Goal: Task Accomplishment & Management: Use online tool/utility

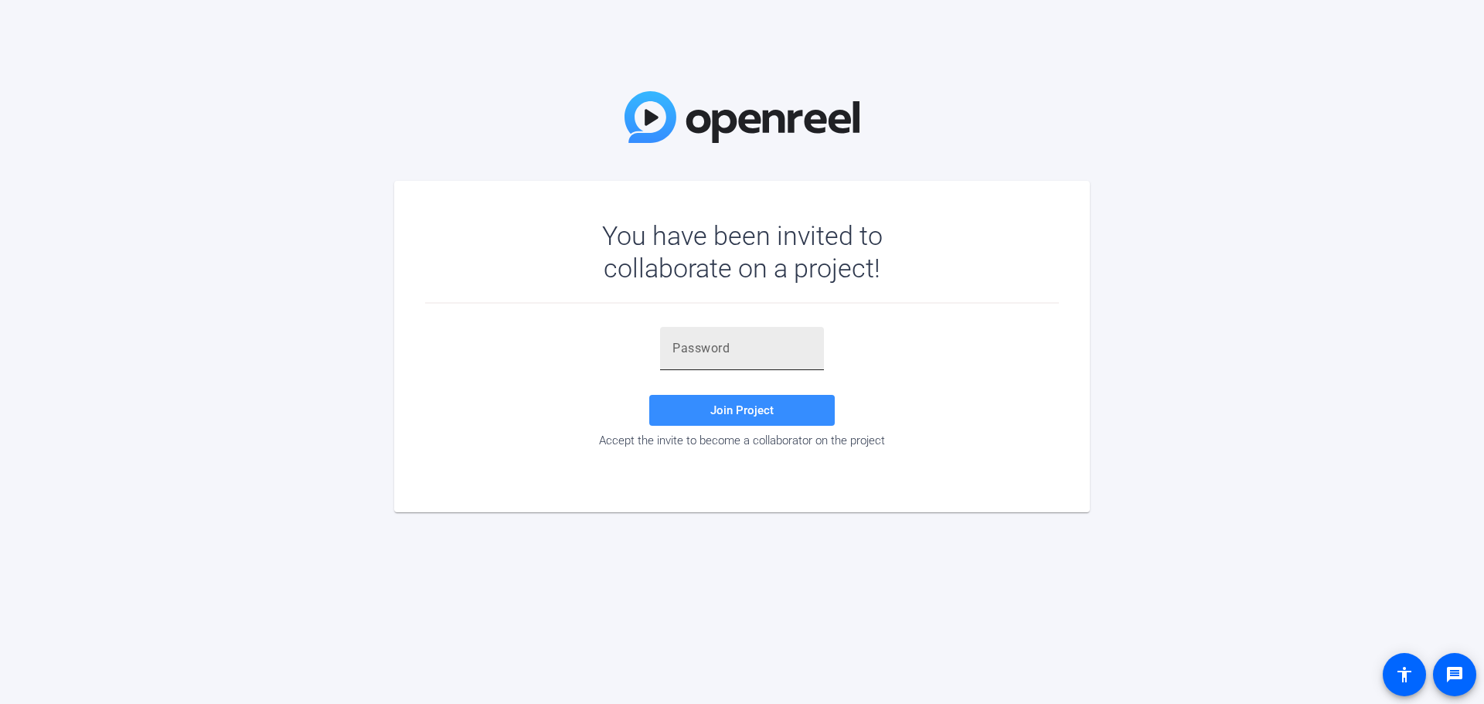
click at [775, 357] on input "text" at bounding box center [742, 348] width 139 height 19
paste input "c1u,^q"
type input "c1u,^q"
click at [771, 415] on span "Join Project" at bounding box center [741, 411] width 63 height 14
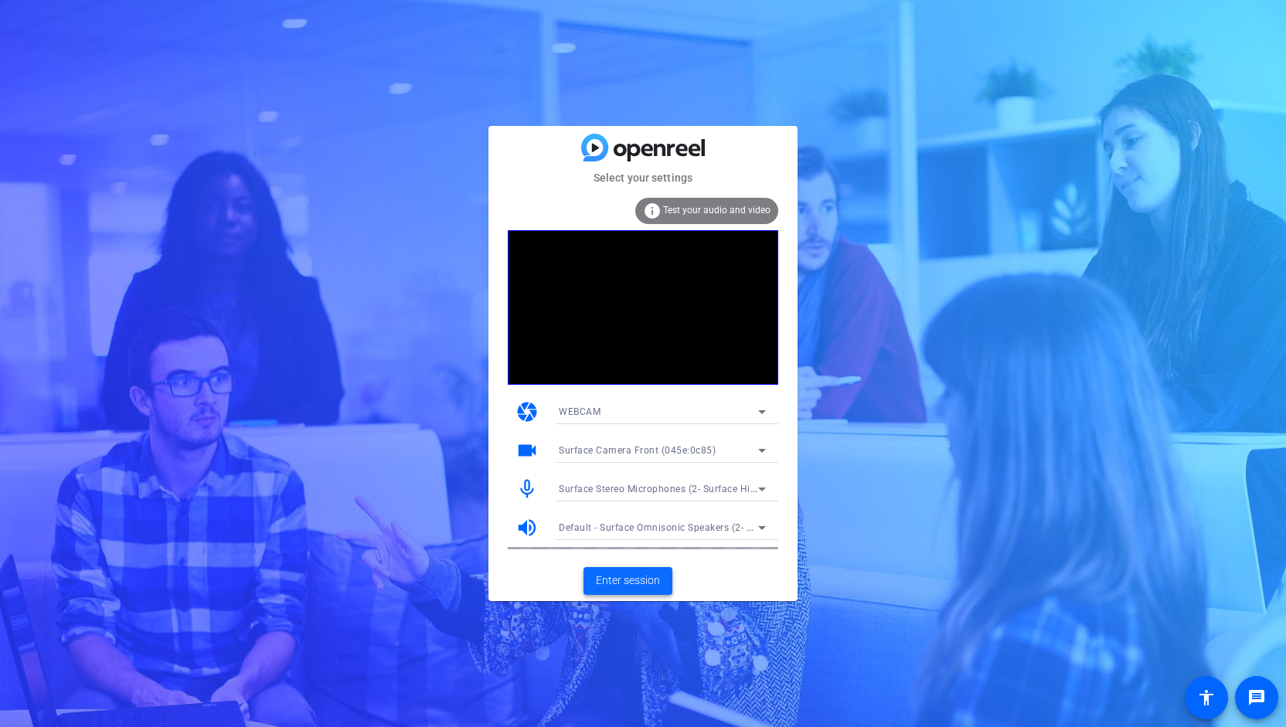
click at [636, 577] on span "Enter session" at bounding box center [628, 581] width 64 height 16
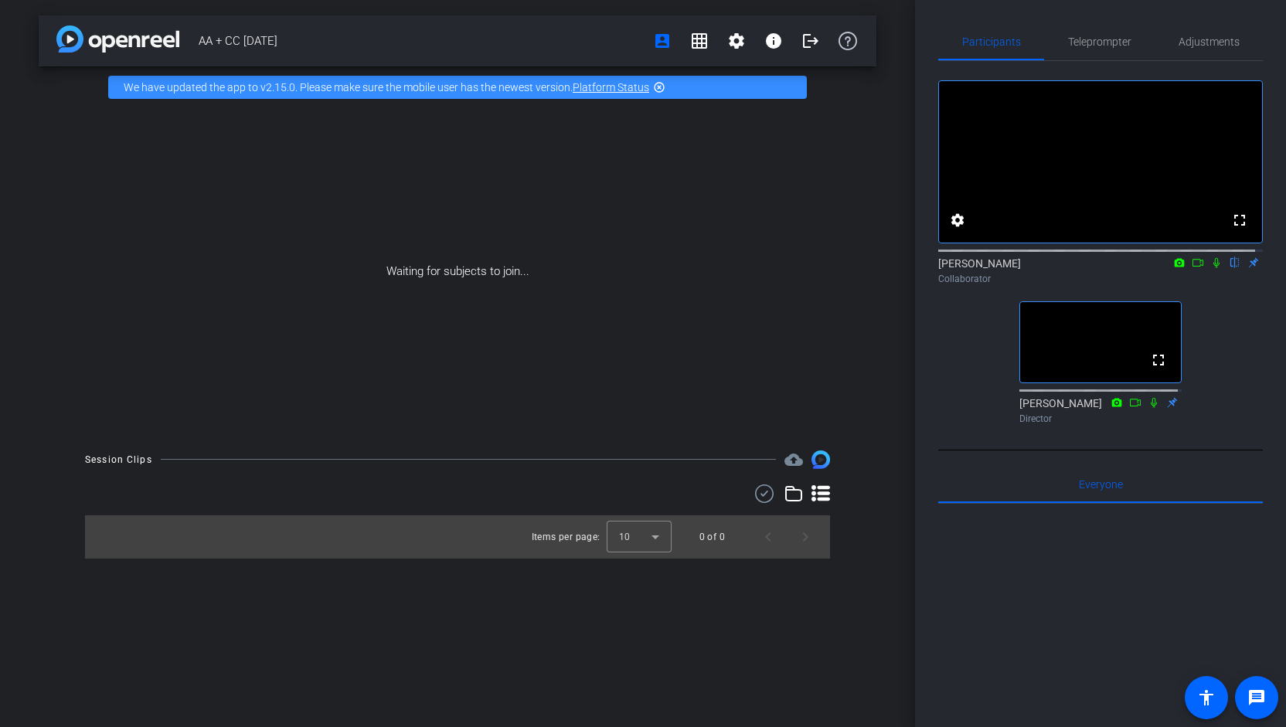
click at [657, 87] on mat-icon "highlight_off" at bounding box center [659, 87] width 12 height 12
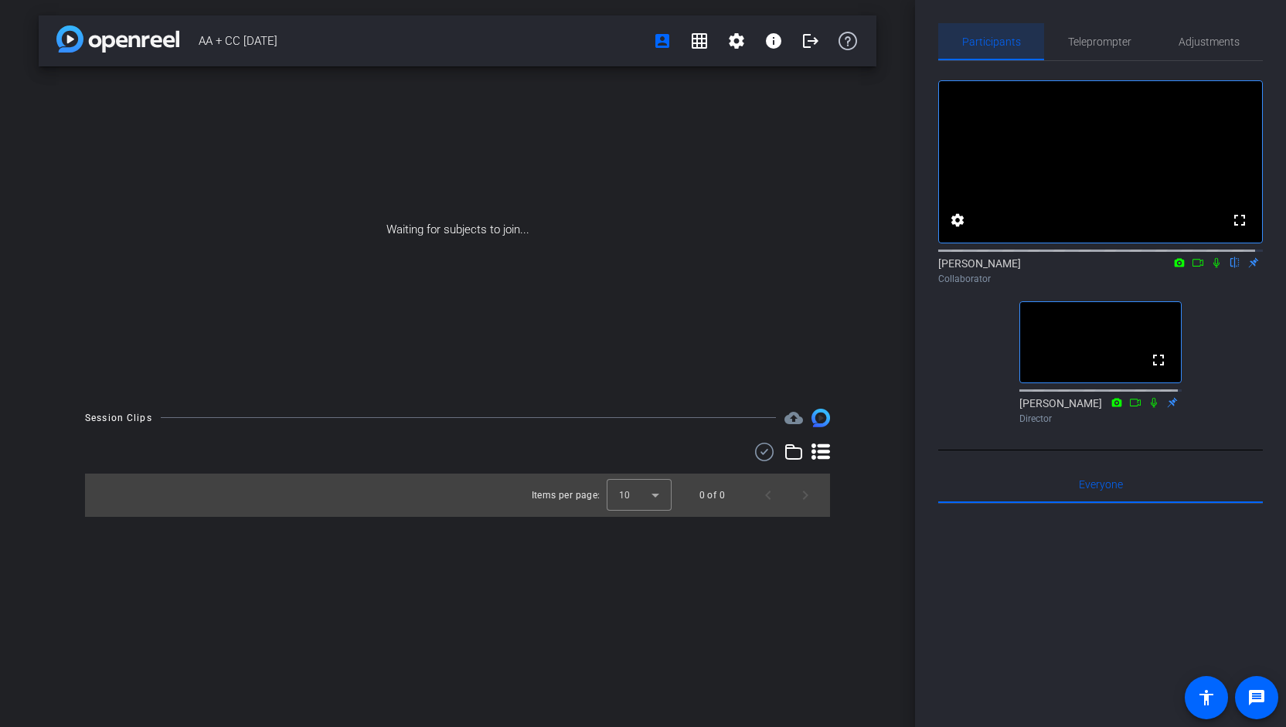
click at [997, 40] on span "Participants" at bounding box center [991, 41] width 59 height 11
click at [1091, 41] on span "Teleprompter" at bounding box center [1099, 41] width 63 height 11
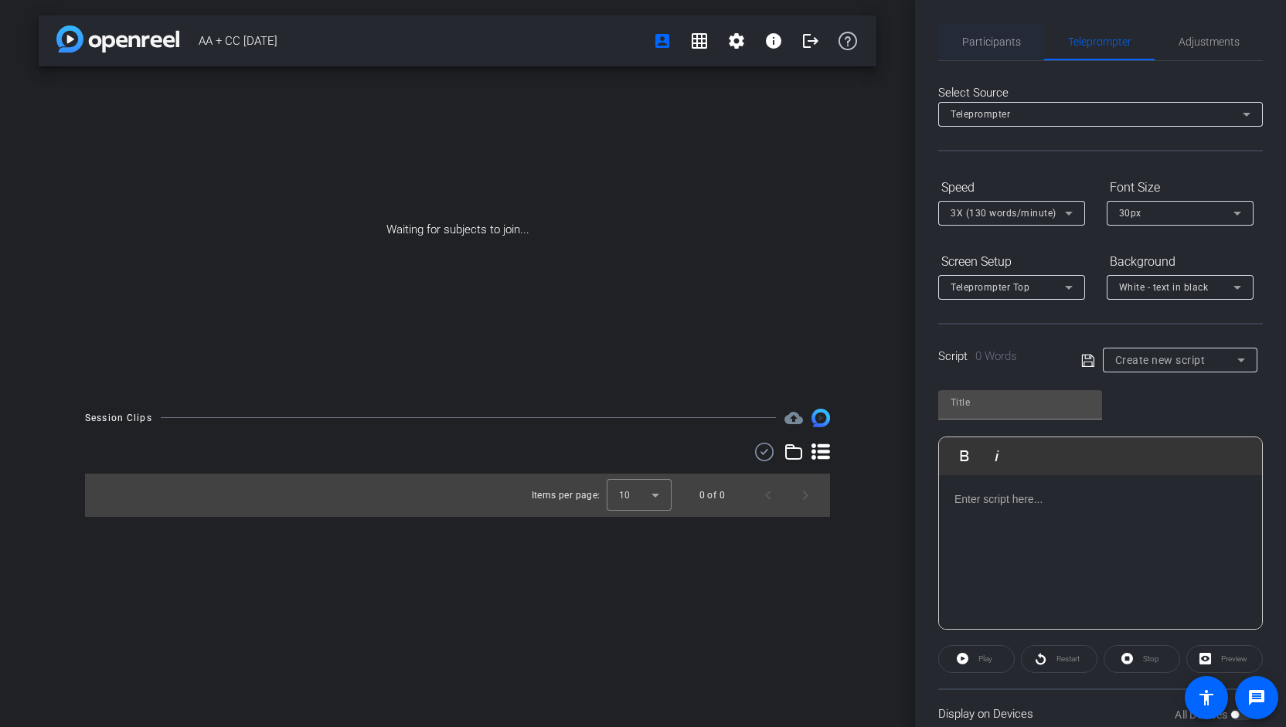
click at [1003, 43] on span "Participants" at bounding box center [991, 41] width 59 height 11
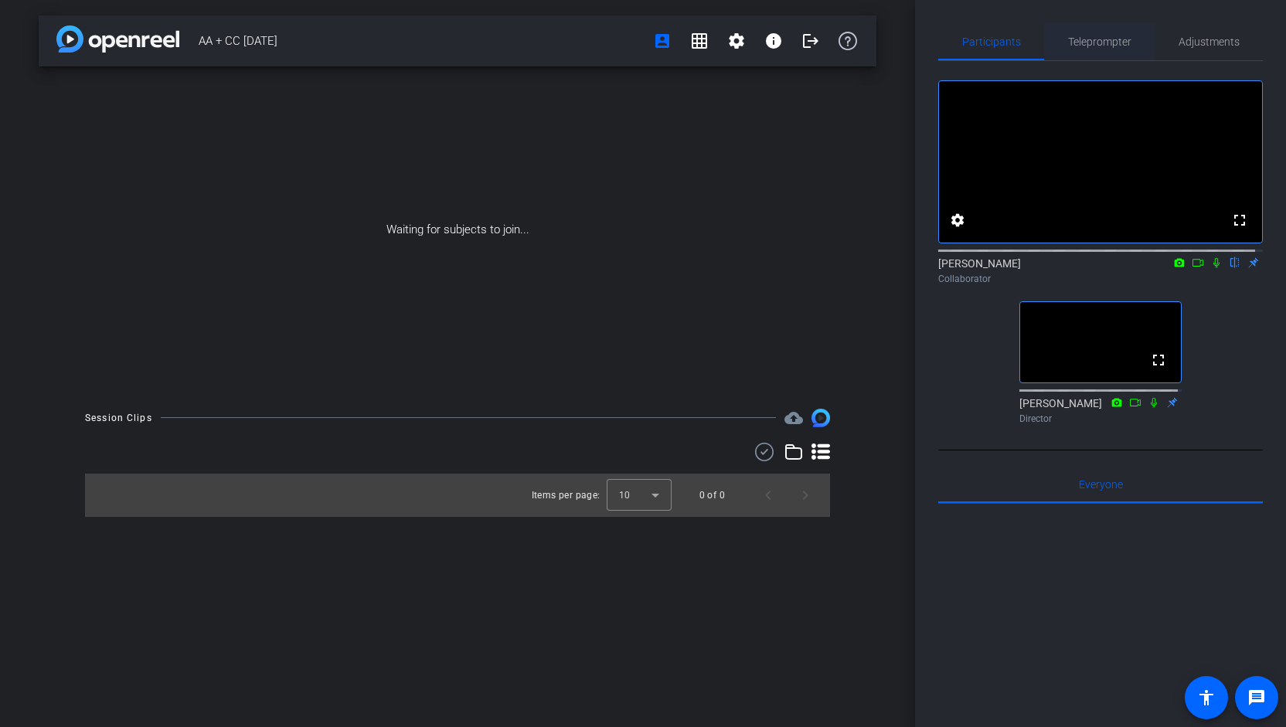
click at [1115, 38] on span "Teleprompter" at bounding box center [1099, 41] width 63 height 11
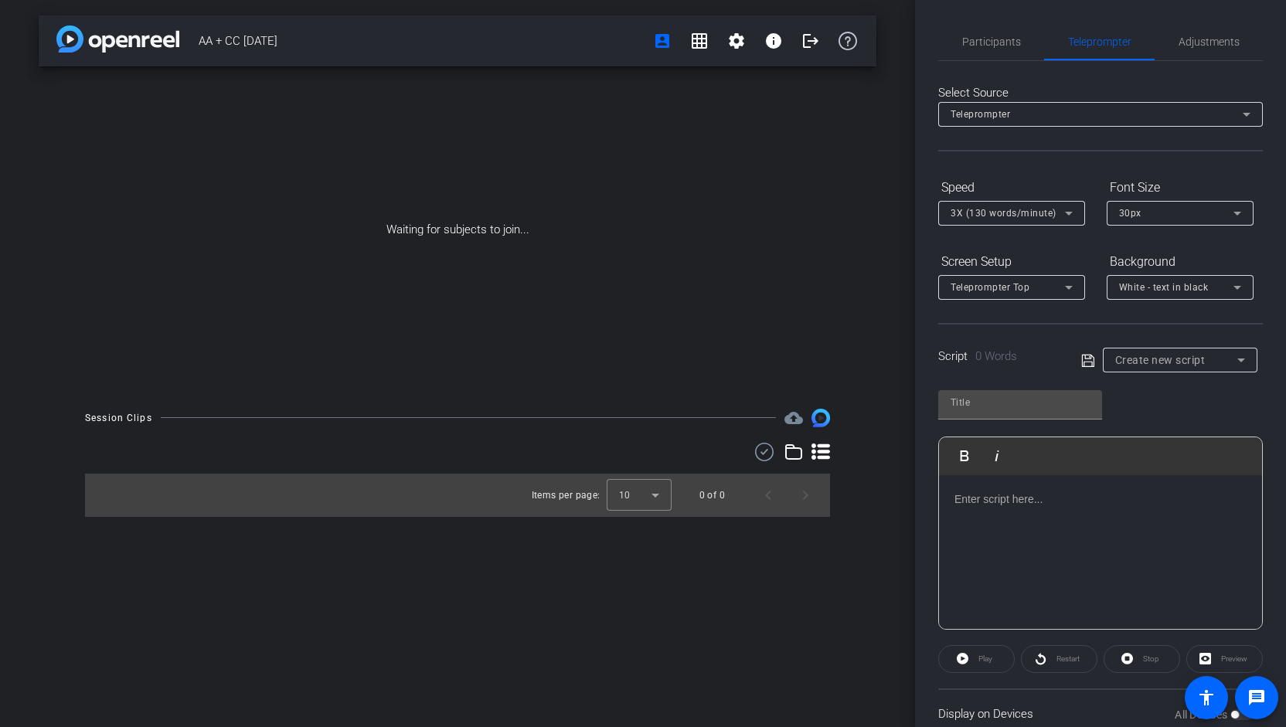
click at [1014, 504] on p at bounding box center [1101, 499] width 292 height 17
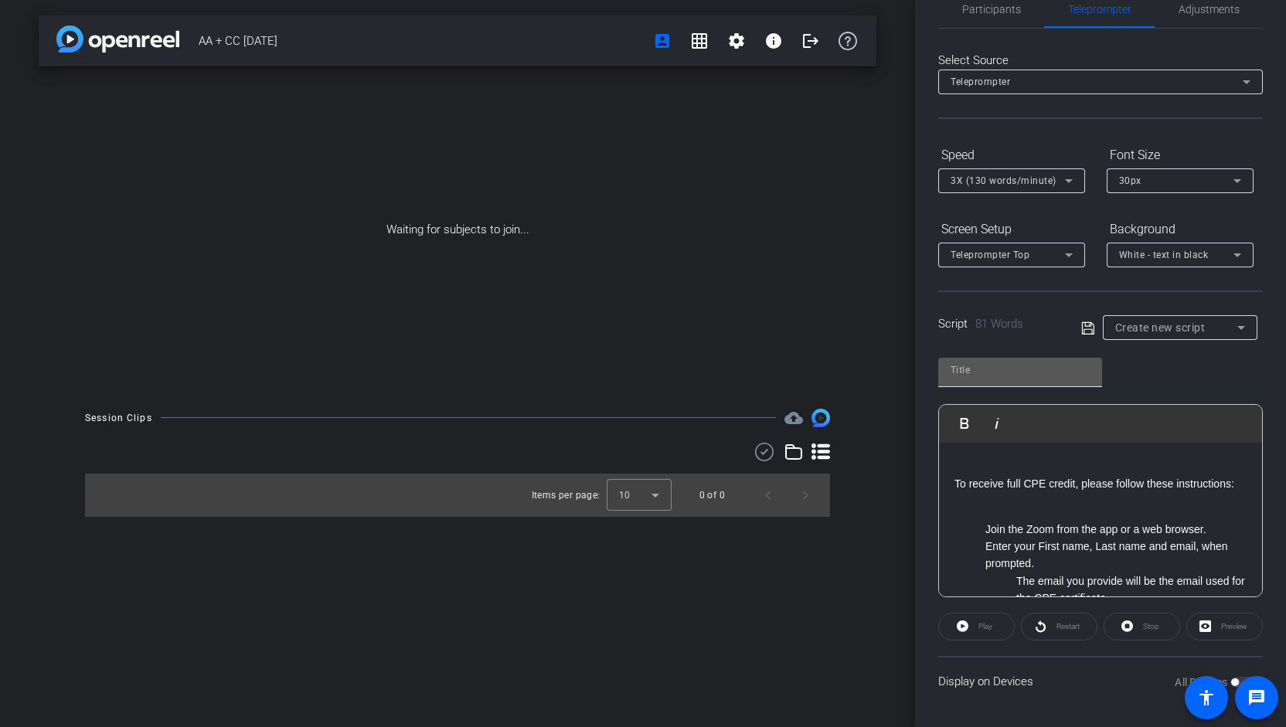
click at [1008, 362] on input "text" at bounding box center [1020, 370] width 139 height 19
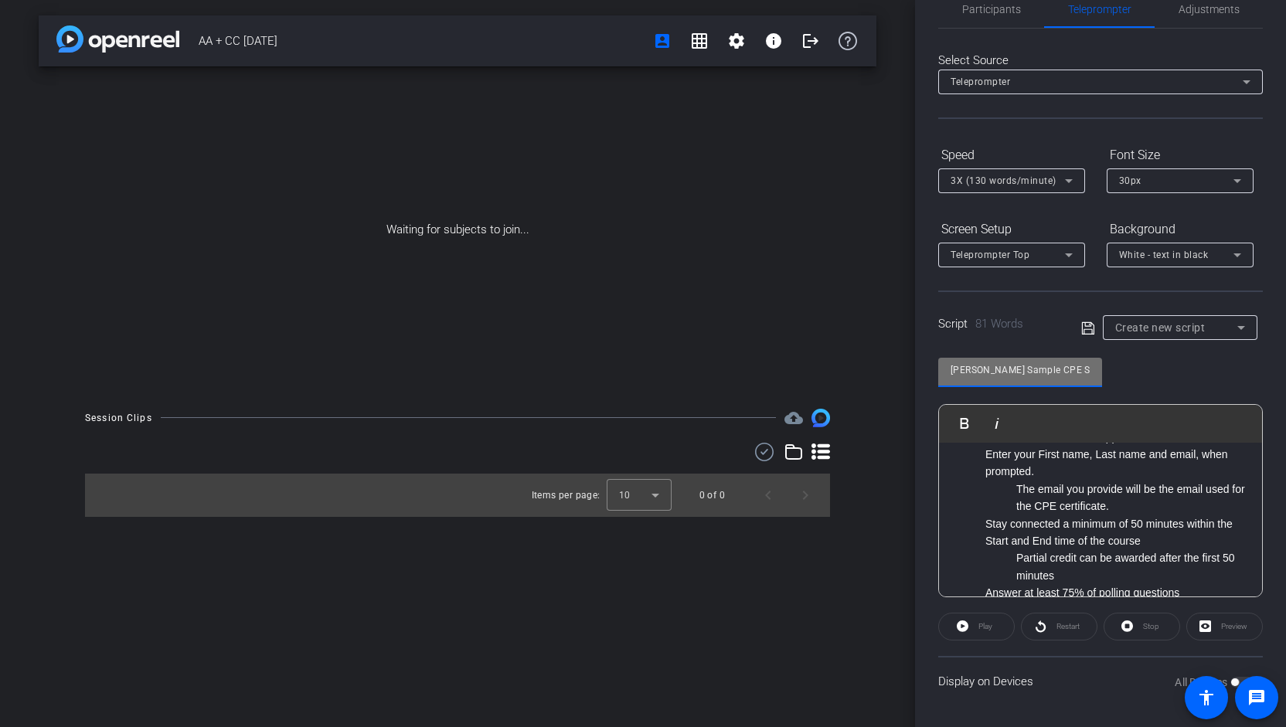
scroll to position [128, 0]
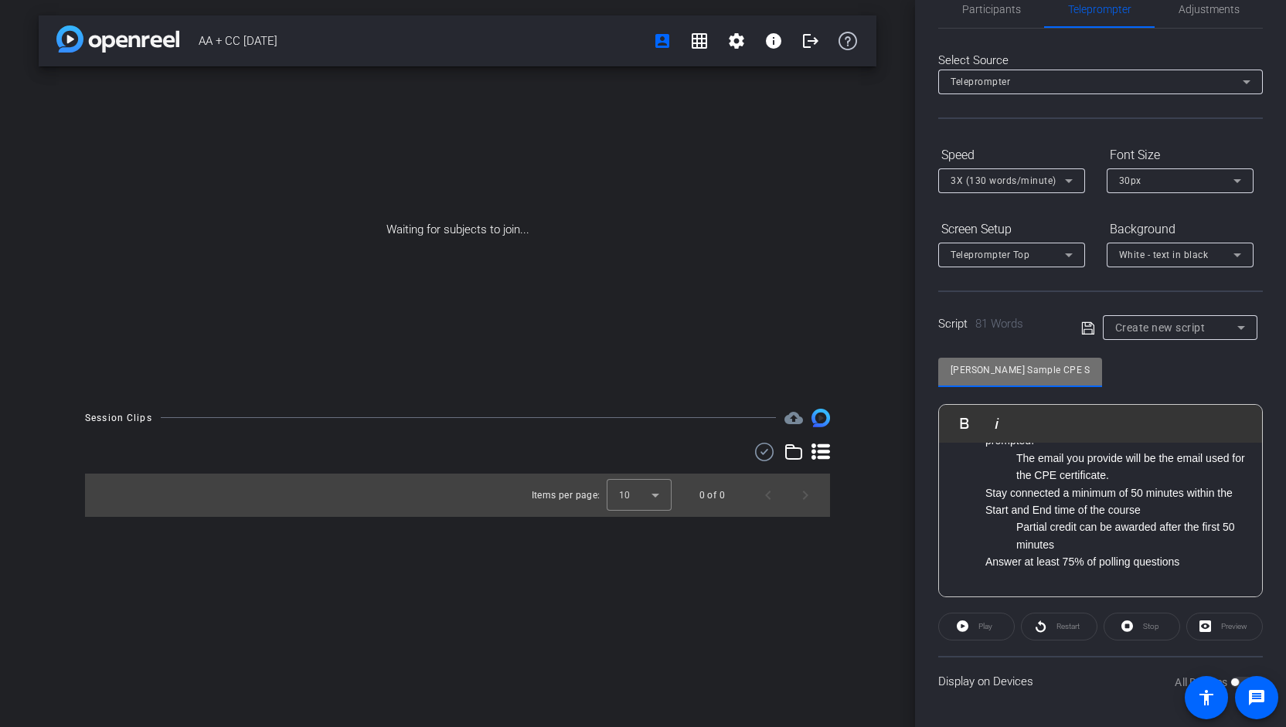
type input "[PERSON_NAME] Sample CPE Script 1"
click at [1211, 630] on div "Preview" at bounding box center [1225, 627] width 77 height 28
click at [1197, 623] on div "Preview" at bounding box center [1225, 627] width 77 height 28
click at [1172, 536] on p "Partial credit can be awarded after the first 50 minutes" at bounding box center [1131, 536] width 230 height 35
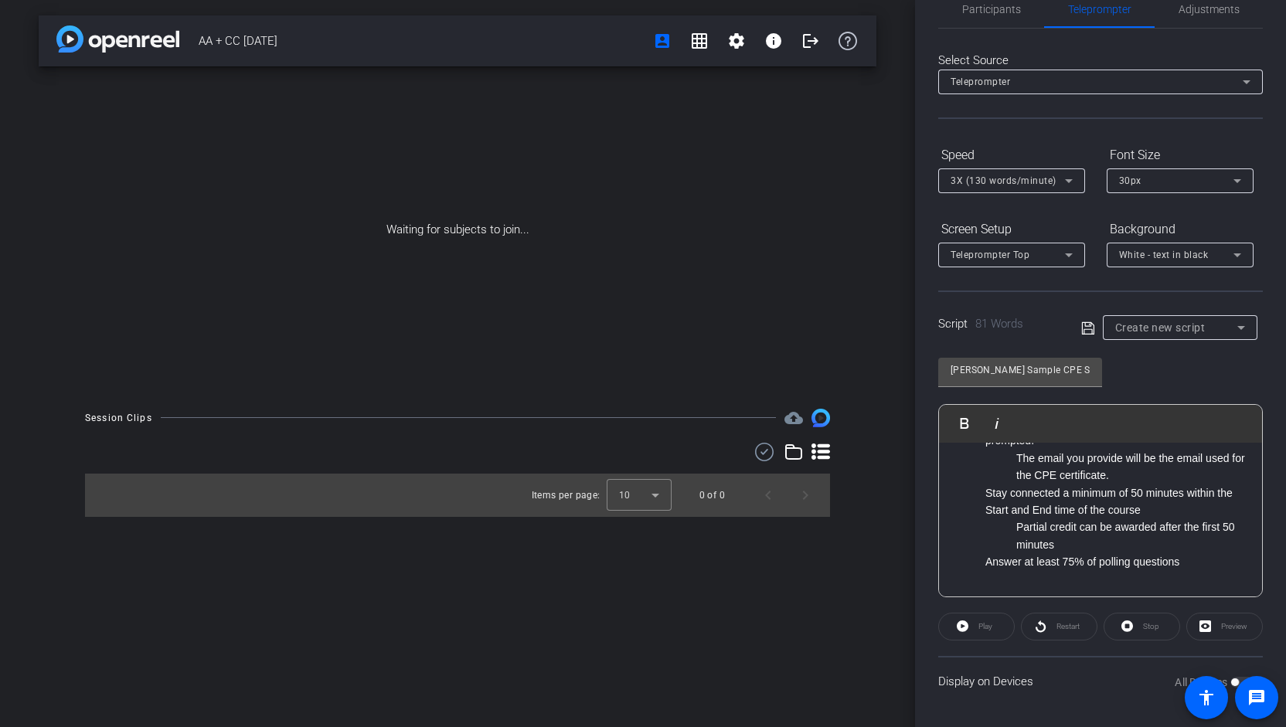
click at [1206, 553] on p "Answer at least 75% of polling questions" at bounding box center [1116, 561] width 261 height 17
drag, startPoint x: 1197, startPoint y: 618, endPoint x: 1205, endPoint y: 628, distance: 12.7
click at [1197, 619] on div "Preview" at bounding box center [1225, 627] width 77 height 28
click at [1204, 625] on div "Preview" at bounding box center [1225, 627] width 77 height 28
drag, startPoint x: 1203, startPoint y: 625, endPoint x: 1191, endPoint y: 627, distance: 11.7
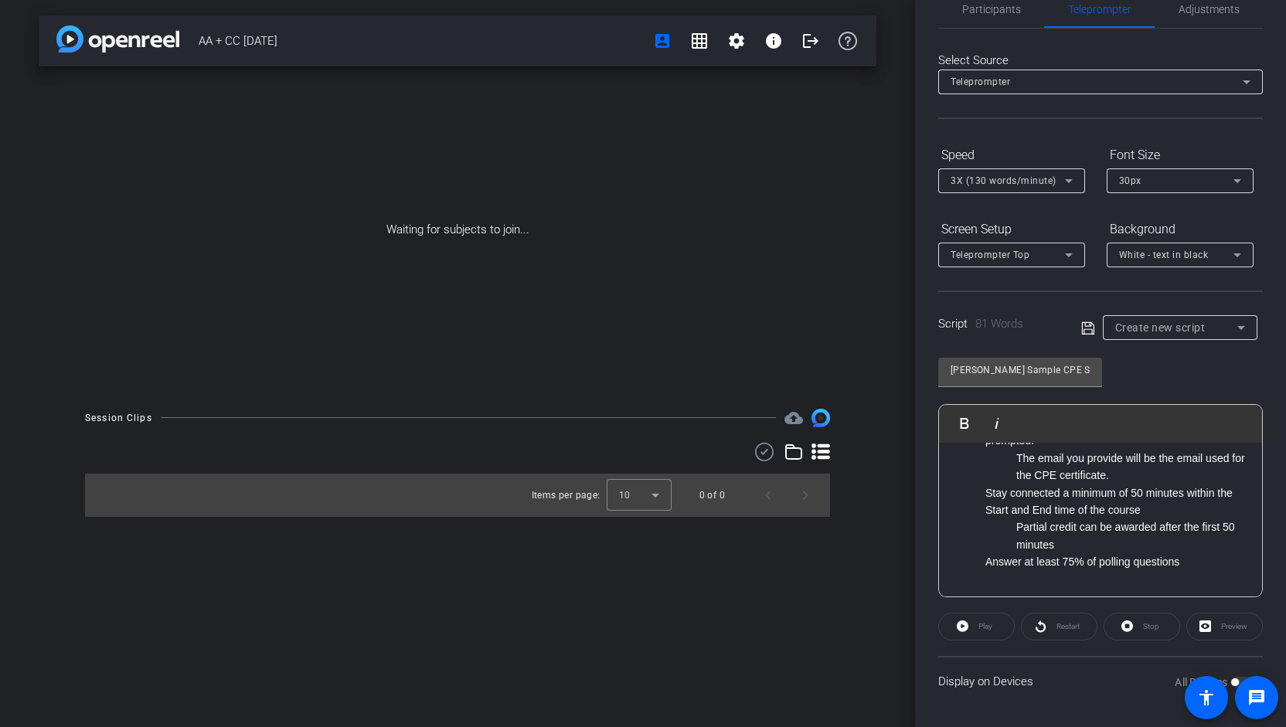
click at [1203, 626] on div "Preview" at bounding box center [1225, 627] width 77 height 28
click at [983, 624] on div "Play" at bounding box center [976, 627] width 77 height 28
click at [955, 622] on div "Play" at bounding box center [976, 627] width 77 height 28
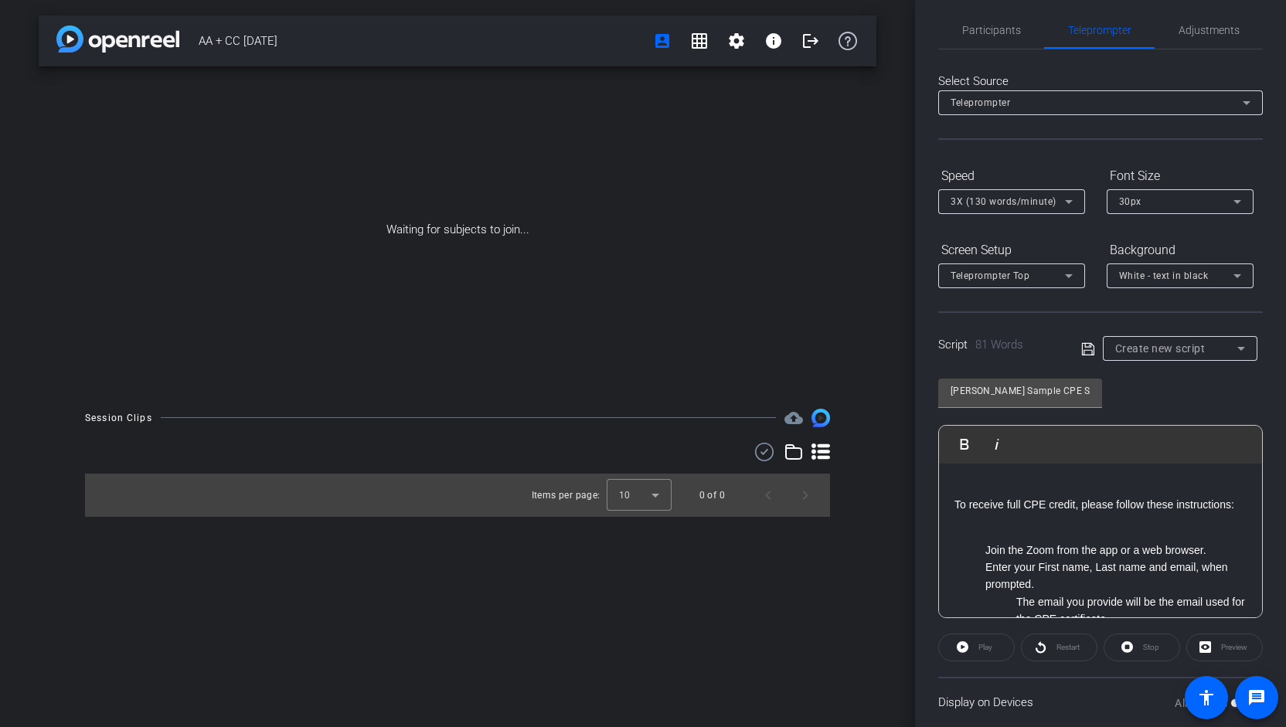
scroll to position [0, 0]
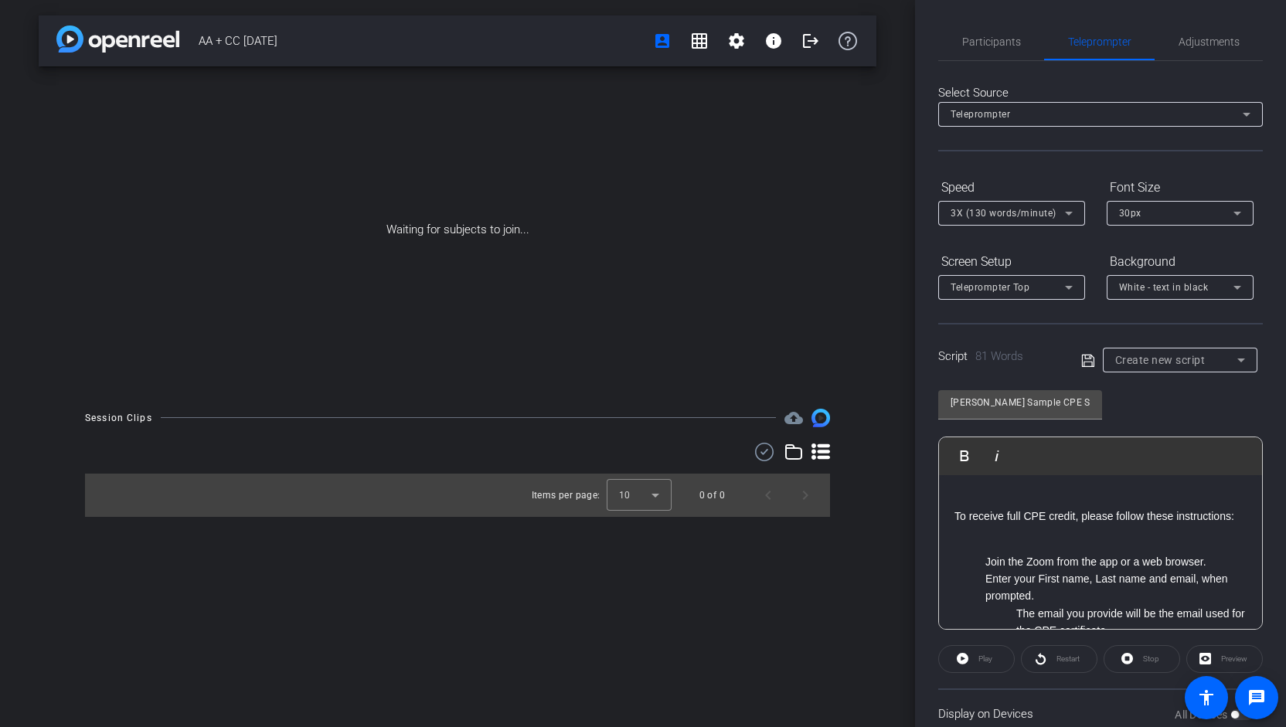
click at [1057, 512] on p "To receive full CPE credit, please follow these instructions:" at bounding box center [1101, 517] width 292 height 52
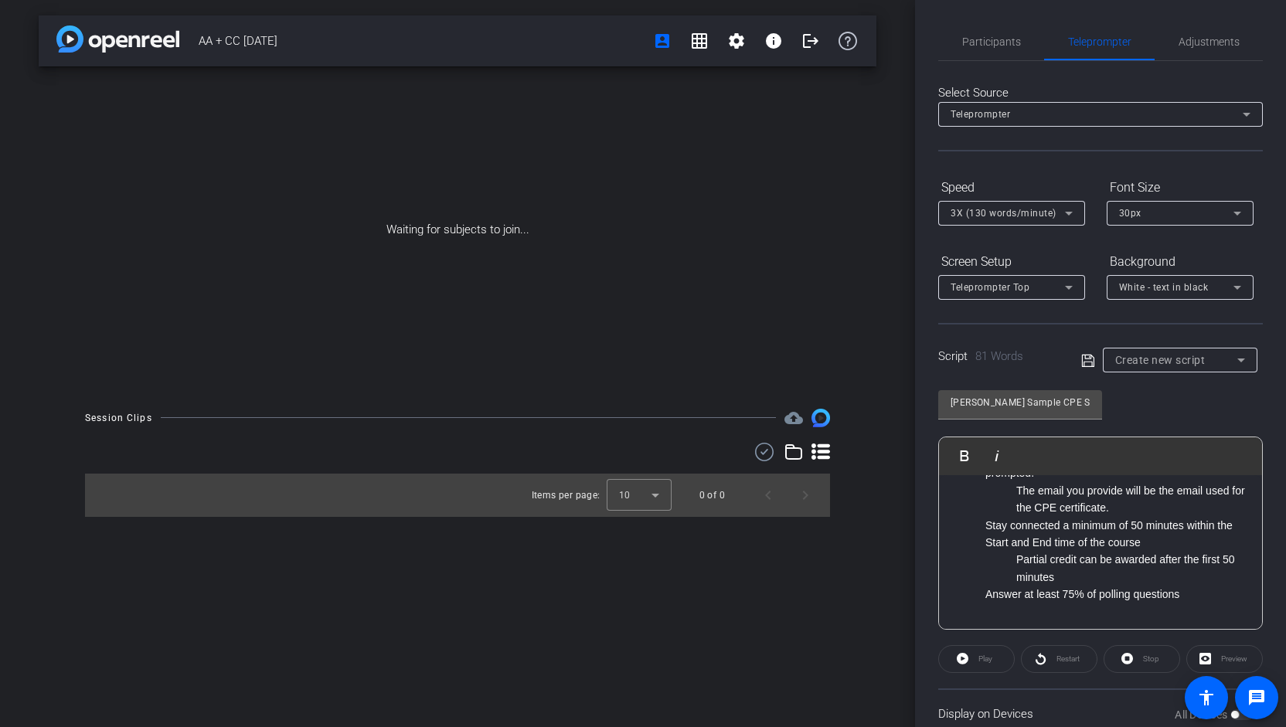
click at [1228, 530] on p "Stay connected a minimum of 50 minutes within the Start and End time of the cou…" at bounding box center [1116, 534] width 261 height 35
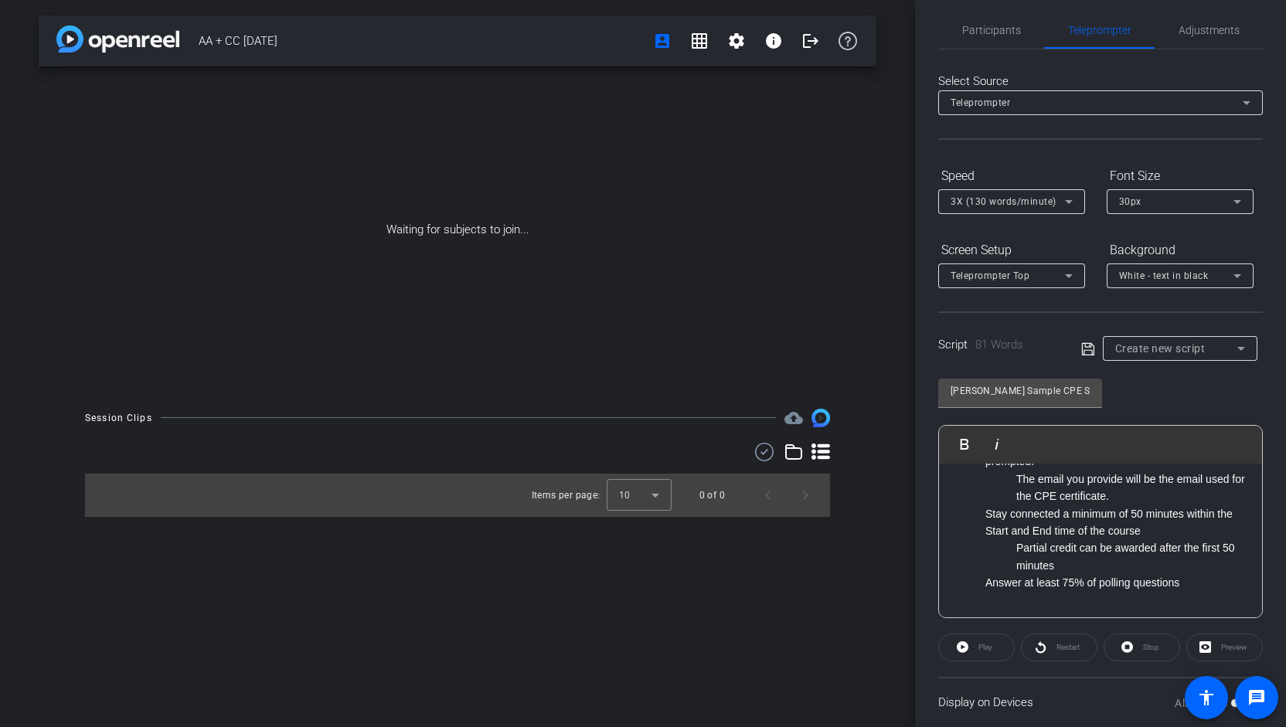
scroll to position [32, 0]
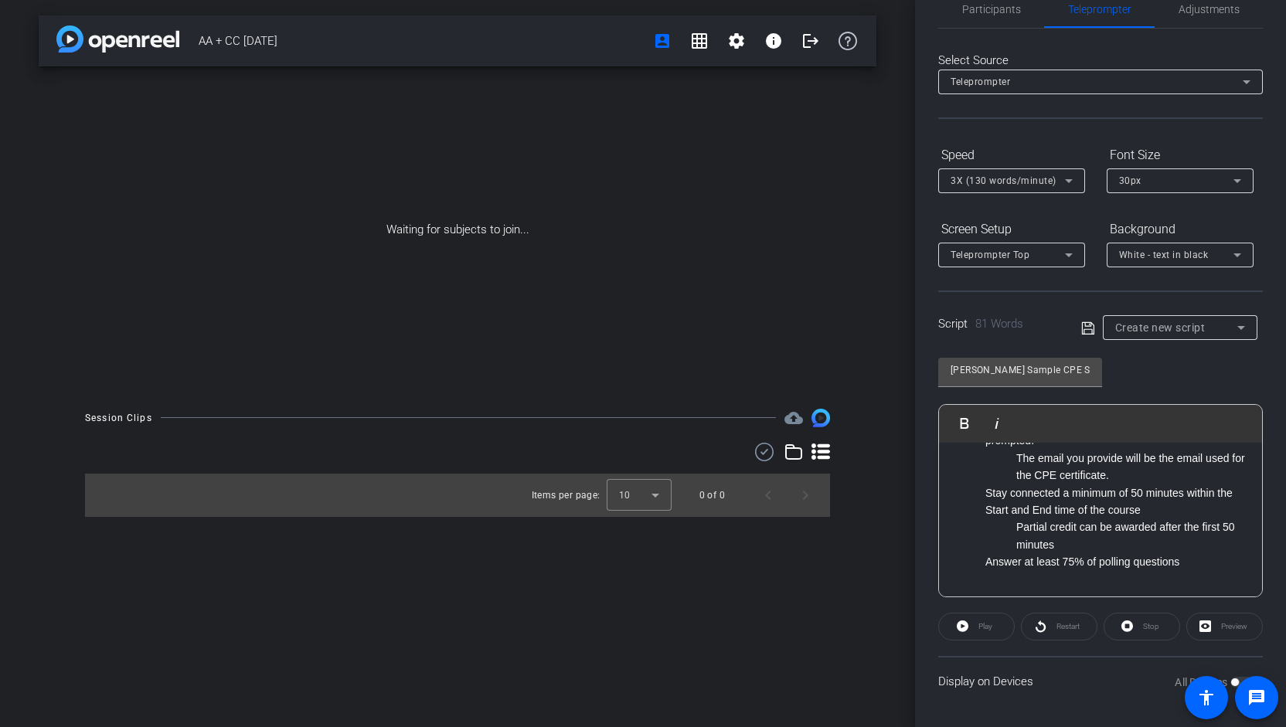
click at [1139, 672] on div "Display on Devices All Devices" at bounding box center [1100, 681] width 325 height 50
click at [988, 618] on div "Play" at bounding box center [976, 627] width 77 height 28
click at [962, 624] on div "Play" at bounding box center [976, 627] width 77 height 28
click at [1078, 634] on div "Restart" at bounding box center [1059, 627] width 77 height 28
click at [1093, 514] on p "Stay connected a minimum of 50 minutes within the Start and End time of the cou…" at bounding box center [1116, 502] width 261 height 35
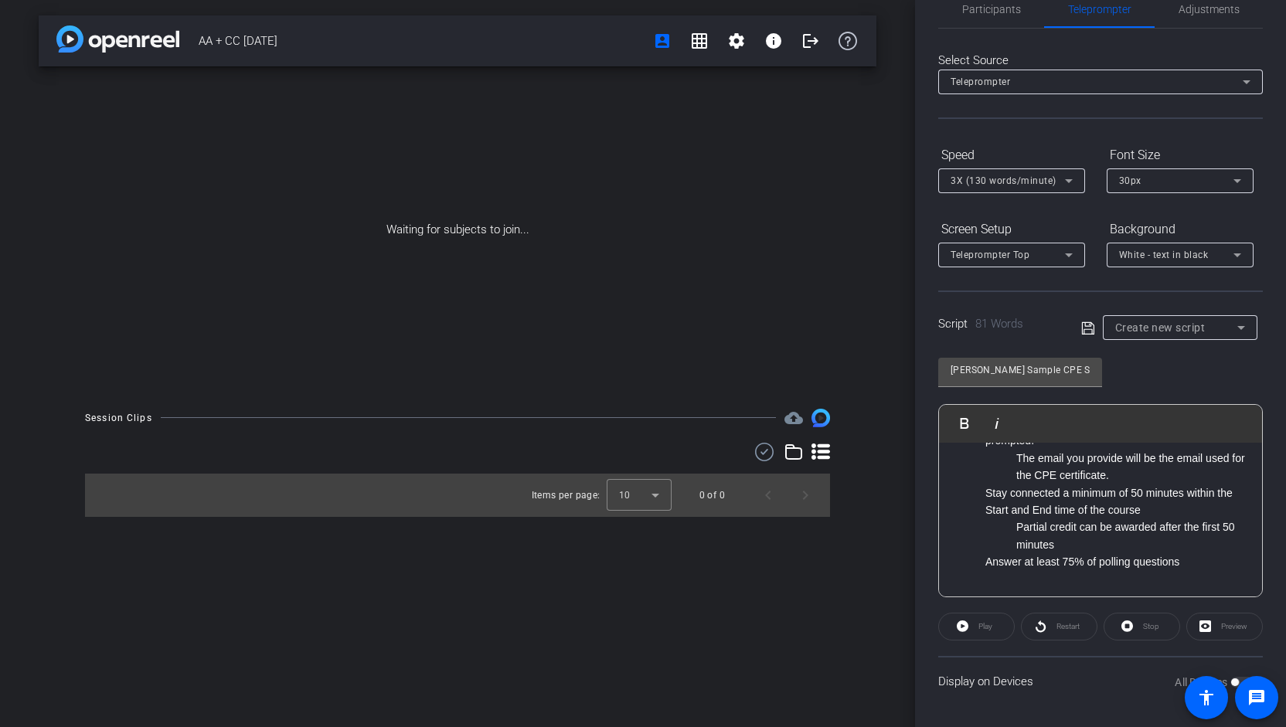
click at [1128, 512] on p "Stay connected a minimum of 50 minutes within the Start and End time of the cou…" at bounding box center [1116, 502] width 261 height 35
click at [1195, 576] on div "To receive full CPE credit, please follow these instructions: Join the Zoom fro…" at bounding box center [1100, 459] width 323 height 278
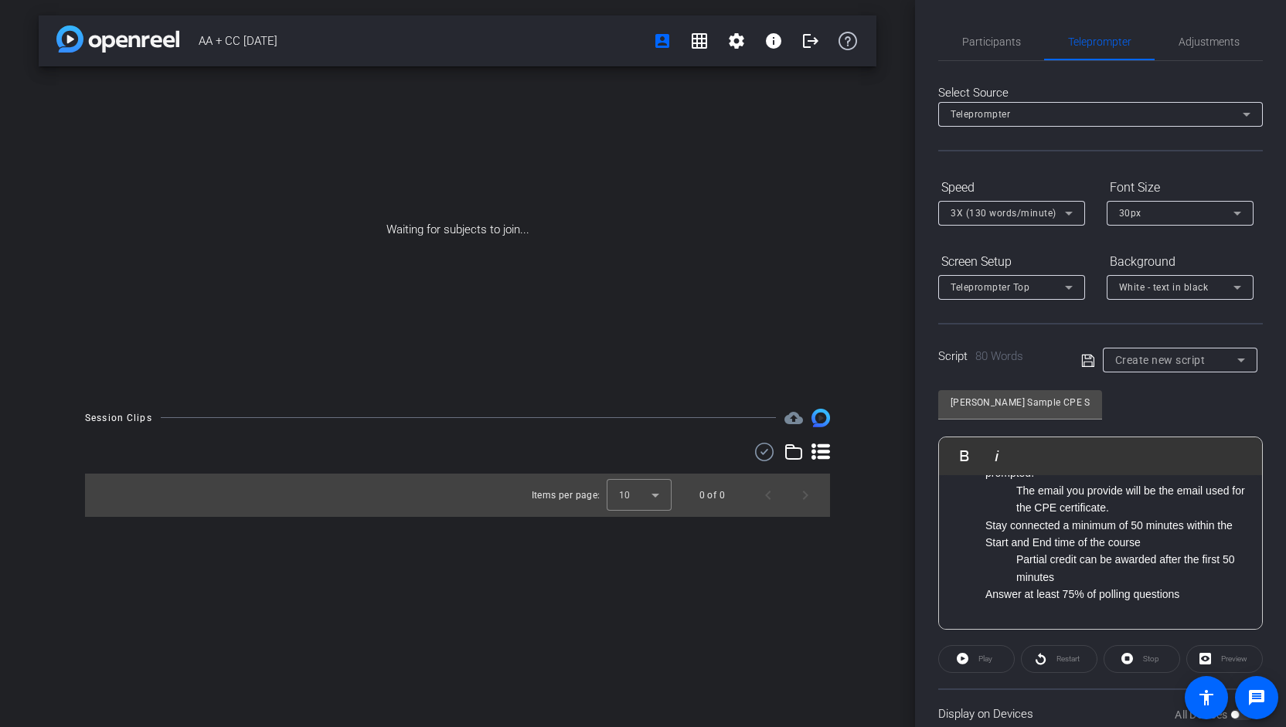
scroll to position [140, 0]
click at [1237, 659] on div "Preview" at bounding box center [1225, 659] width 77 height 28
click at [1125, 655] on div "Stop" at bounding box center [1142, 659] width 77 height 28
click at [1055, 652] on div "Restart" at bounding box center [1059, 659] width 77 height 28
click at [972, 651] on div "Play" at bounding box center [976, 659] width 77 height 28
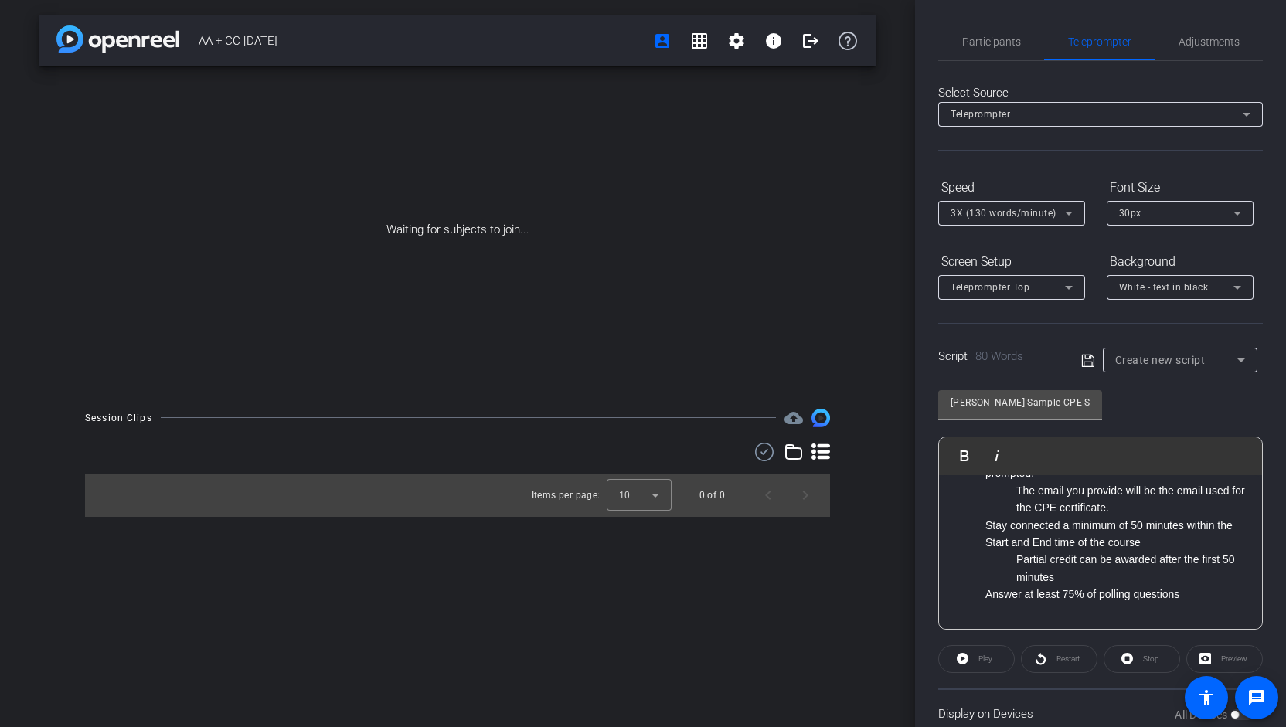
click at [1051, 421] on div at bounding box center [1020, 428] width 164 height 17
click at [1057, 397] on input "[PERSON_NAME] Sample CPE Script 1" at bounding box center [1020, 402] width 139 height 19
click at [1088, 400] on input "[PERSON_NAME] Sample CPE Script 1" at bounding box center [1020, 402] width 139 height 19
click at [1068, 404] on input "[PERSON_NAME] Sample CPE Script 1" at bounding box center [1020, 402] width 139 height 19
click at [1082, 359] on icon at bounding box center [1088, 361] width 14 height 19
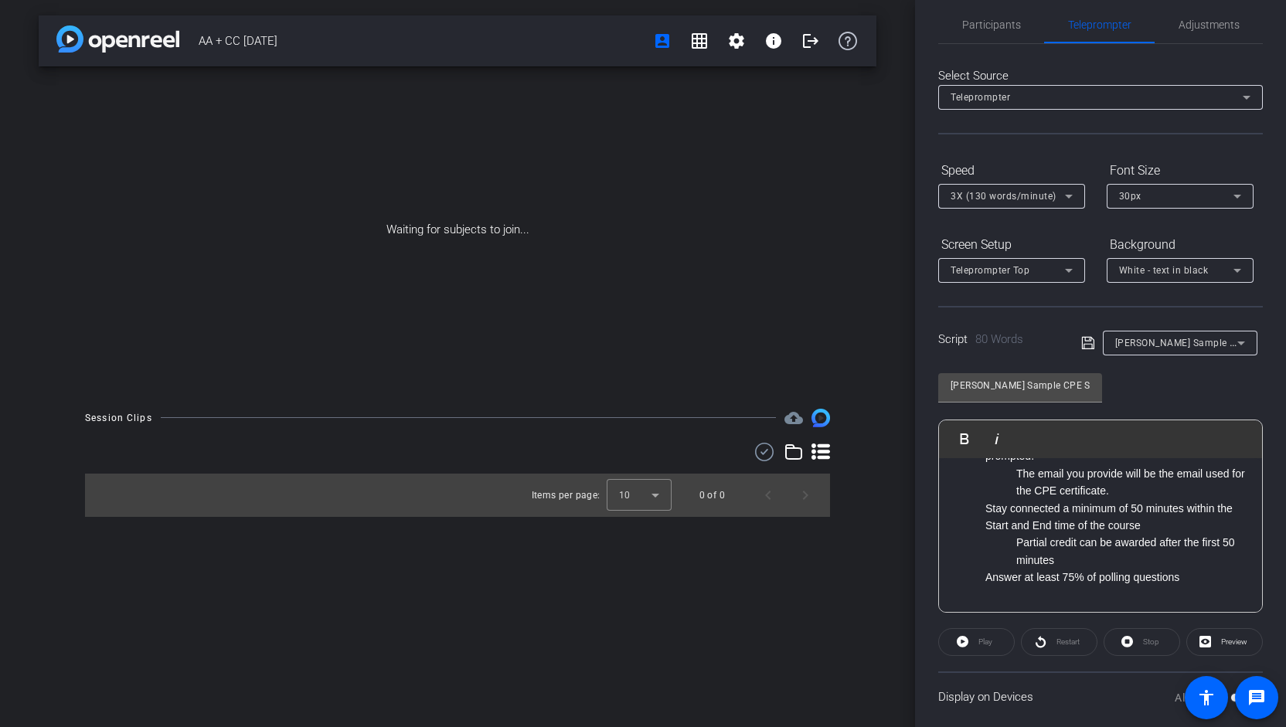
scroll to position [32, 0]
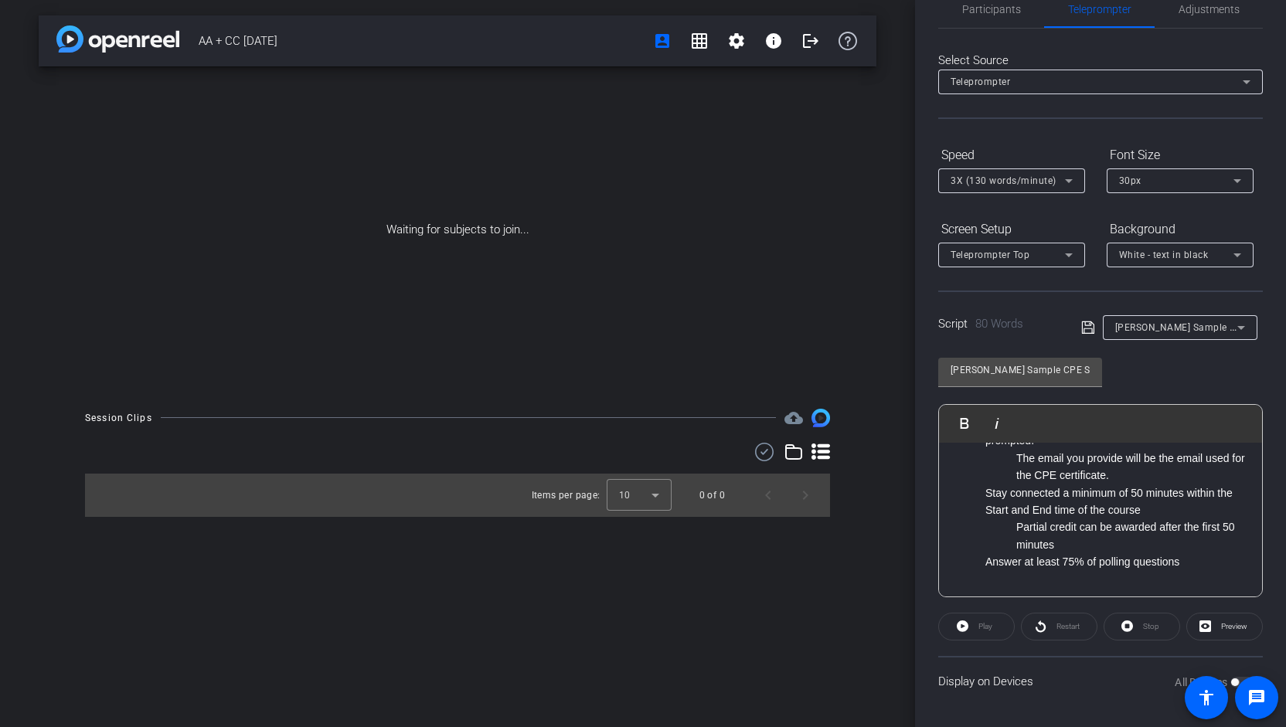
click at [966, 623] on div "Play" at bounding box center [976, 627] width 77 height 28
click at [1200, 632] on icon at bounding box center [1206, 626] width 12 height 19
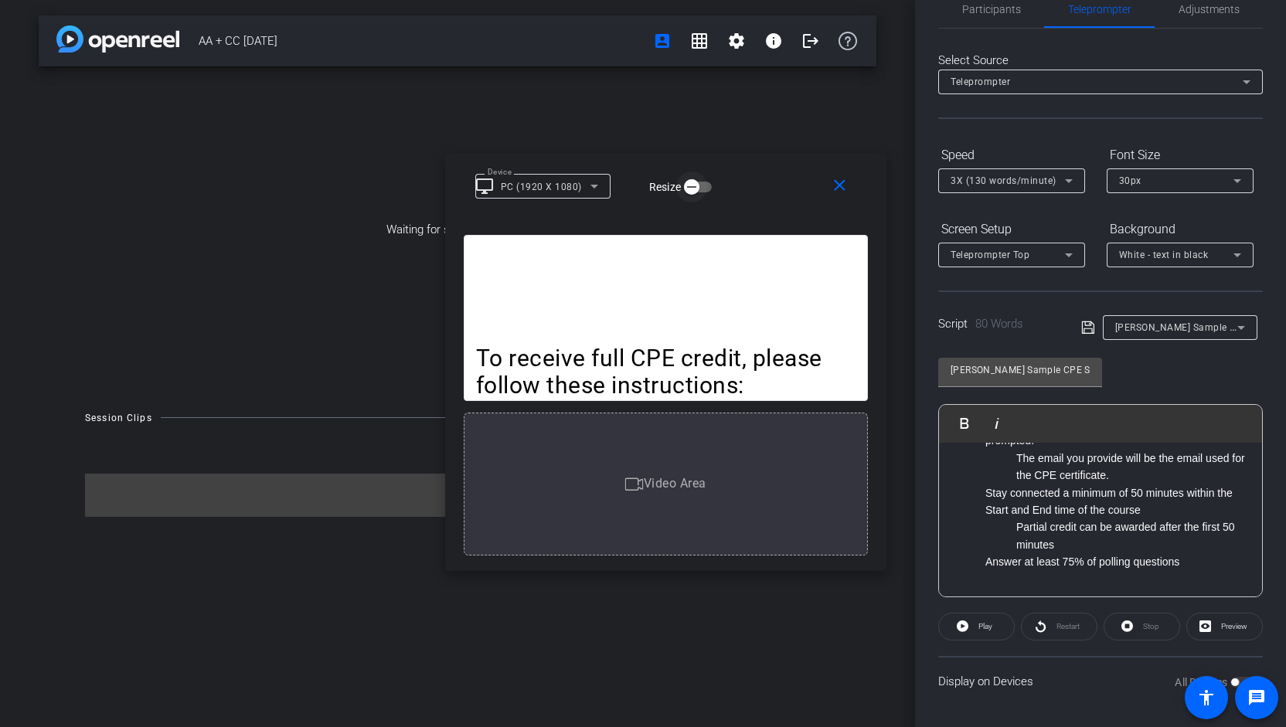
drag, startPoint x: 674, startPoint y: 187, endPoint x: 696, endPoint y: 186, distance: 22.5
click at [696, 186] on icon "button" at bounding box center [692, 187] width 14 height 14
click at [601, 192] on mat-form-field "Device" at bounding box center [542, 186] width 135 height 25
click at [591, 186] on mat-form-field "Device" at bounding box center [542, 186] width 135 height 25
click at [646, 196] on mat-slide-toggle "Resize" at bounding box center [669, 187] width 87 height 25
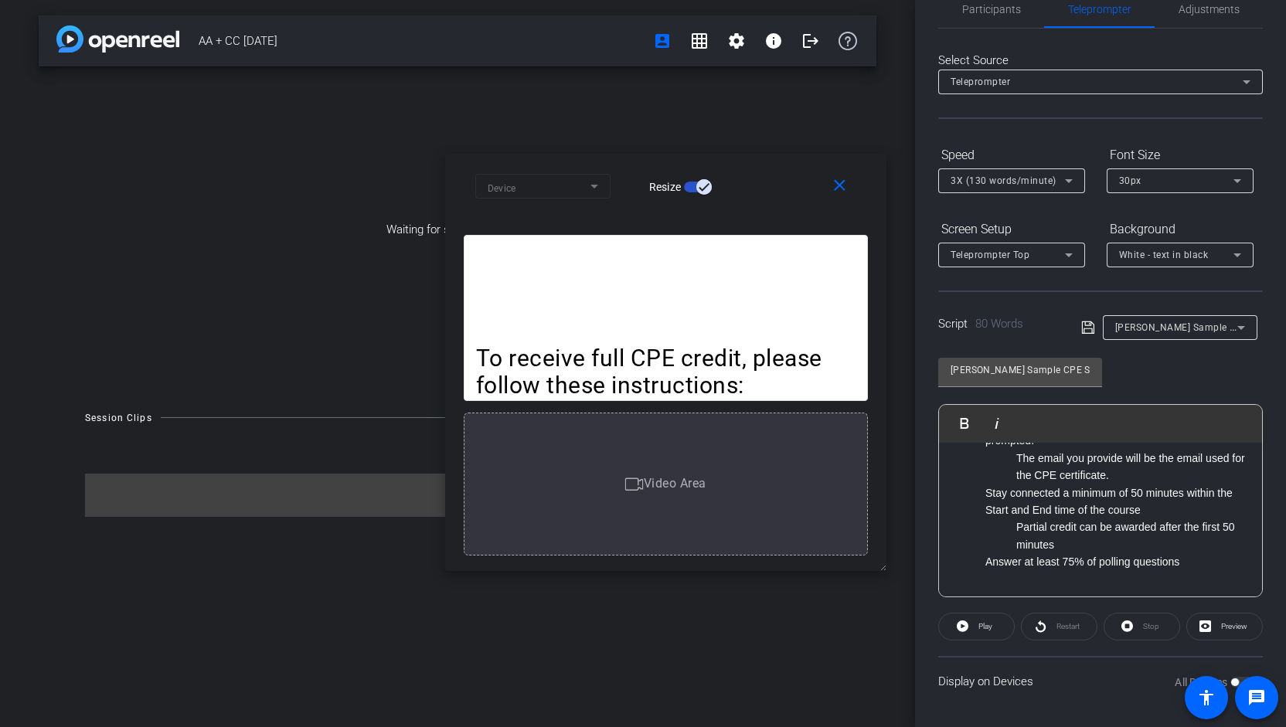
click at [533, 186] on mat-form-field "Device" at bounding box center [542, 186] width 135 height 25
click at [768, 158] on div "close Device Resize" at bounding box center [665, 189] width 441 height 70
click at [787, 181] on div "Device Resize" at bounding box center [671, 185] width 393 height 27
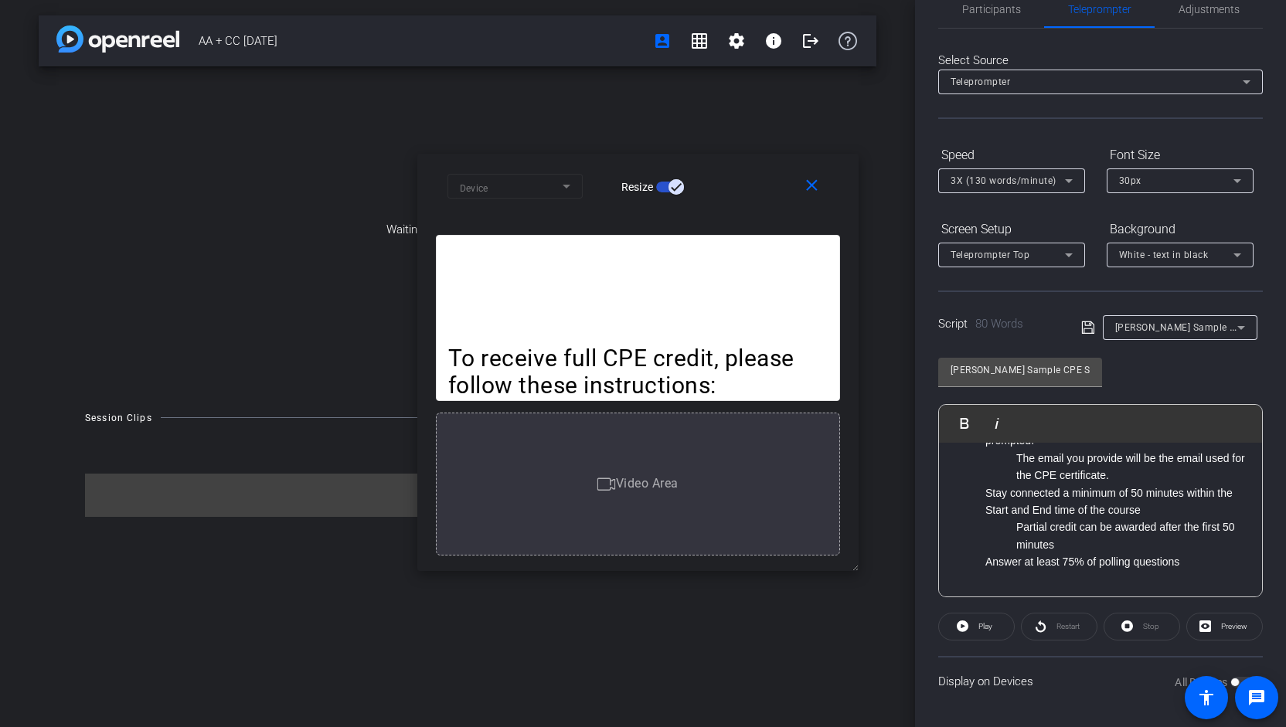
drag, startPoint x: 781, startPoint y: 190, endPoint x: 697, endPoint y: 191, distance: 83.5
click at [697, 191] on div "Device Resize" at bounding box center [644, 185] width 393 height 27
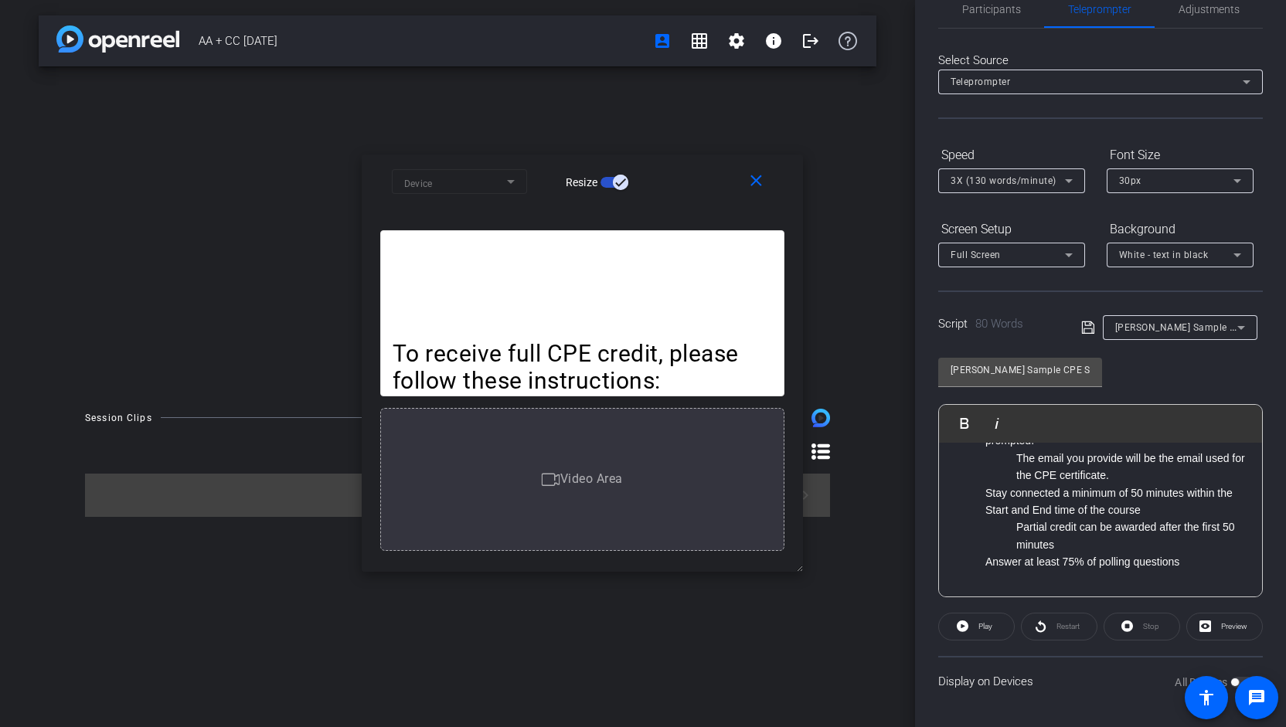
scroll to position [0, 0]
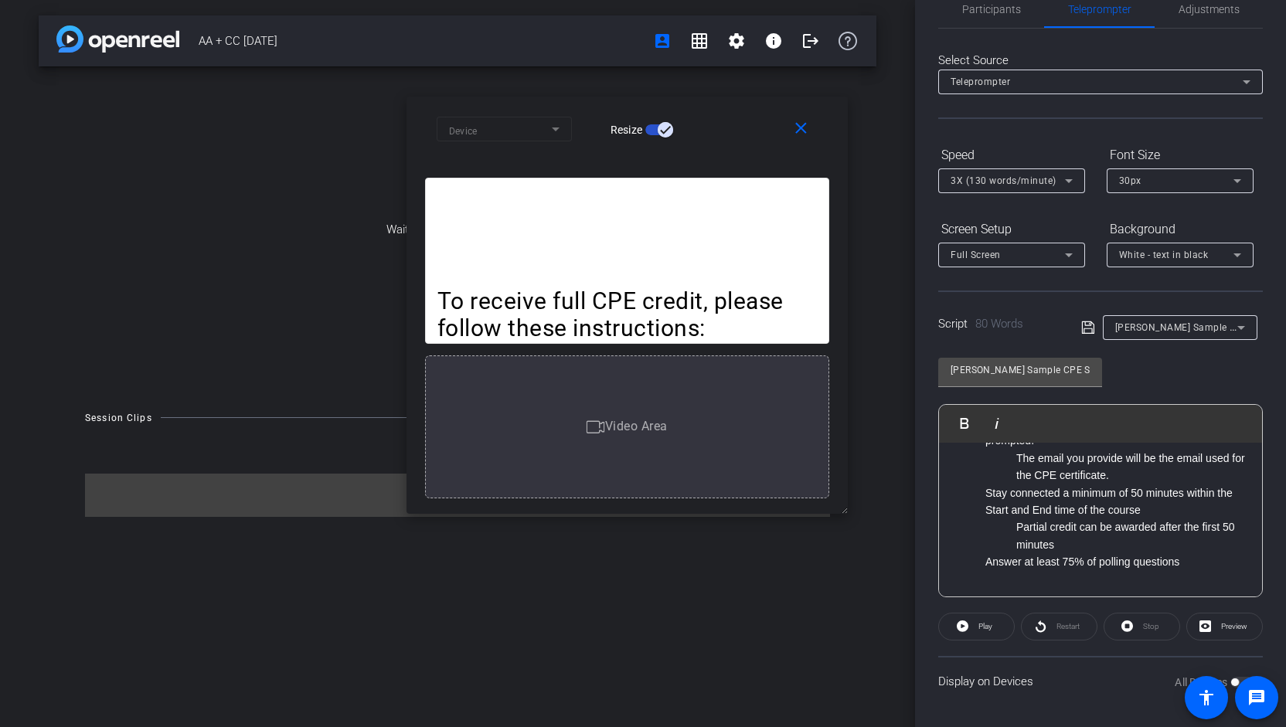
drag, startPoint x: 561, startPoint y: 179, endPoint x: 606, endPoint y: 121, distance: 73.3
click at [606, 121] on mat-slide-toggle "Resize" at bounding box center [630, 129] width 87 height 25
click at [1221, 627] on span "Preview" at bounding box center [1234, 626] width 26 height 9
click at [966, 621] on icon at bounding box center [963, 626] width 12 height 19
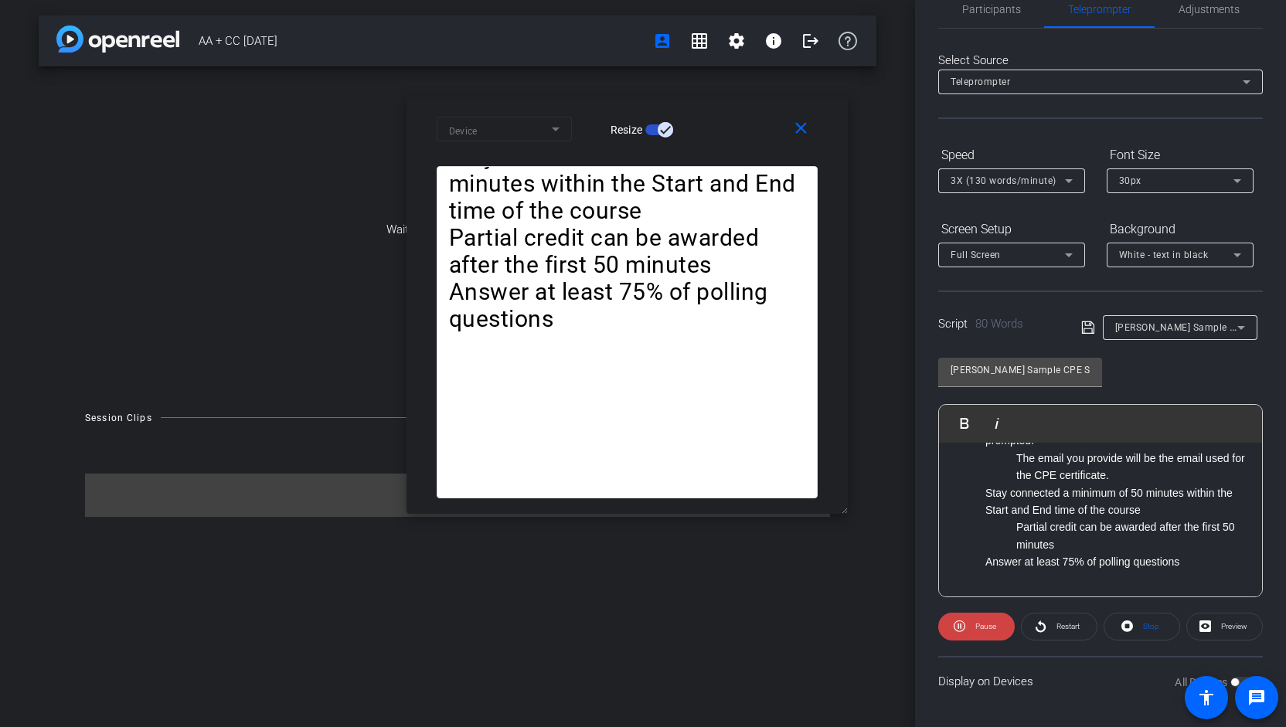
click at [1071, 176] on icon at bounding box center [1069, 181] width 19 height 19
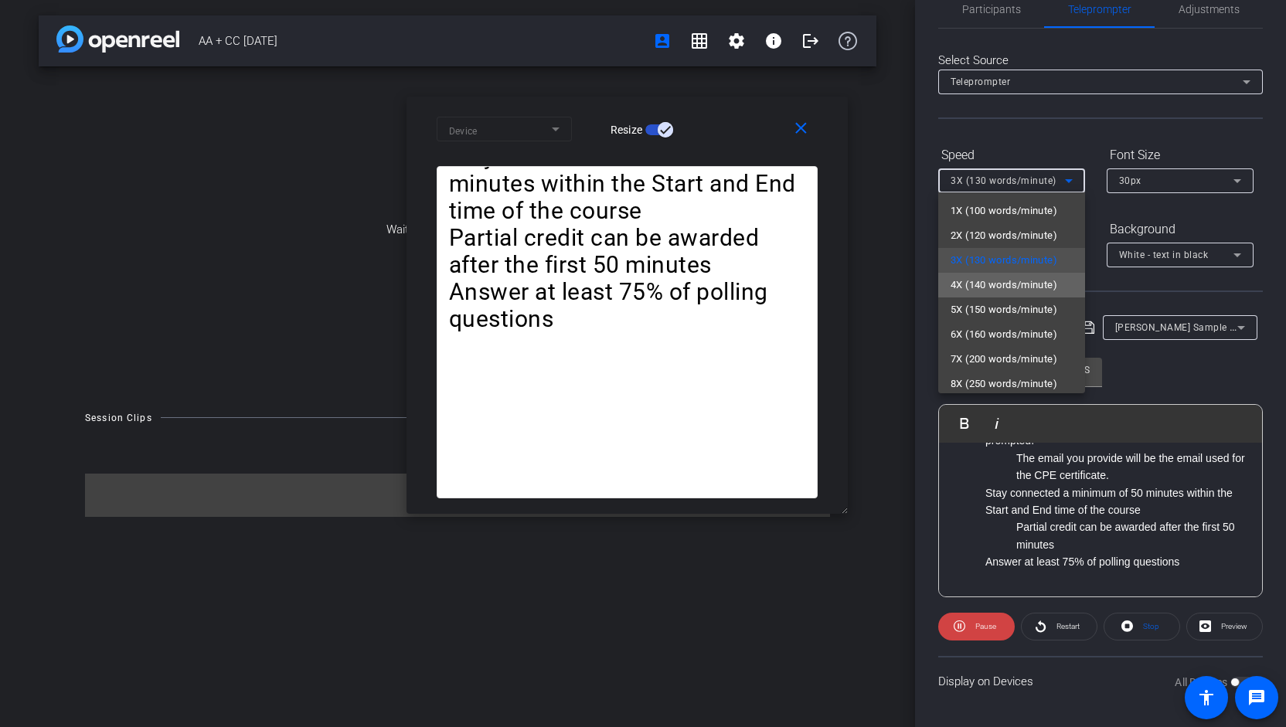
click at [1020, 283] on span "4X (140 words/minute)" at bounding box center [1004, 285] width 107 height 19
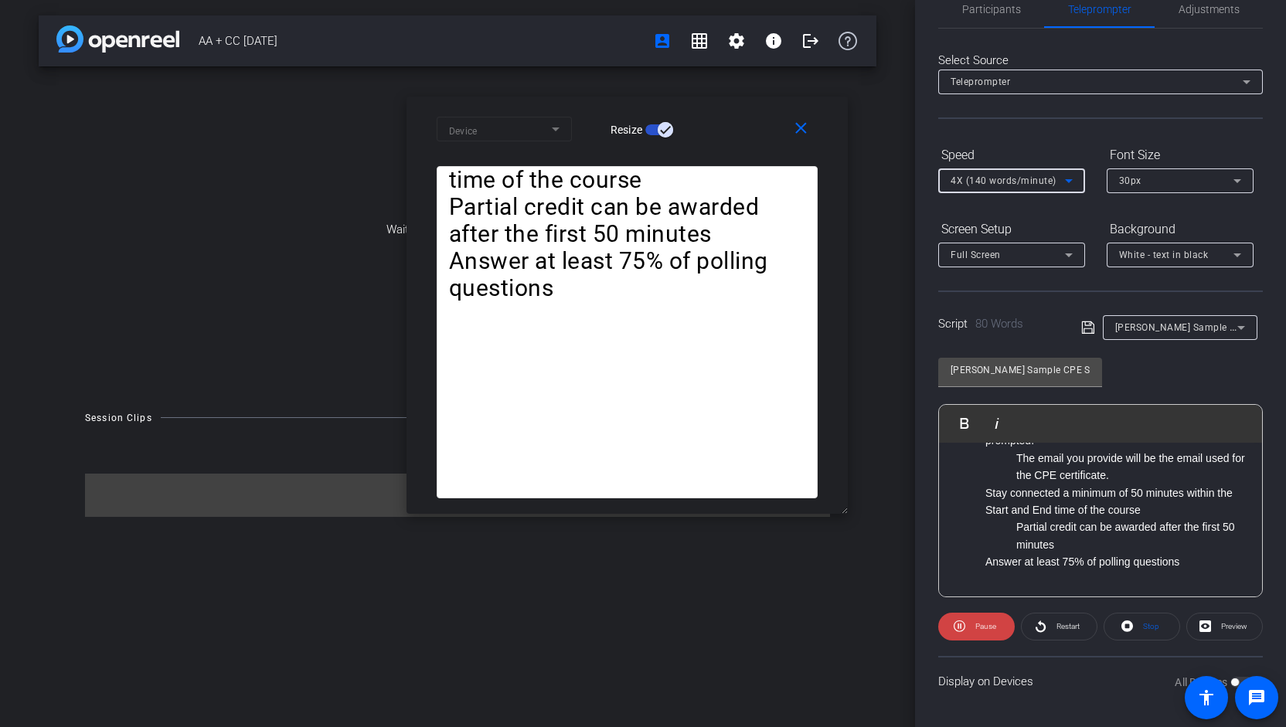
click at [1069, 182] on icon at bounding box center [1069, 181] width 19 height 19
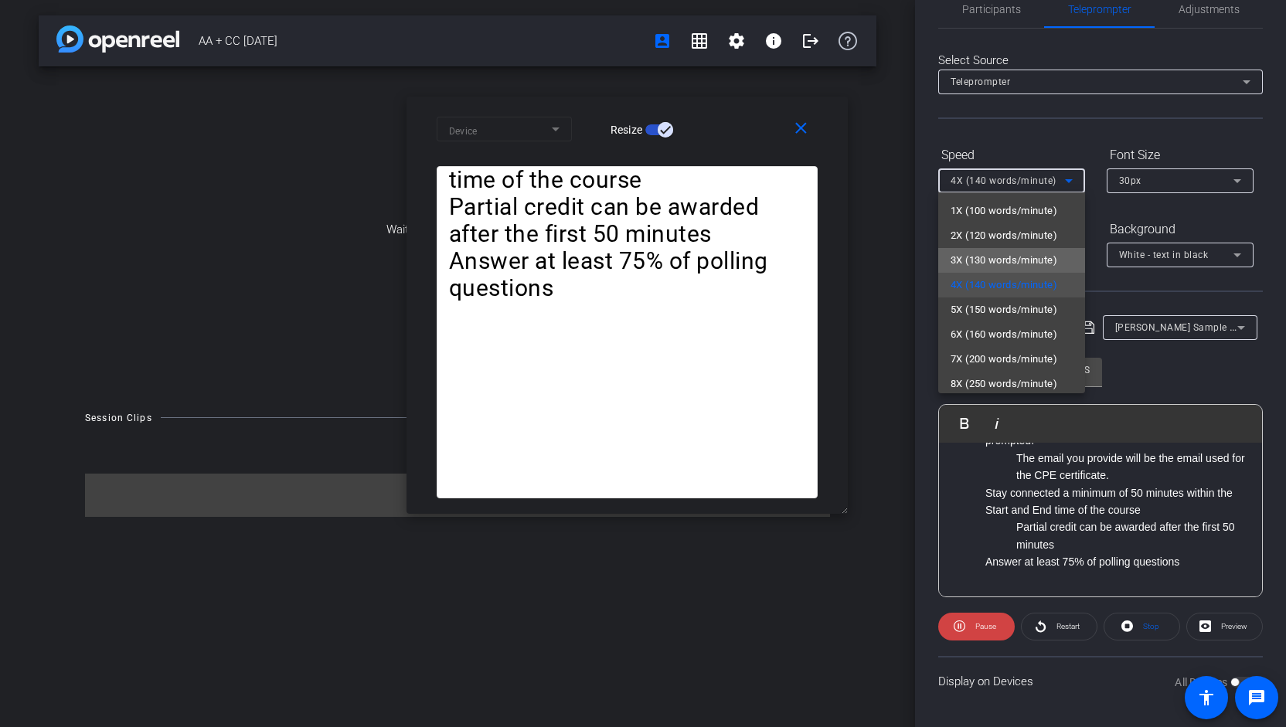
click at [1050, 256] on span "3X (130 words/minute)" at bounding box center [1004, 260] width 107 height 19
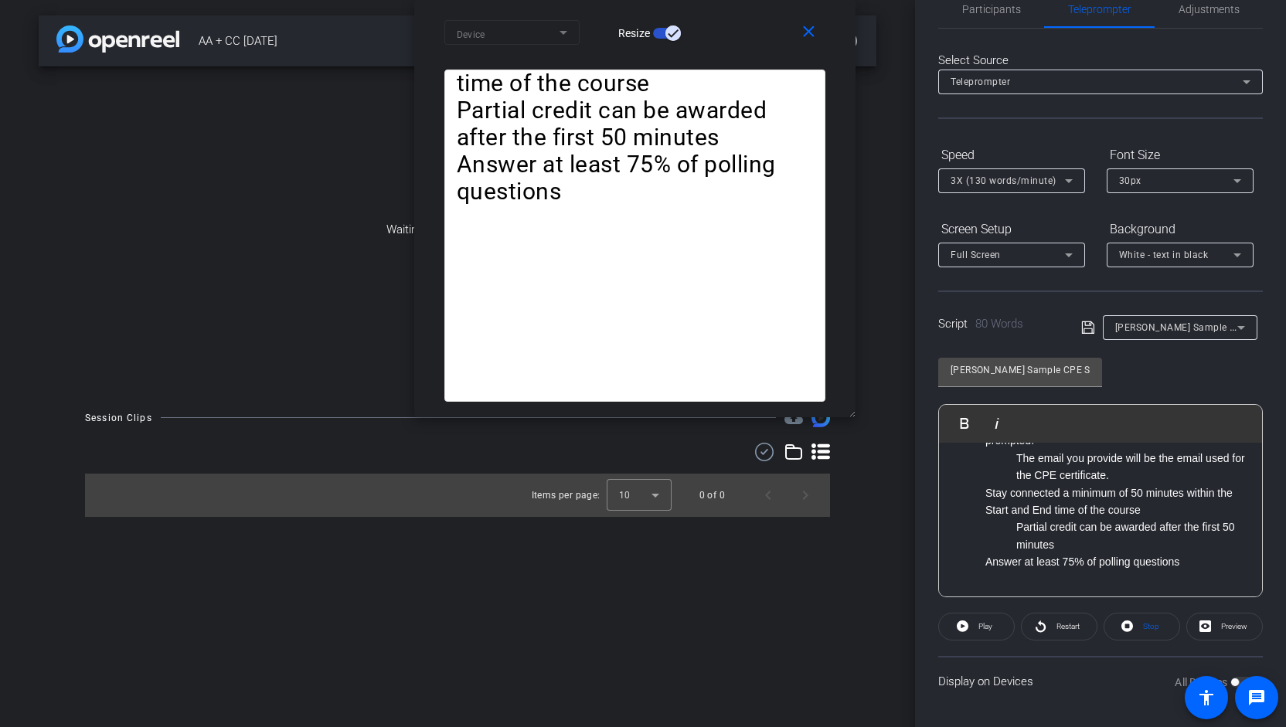
drag, startPoint x: 757, startPoint y: 130, endPoint x: 762, endPoint y: -32, distance: 161.6
click at [762, 0] on html "Accessibility Screen-Reader Guide, Feedback, and Issue Reporting | New window m…" at bounding box center [643, 363] width 1286 height 727
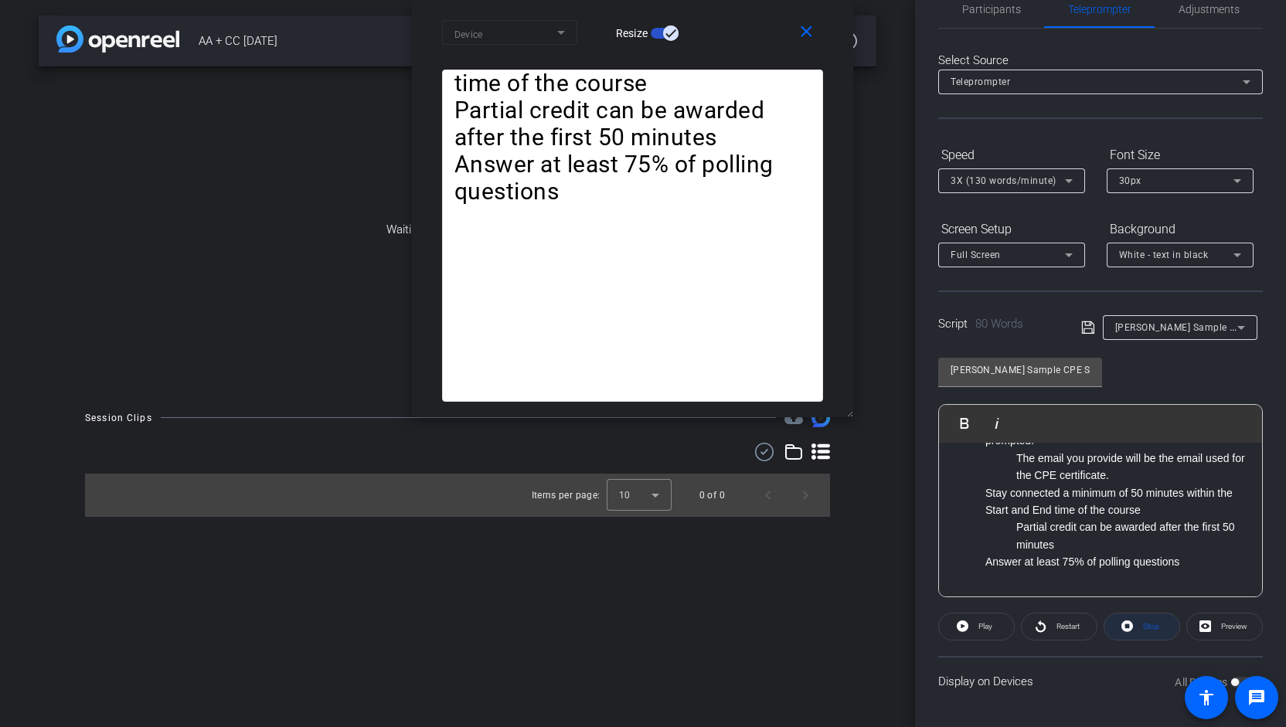
click at [1145, 632] on span "Stop" at bounding box center [1149, 627] width 20 height 22
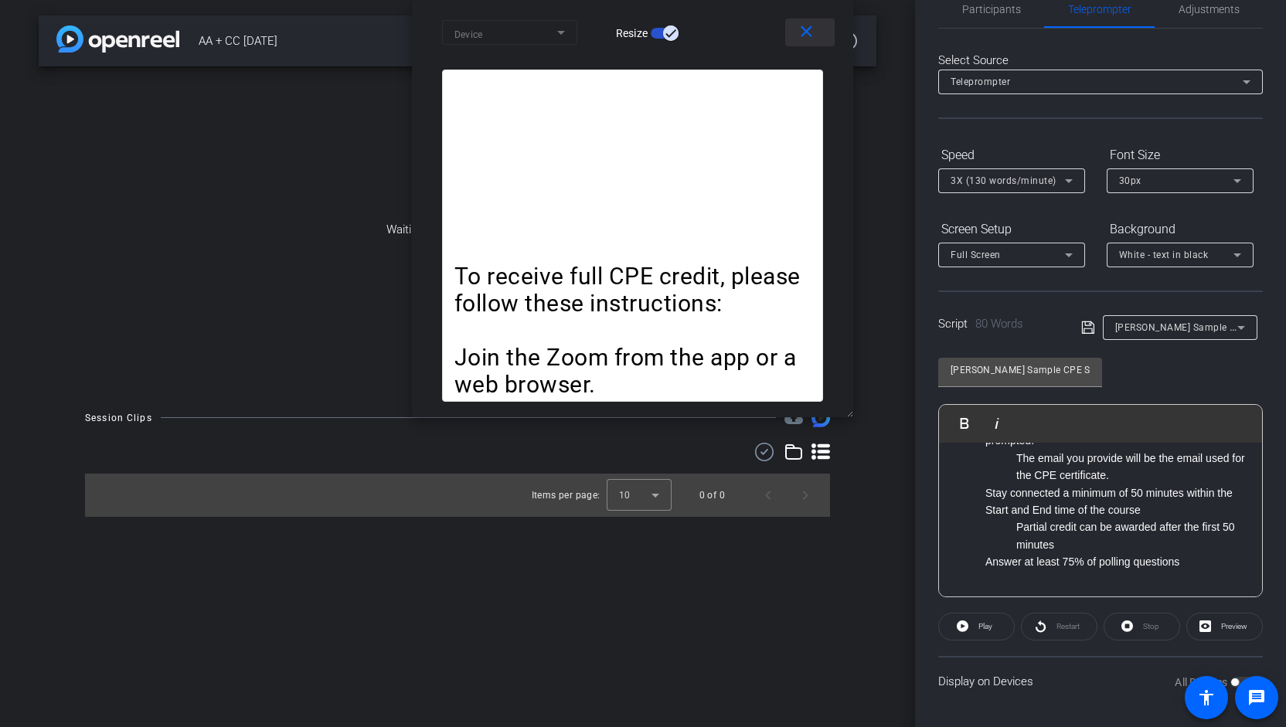
click at [802, 32] on mat-icon "close" at bounding box center [806, 31] width 19 height 19
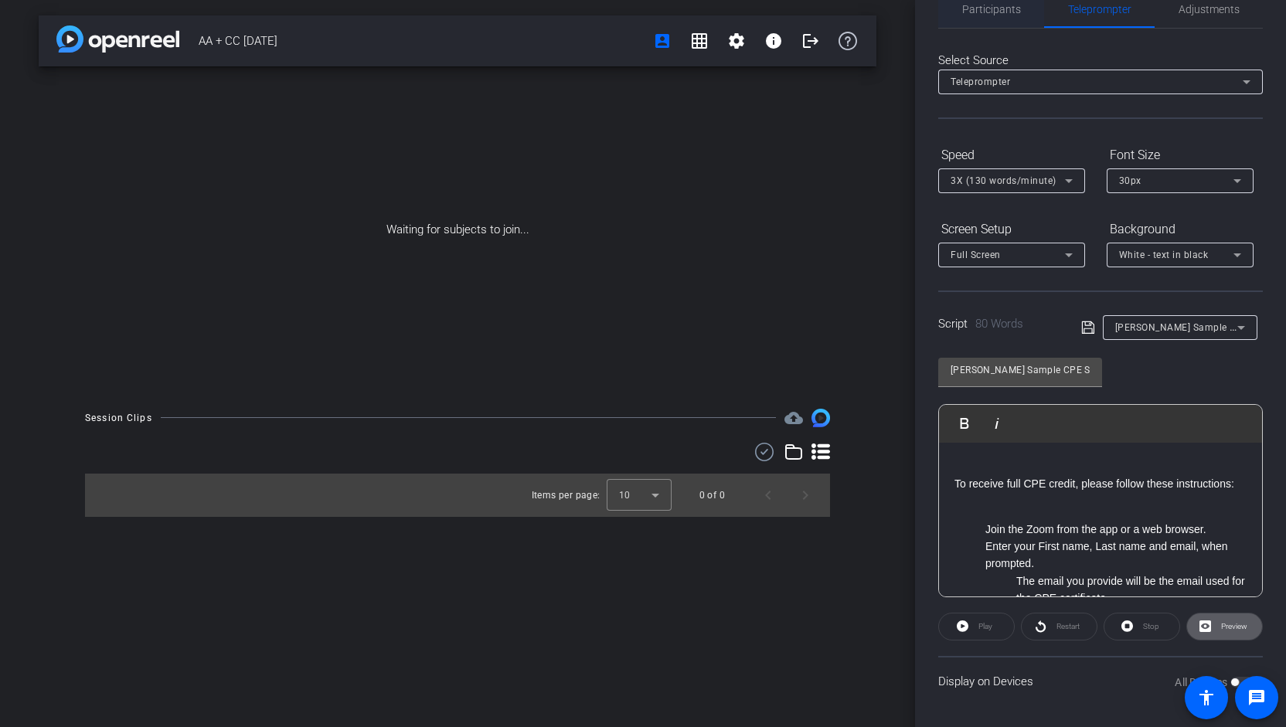
click at [1003, 9] on span "Participants" at bounding box center [991, 9] width 59 height 11
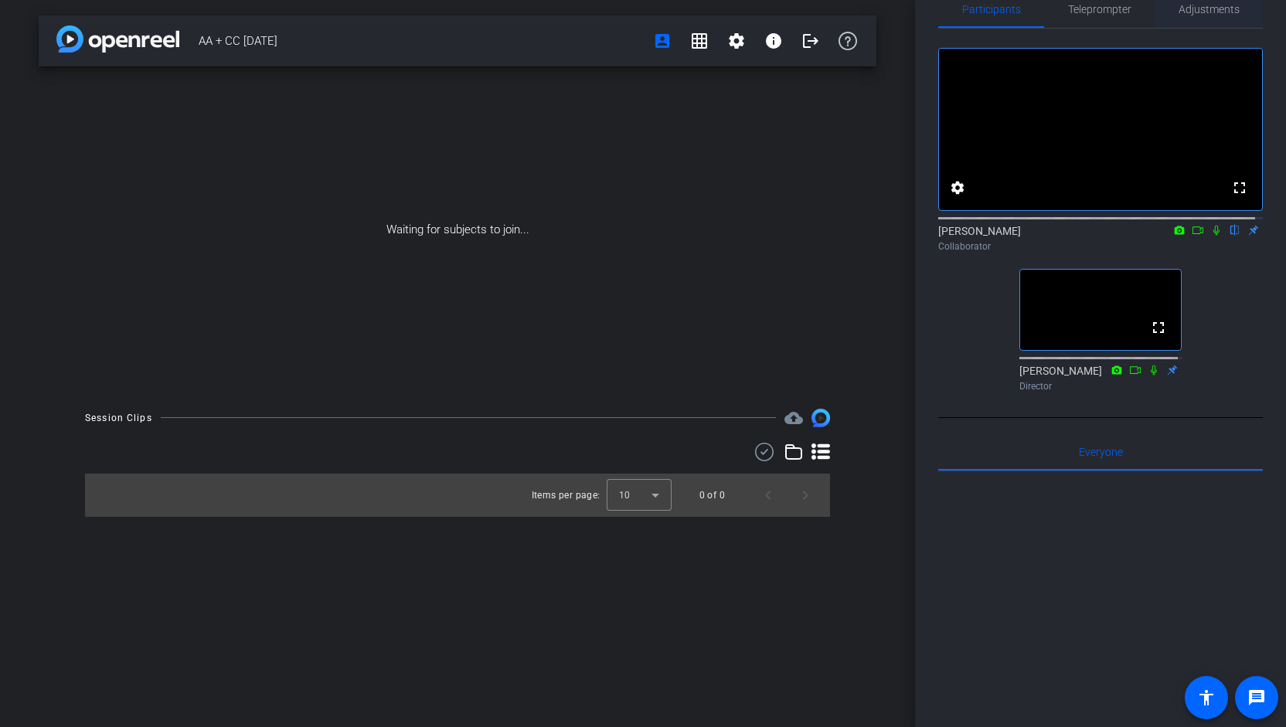
click at [1214, 9] on span "Adjustments" at bounding box center [1209, 9] width 61 height 11
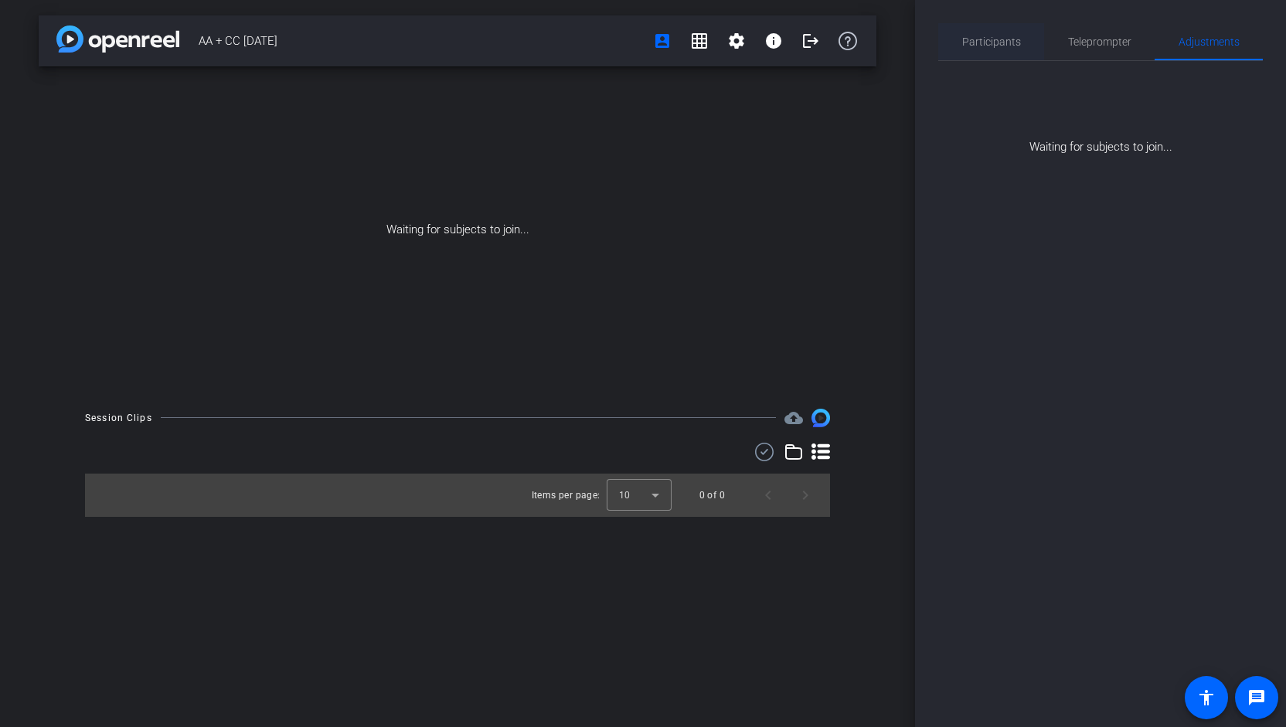
click at [997, 39] on span "Participants" at bounding box center [991, 41] width 59 height 11
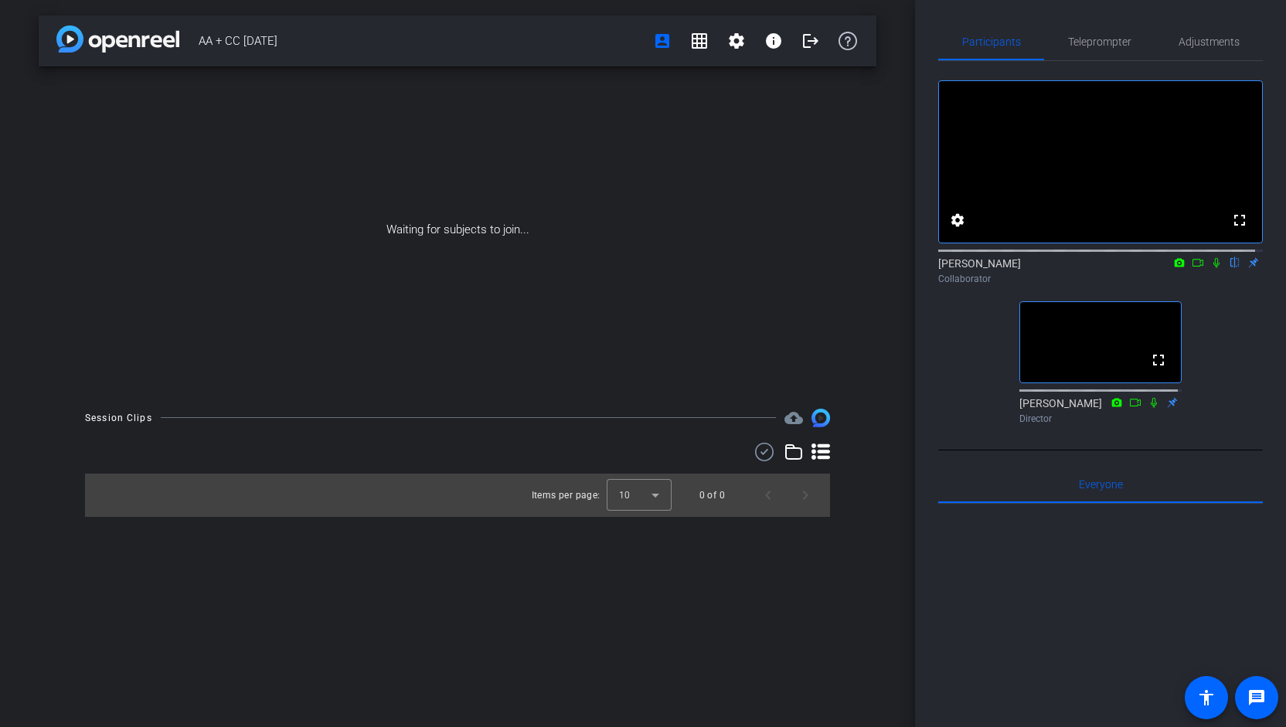
click at [1173, 268] on icon at bounding box center [1179, 262] width 12 height 11
click at [1173, 281] on div at bounding box center [643, 363] width 1286 height 727
click at [1192, 268] on icon at bounding box center [1198, 262] width 12 height 11
click at [1211, 268] on icon at bounding box center [1217, 262] width 12 height 11
click at [1176, 267] on icon at bounding box center [1180, 262] width 10 height 9
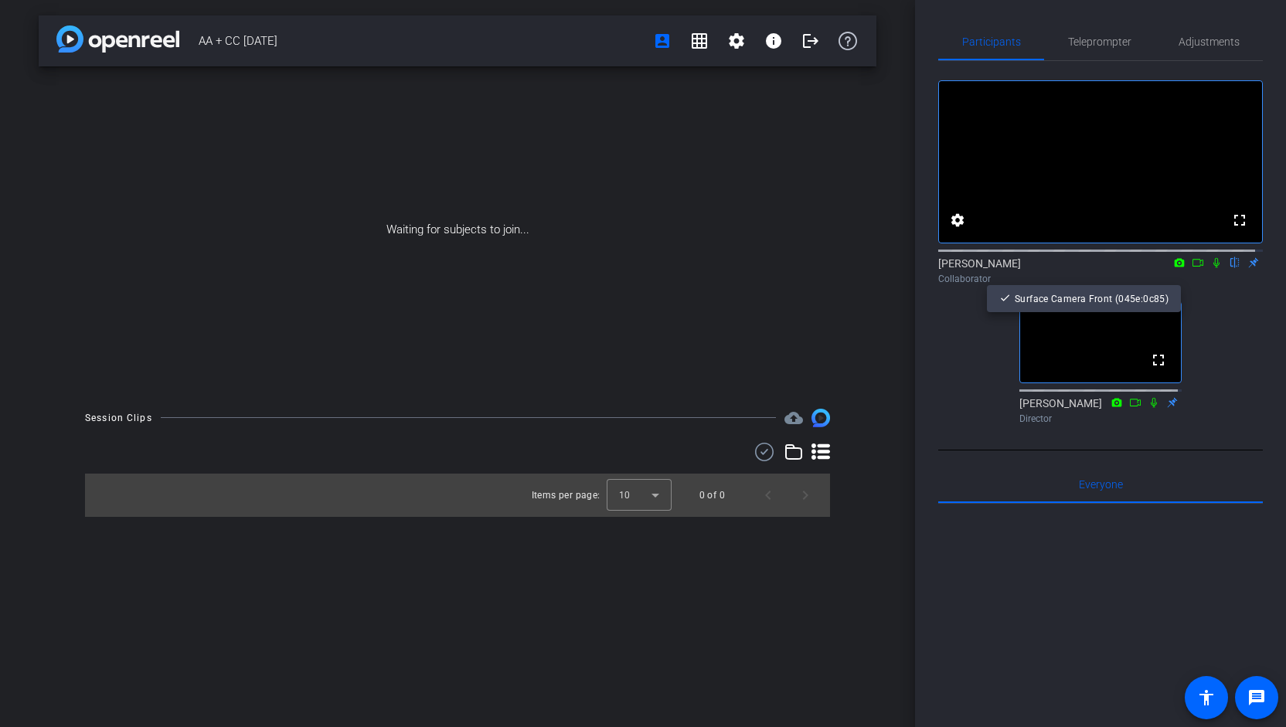
click at [1228, 276] on div at bounding box center [643, 363] width 1286 height 727
click at [1228, 269] on mat-icon "flip" at bounding box center [1235, 262] width 19 height 14
click at [1245, 281] on div "[PERSON_NAME] flip Collaborator" at bounding box center [1100, 271] width 325 height 30
click at [1244, 279] on div "[PERSON_NAME] flip Collaborator" at bounding box center [1100, 271] width 325 height 30
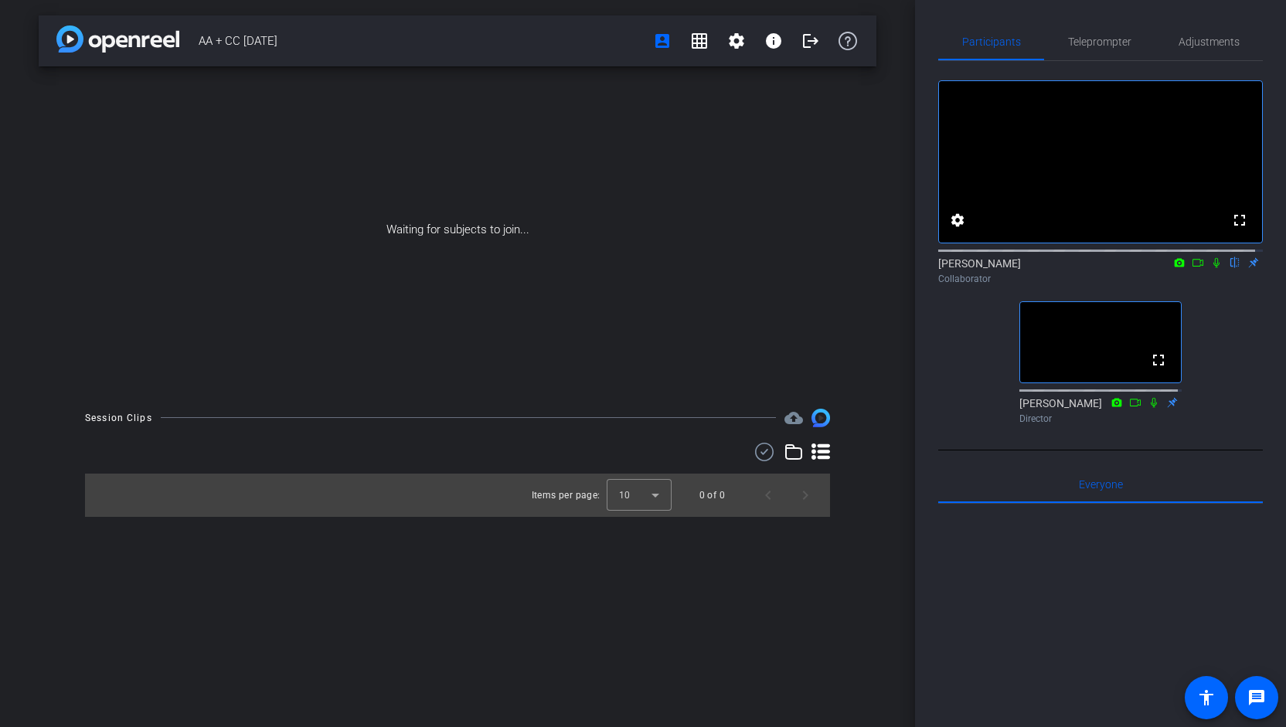
click at [1167, 424] on div "[PERSON_NAME] Director" at bounding box center [1101, 411] width 162 height 30
click at [1248, 276] on div "[PERSON_NAME] flip Collaborator" at bounding box center [1100, 271] width 325 height 30
click at [1246, 278] on div "[PERSON_NAME] flip Collaborator" at bounding box center [1100, 271] width 325 height 30
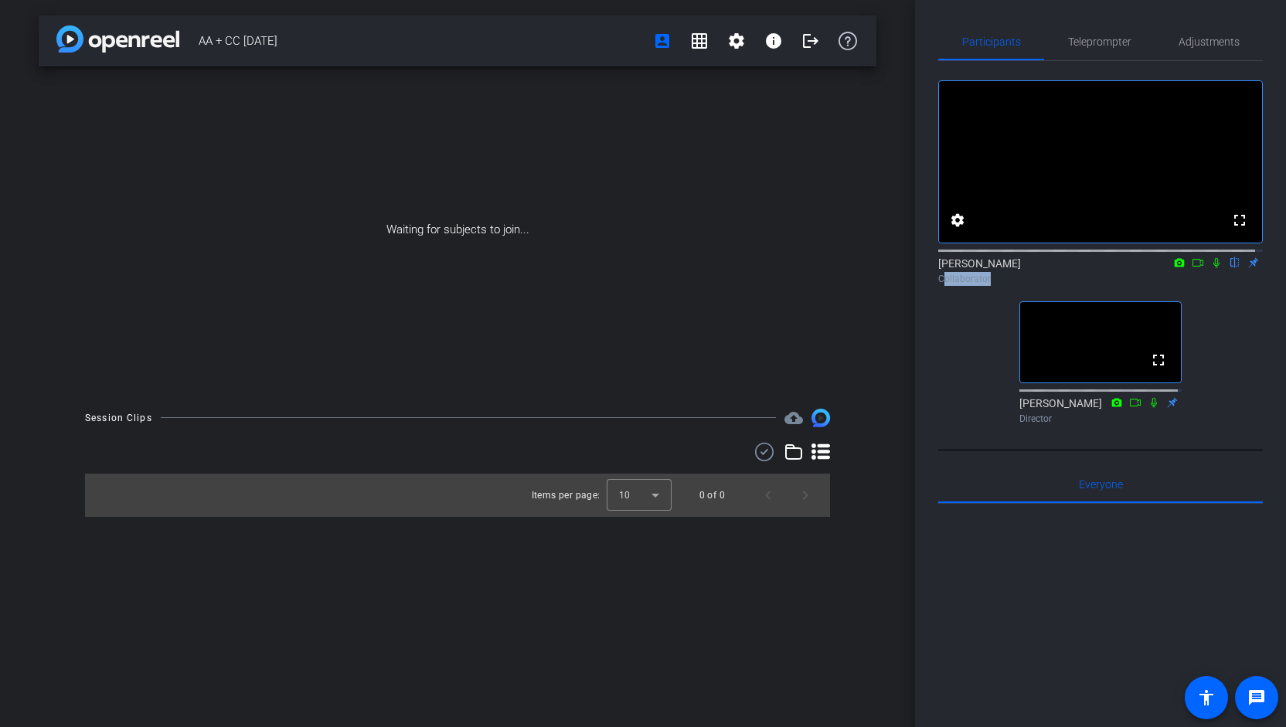
click at [1246, 278] on div "[PERSON_NAME] flip Collaborator" at bounding box center [1100, 271] width 325 height 30
click at [699, 46] on mat-icon "grid_on" at bounding box center [699, 41] width 19 height 19
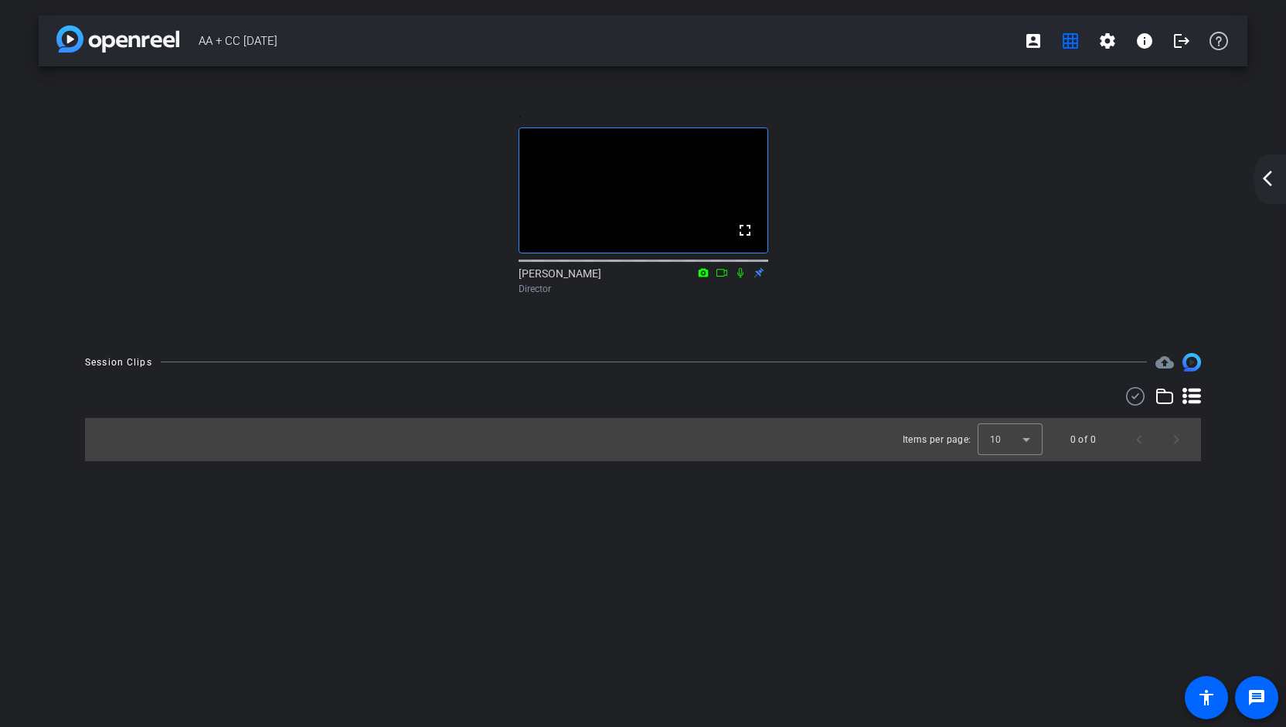
click at [1272, 181] on mat-icon "arrow_back_ios_new" at bounding box center [1267, 178] width 19 height 19
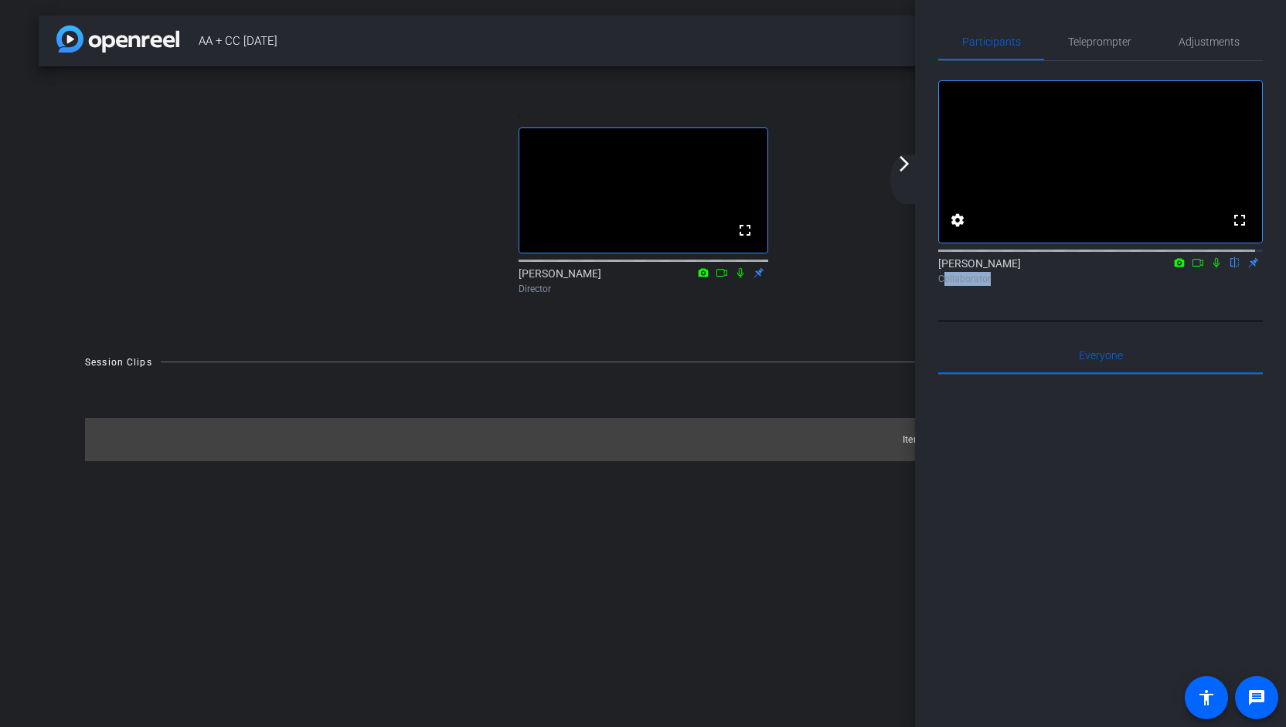
click at [901, 165] on mat-icon "arrow_forward_ios" at bounding box center [904, 164] width 19 height 19
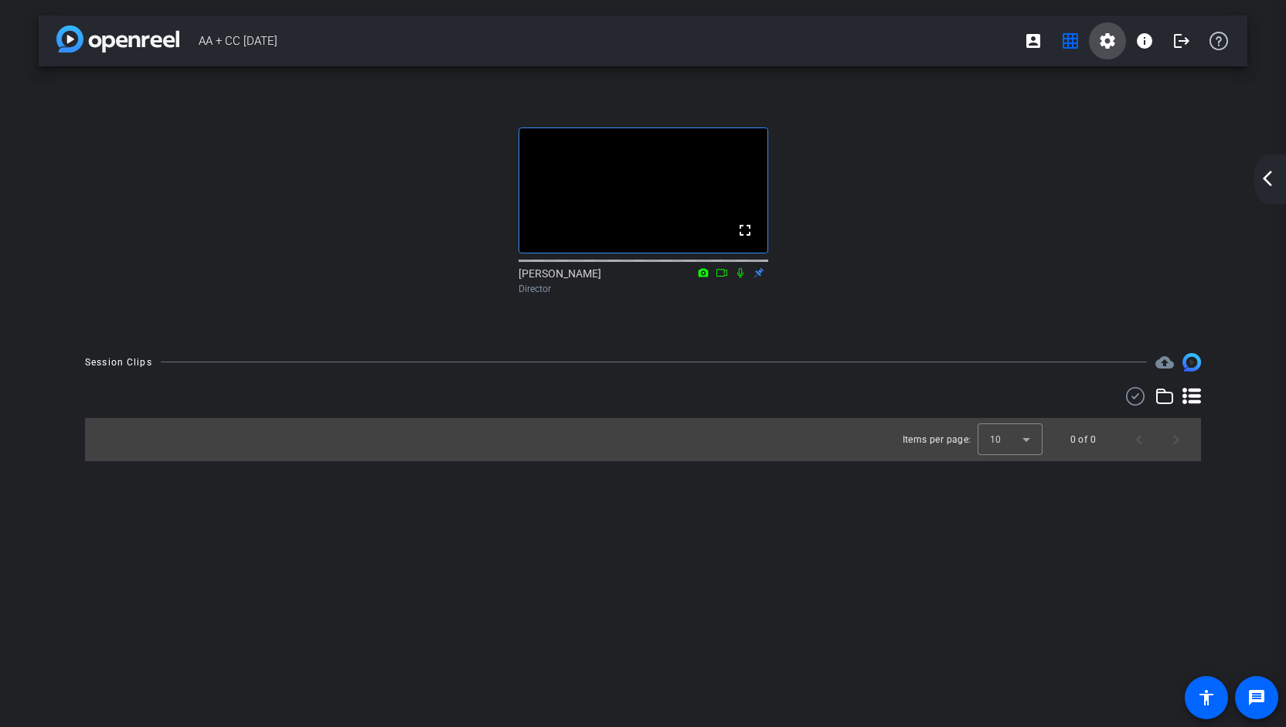
click at [1108, 36] on mat-icon "settings" at bounding box center [1107, 41] width 19 height 19
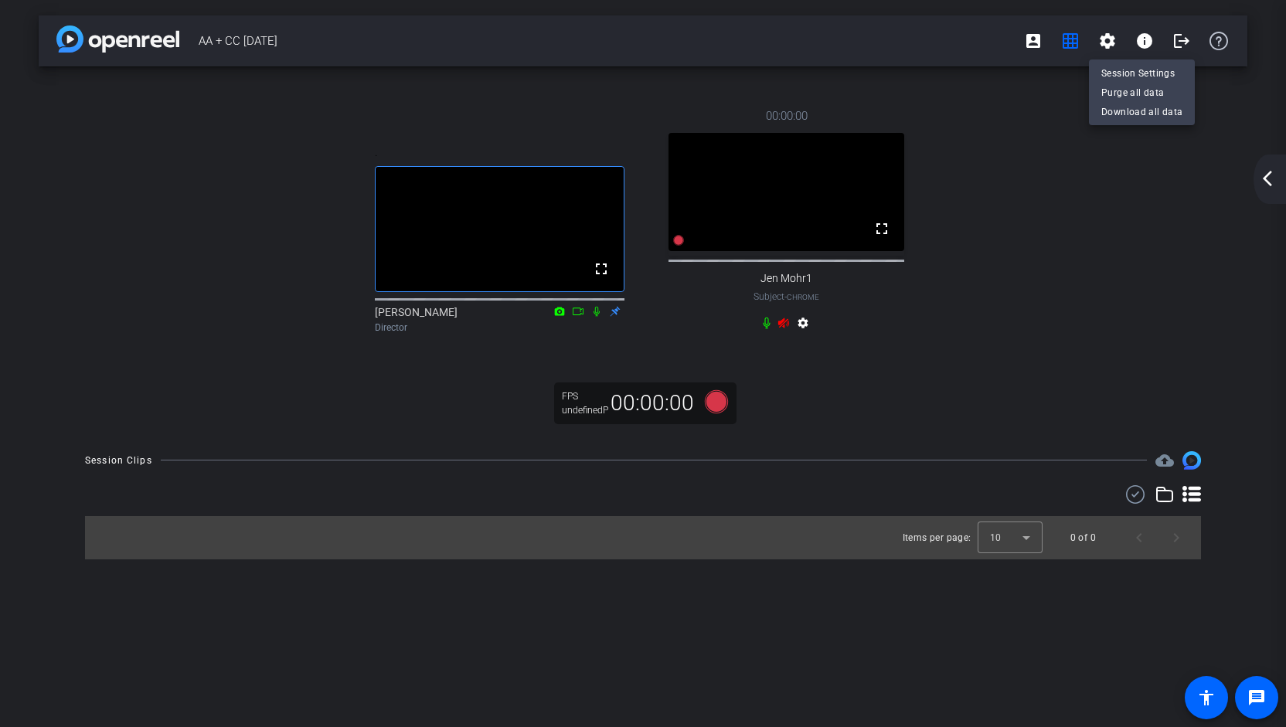
click at [1074, 40] on div at bounding box center [643, 363] width 1286 height 727
click at [1274, 176] on mat-icon "arrow_back_ios_new" at bounding box center [1267, 178] width 19 height 19
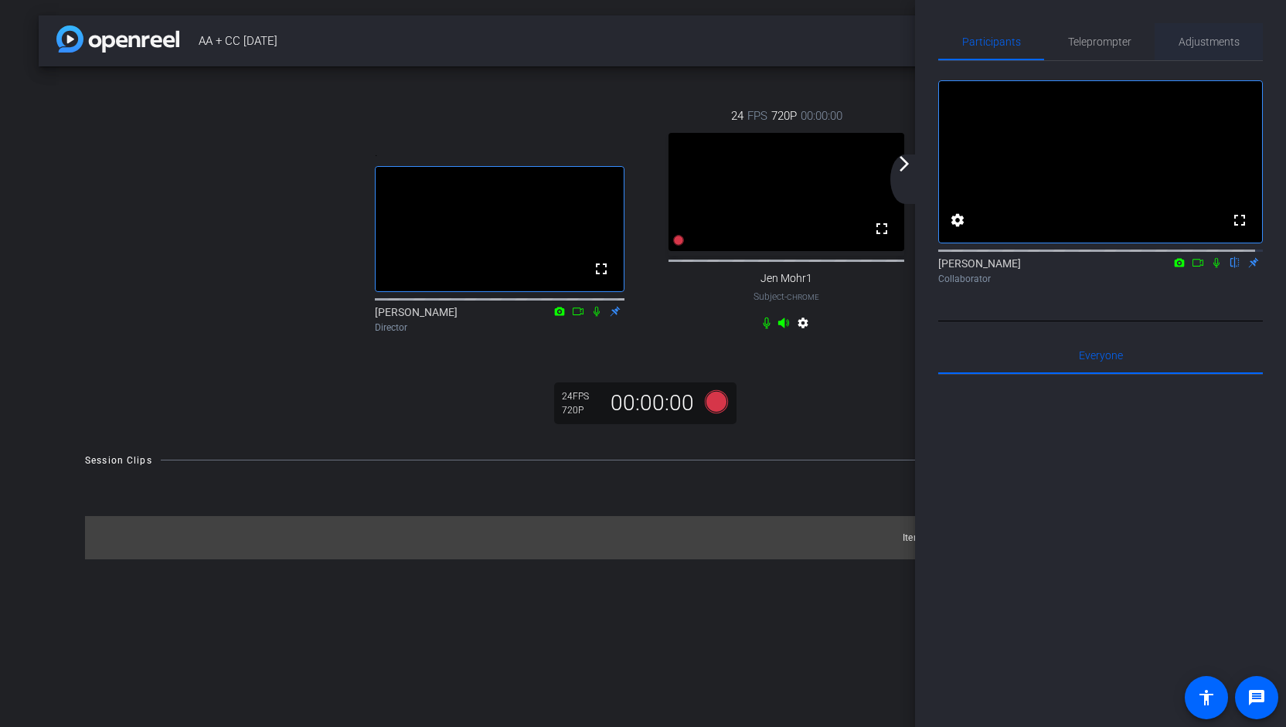
click at [1217, 46] on span "Adjustments" at bounding box center [1209, 41] width 61 height 11
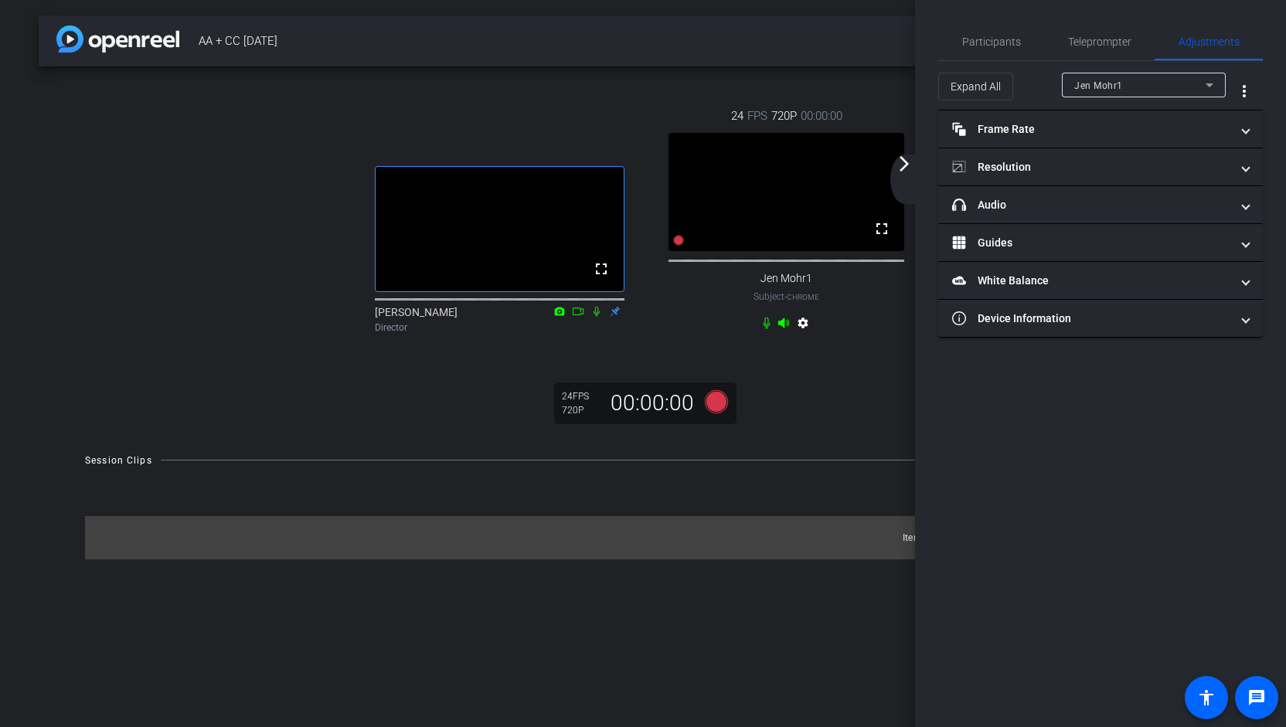
click at [1211, 83] on icon at bounding box center [1209, 85] width 19 height 19
click at [1248, 129] on div at bounding box center [643, 363] width 1286 height 727
click at [1248, 129] on span at bounding box center [1246, 129] width 6 height 16
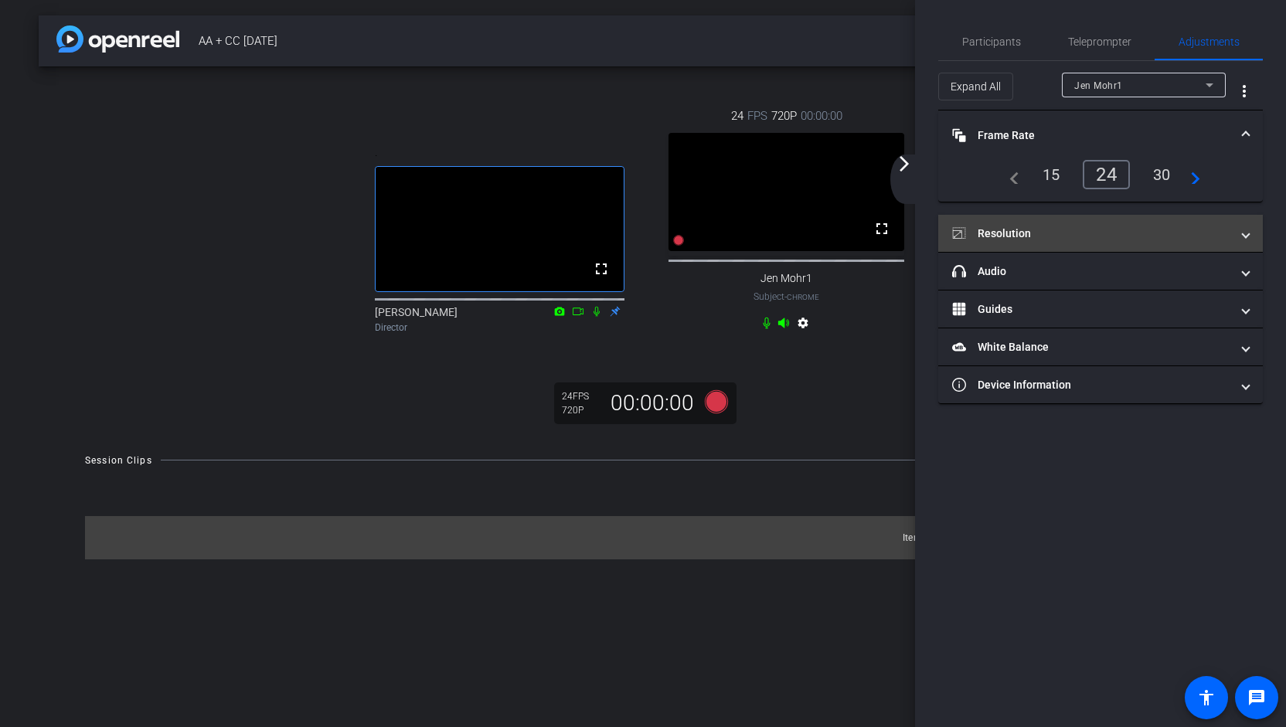
click at [1252, 238] on mat-expansion-panel-header "Resolution" at bounding box center [1100, 233] width 325 height 37
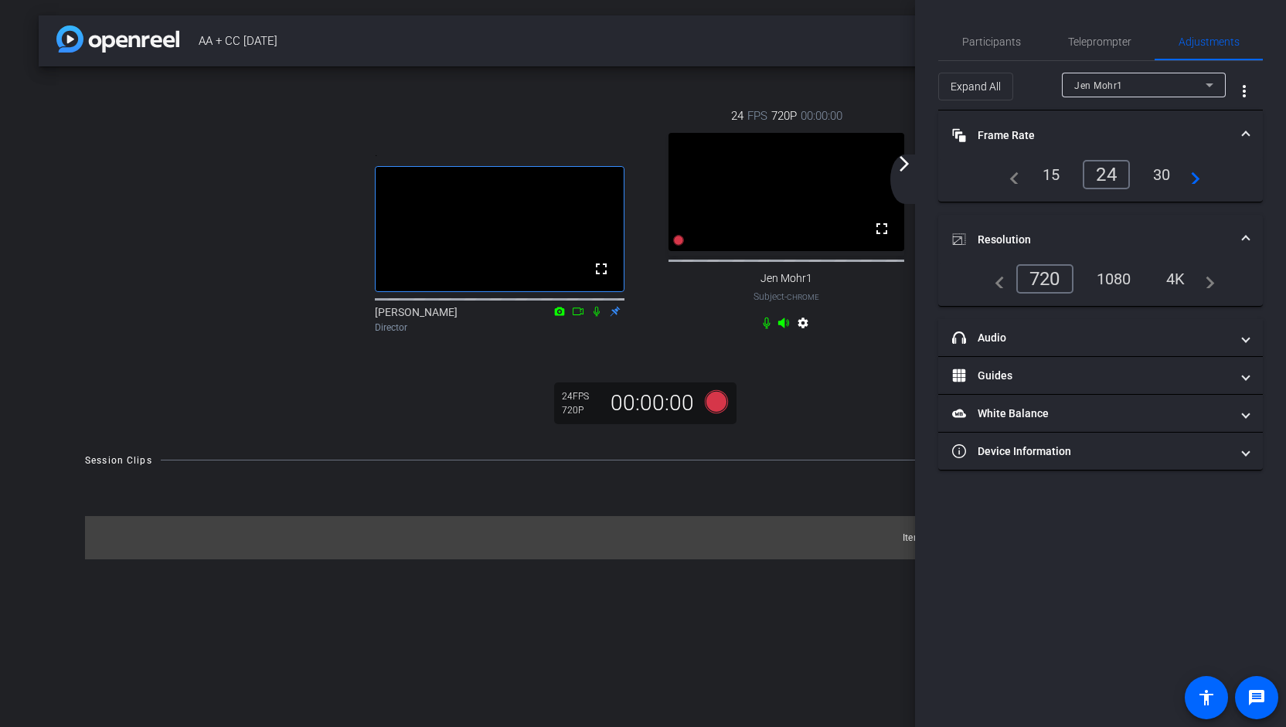
click at [1215, 278] on mat-icon "navigate_next" at bounding box center [1206, 279] width 19 height 19
click at [1214, 284] on mat-icon "navigate_next" at bounding box center [1206, 279] width 19 height 19
click at [1000, 284] on mat-icon "navigate_before" at bounding box center [995, 279] width 19 height 19
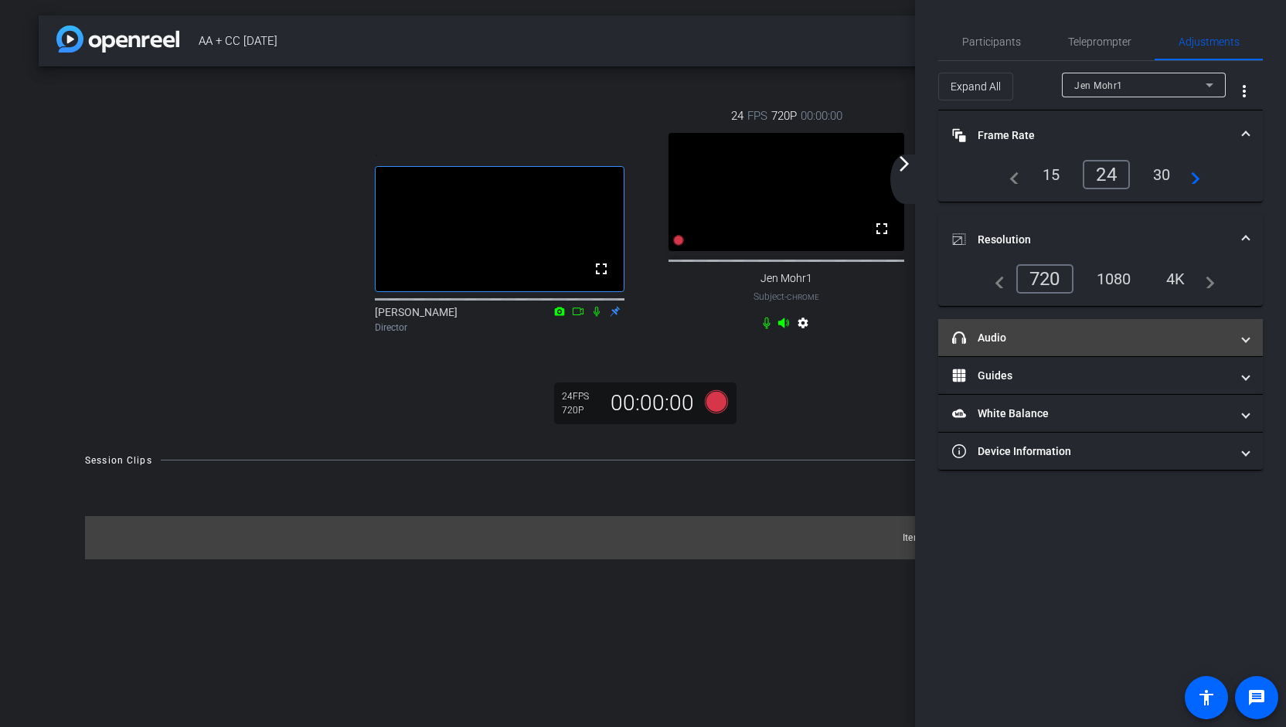
click at [1247, 341] on span at bounding box center [1246, 338] width 6 height 16
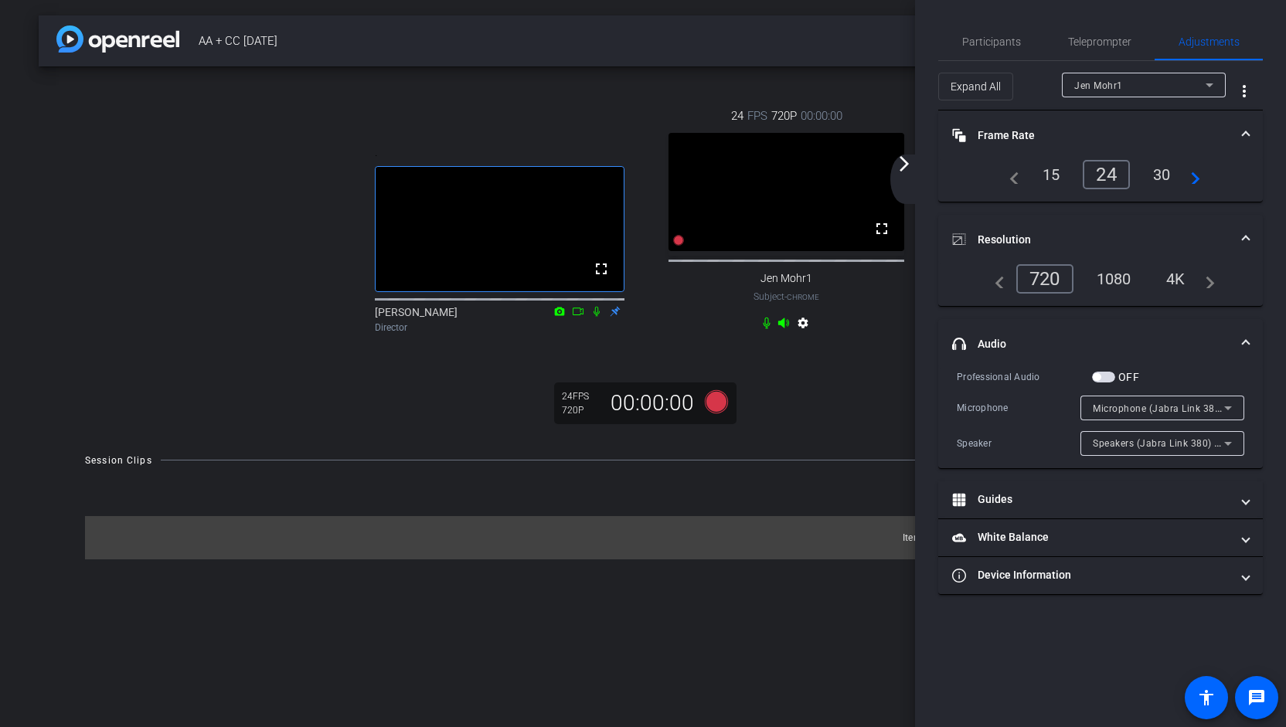
click at [1232, 403] on icon at bounding box center [1228, 408] width 19 height 19
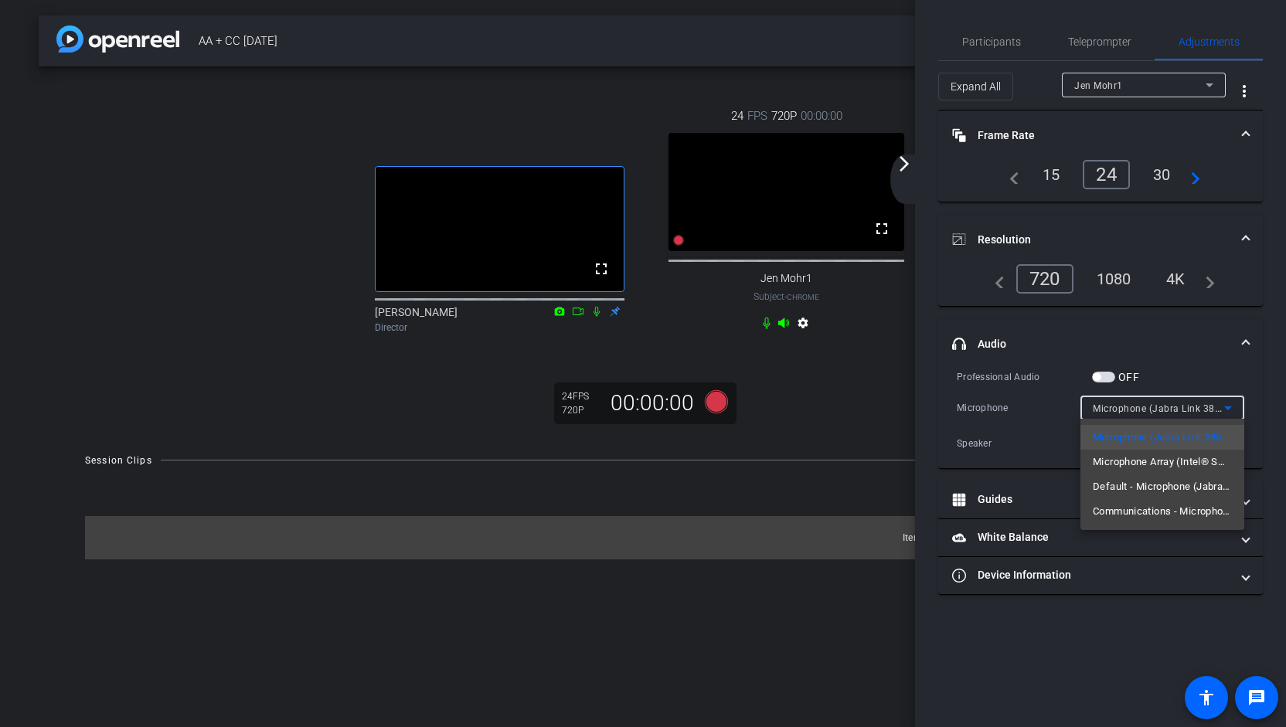
click at [1235, 373] on div at bounding box center [643, 363] width 1286 height 727
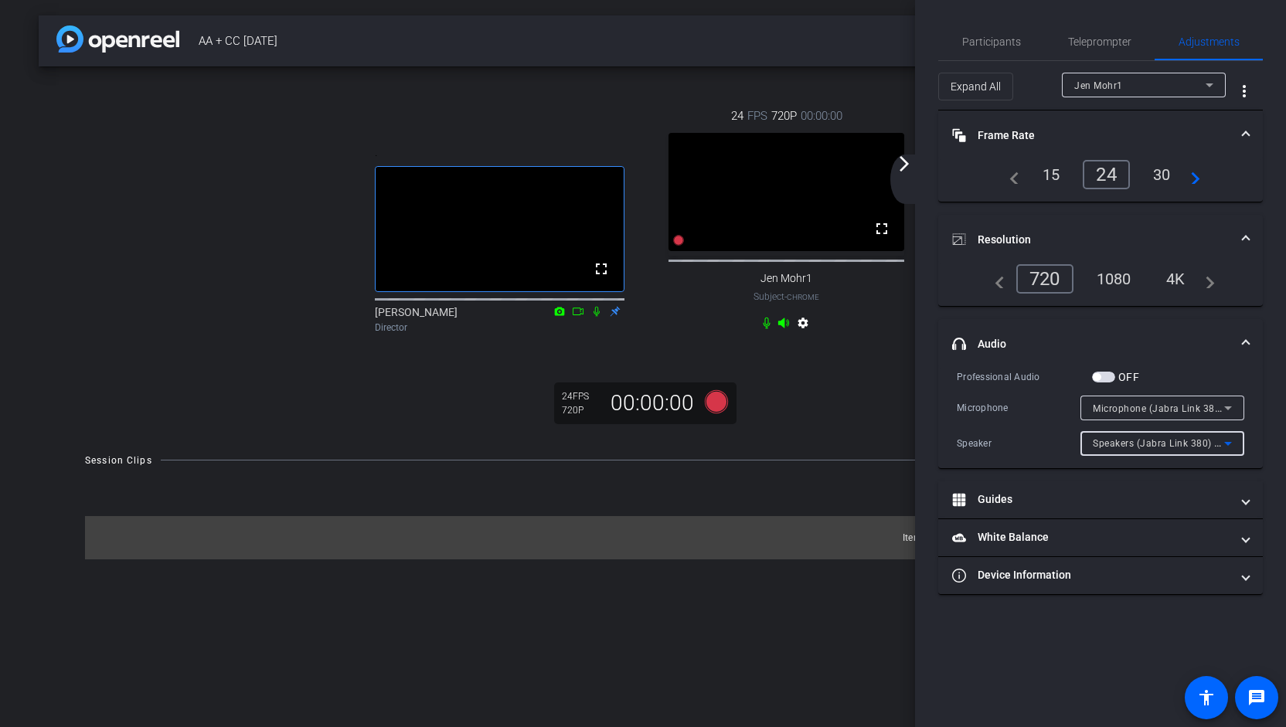
click at [1230, 437] on icon at bounding box center [1228, 443] width 19 height 19
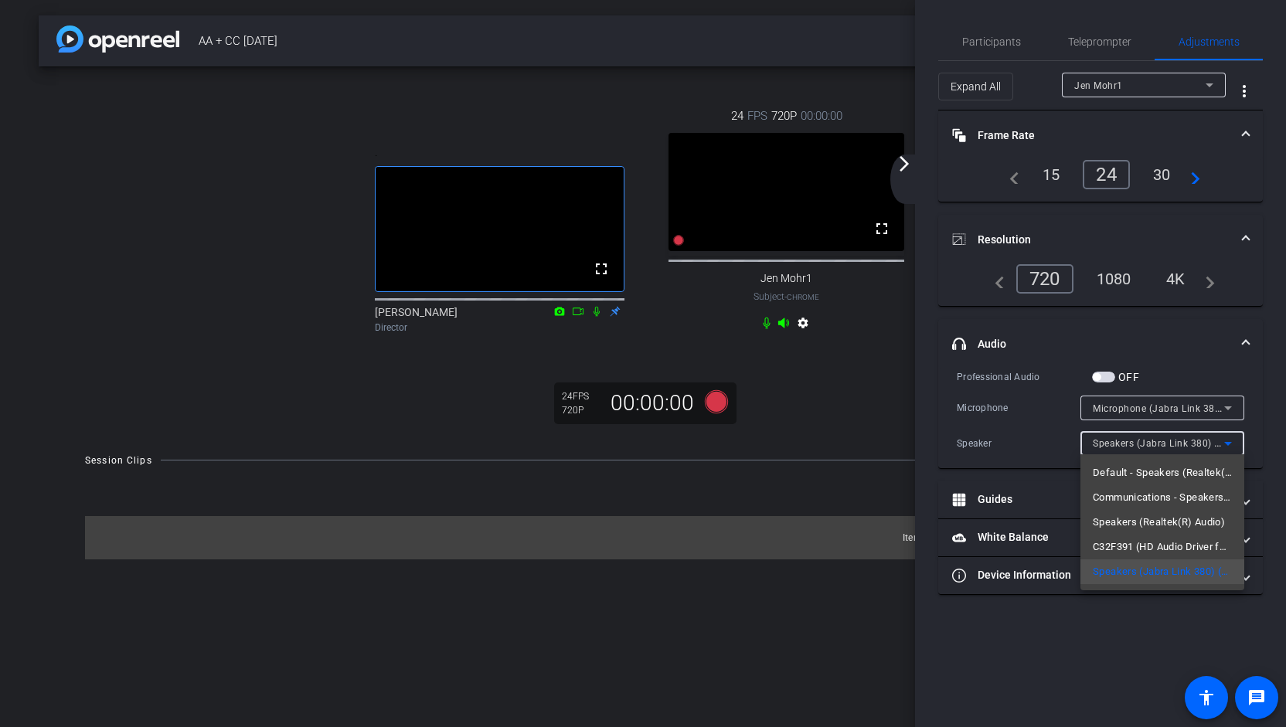
click at [1190, 359] on div at bounding box center [643, 363] width 1286 height 727
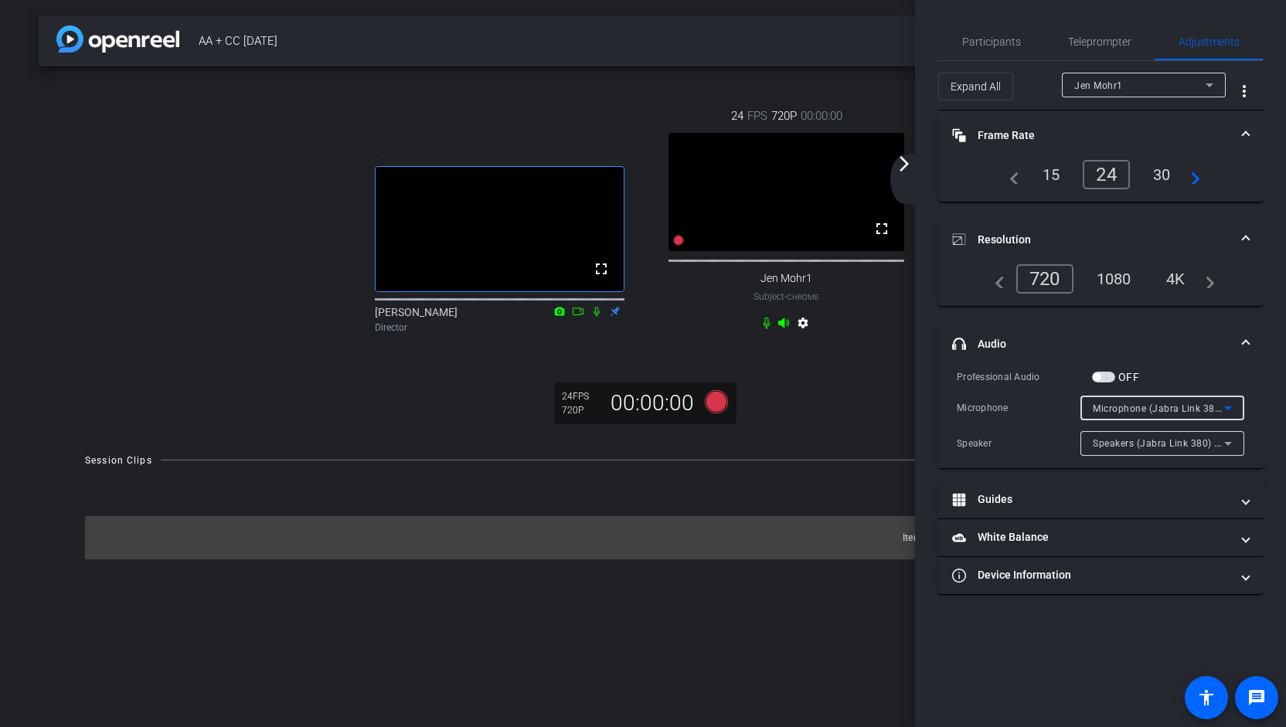
click at [1234, 403] on icon at bounding box center [1228, 408] width 19 height 19
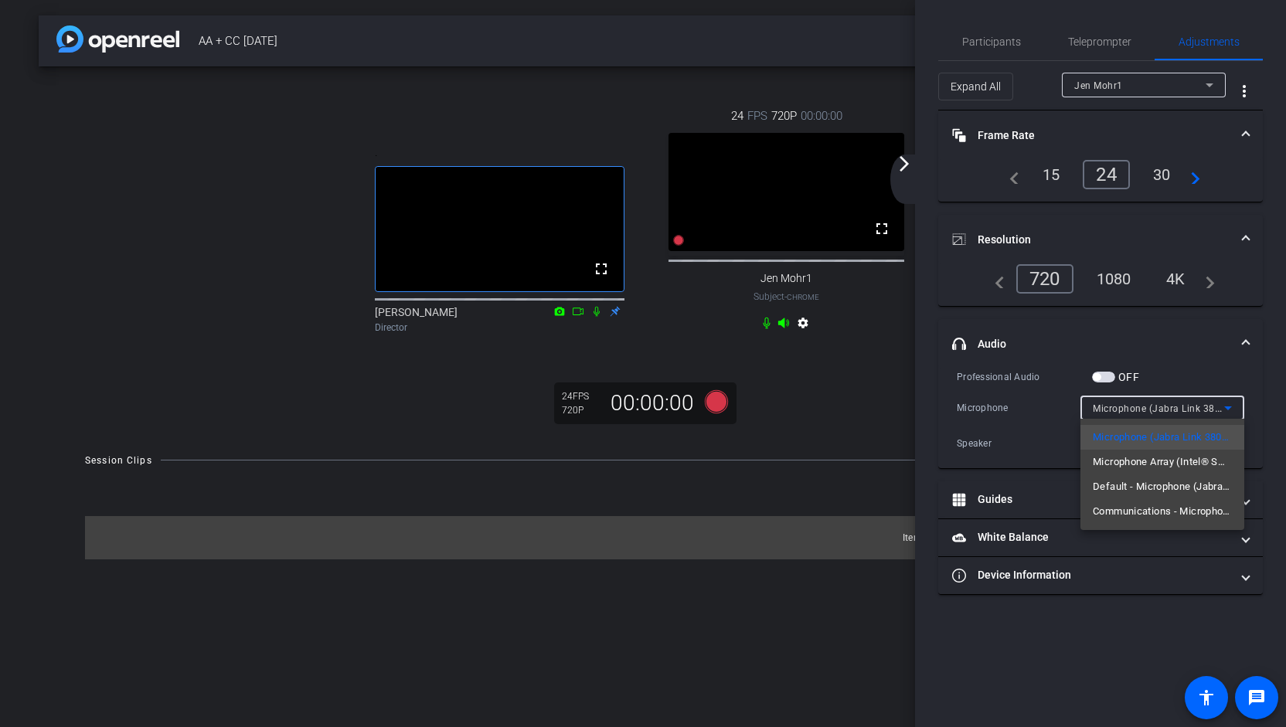
click at [1192, 357] on div at bounding box center [643, 363] width 1286 height 727
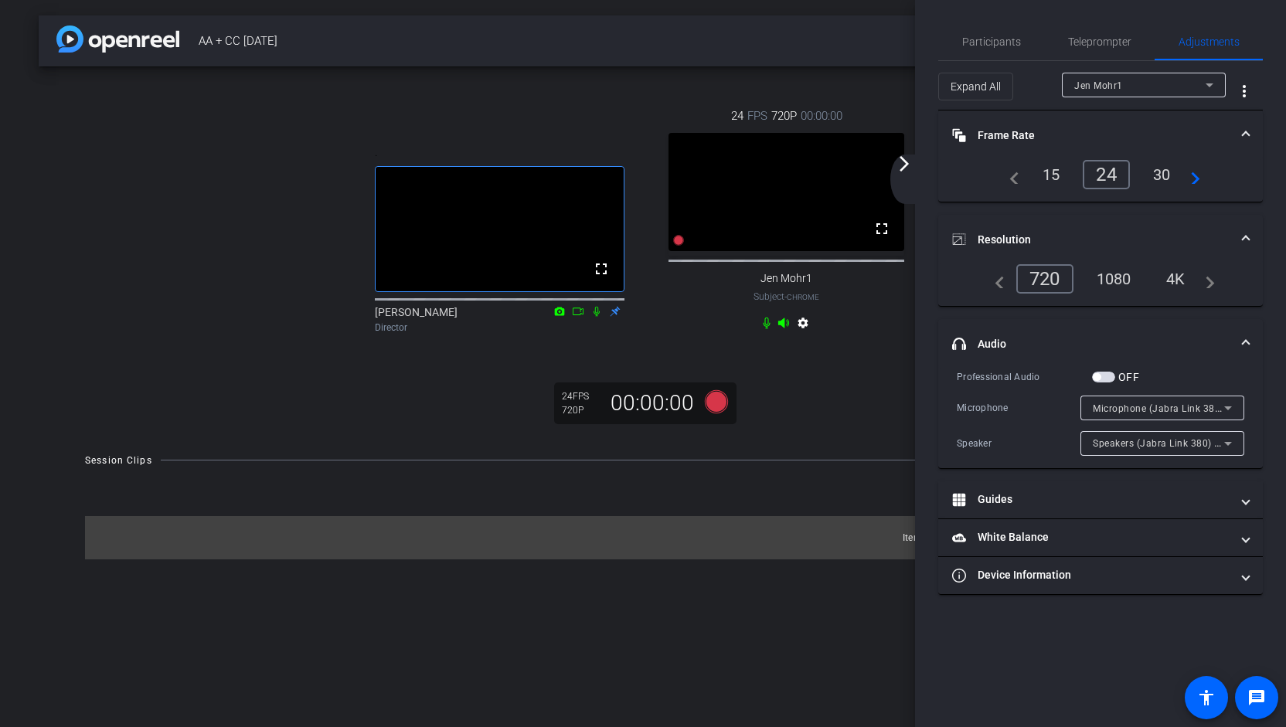
click at [1227, 441] on icon at bounding box center [1228, 443] width 19 height 19
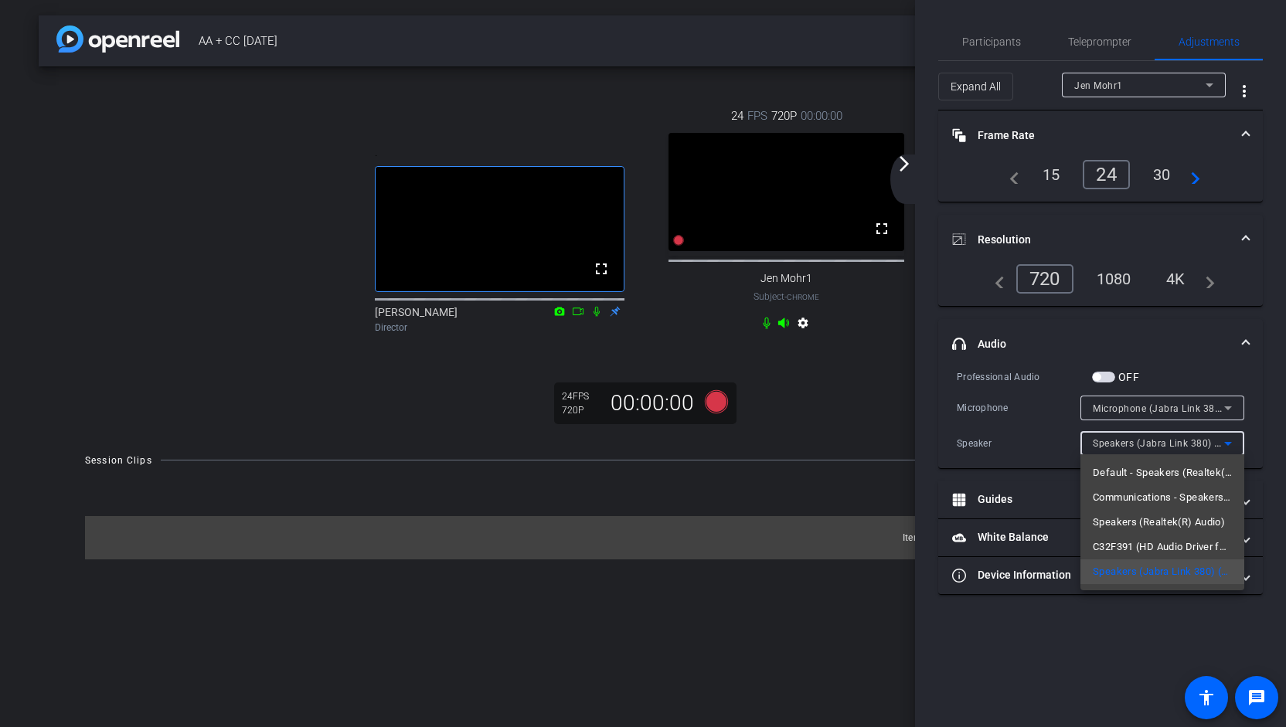
click at [1262, 410] on div at bounding box center [643, 363] width 1286 height 727
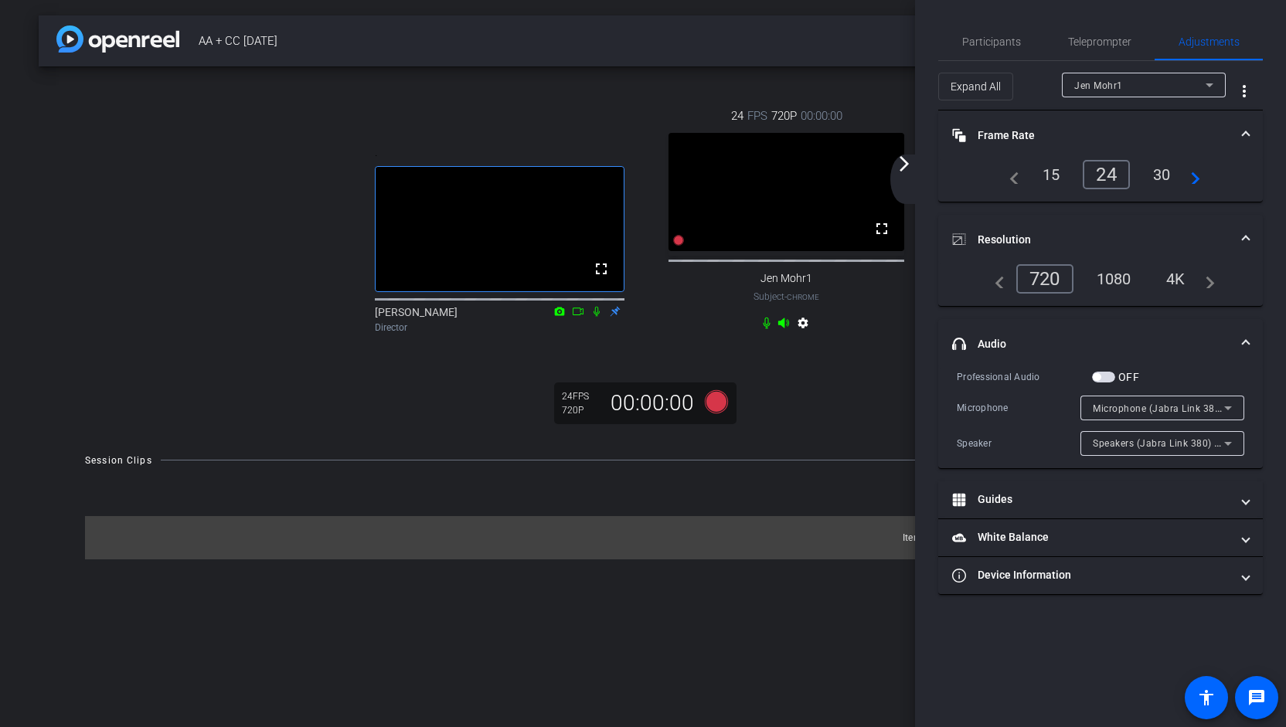
click at [1250, 338] on mat-expansion-panel-header "headphone icon Audio" at bounding box center [1100, 343] width 325 height 49
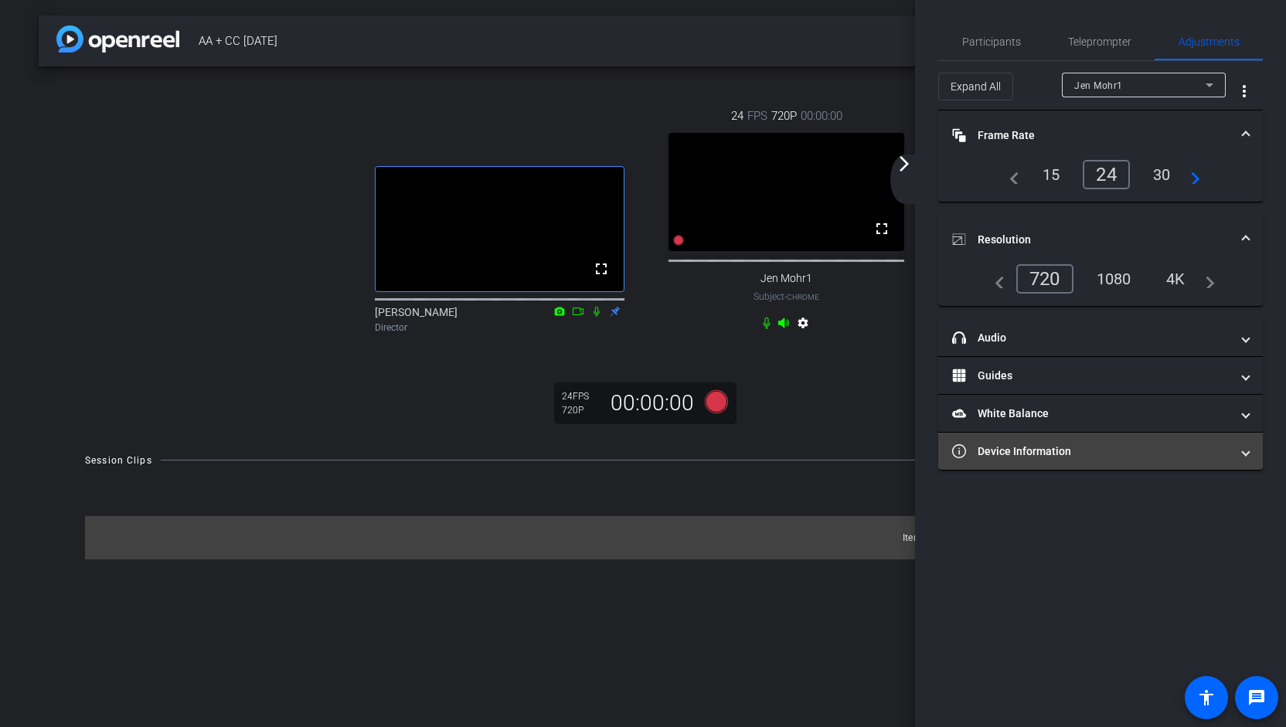
click at [1257, 458] on mat-expansion-panel-header "Device Information" at bounding box center [1100, 451] width 325 height 37
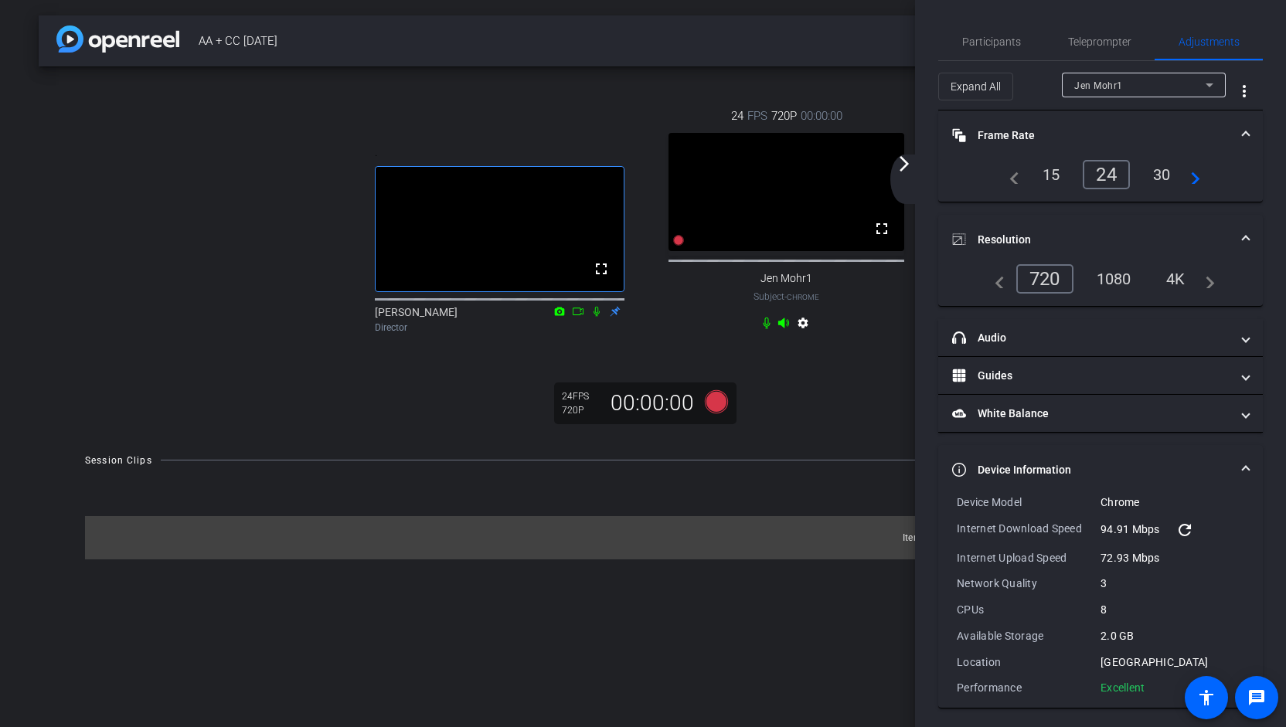
scroll to position [2, 0]
click at [1241, 462] on mat-expansion-panel-header "Device Information" at bounding box center [1100, 467] width 325 height 49
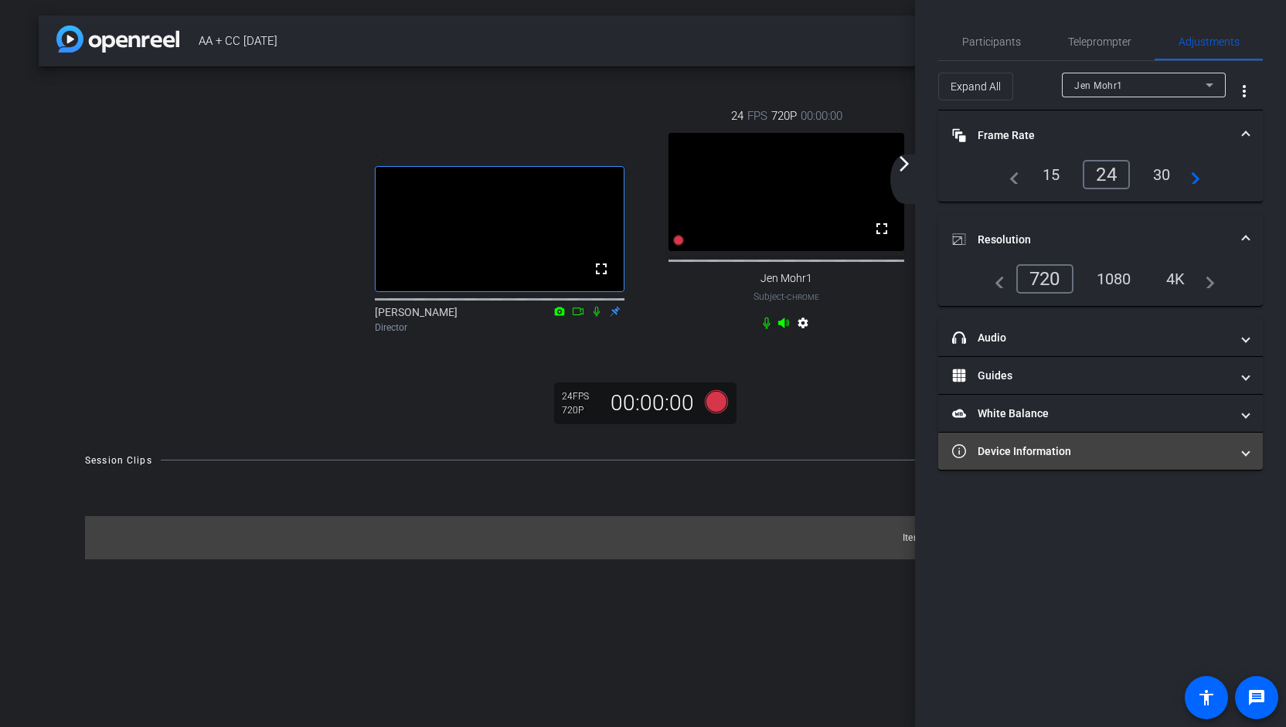
scroll to position [0, 0]
click at [1241, 462] on mat-expansion-panel-header "Device Information" at bounding box center [1100, 451] width 325 height 37
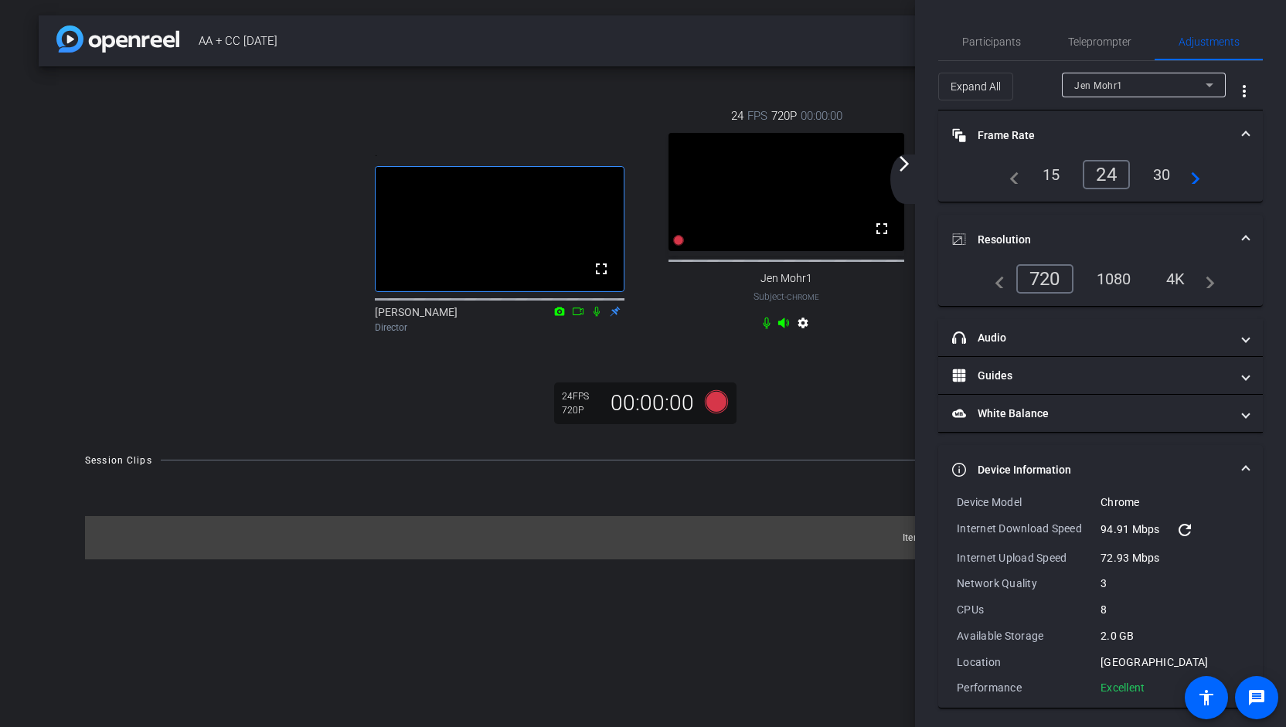
scroll to position [2, 0]
click at [1243, 461] on span at bounding box center [1246, 468] width 6 height 16
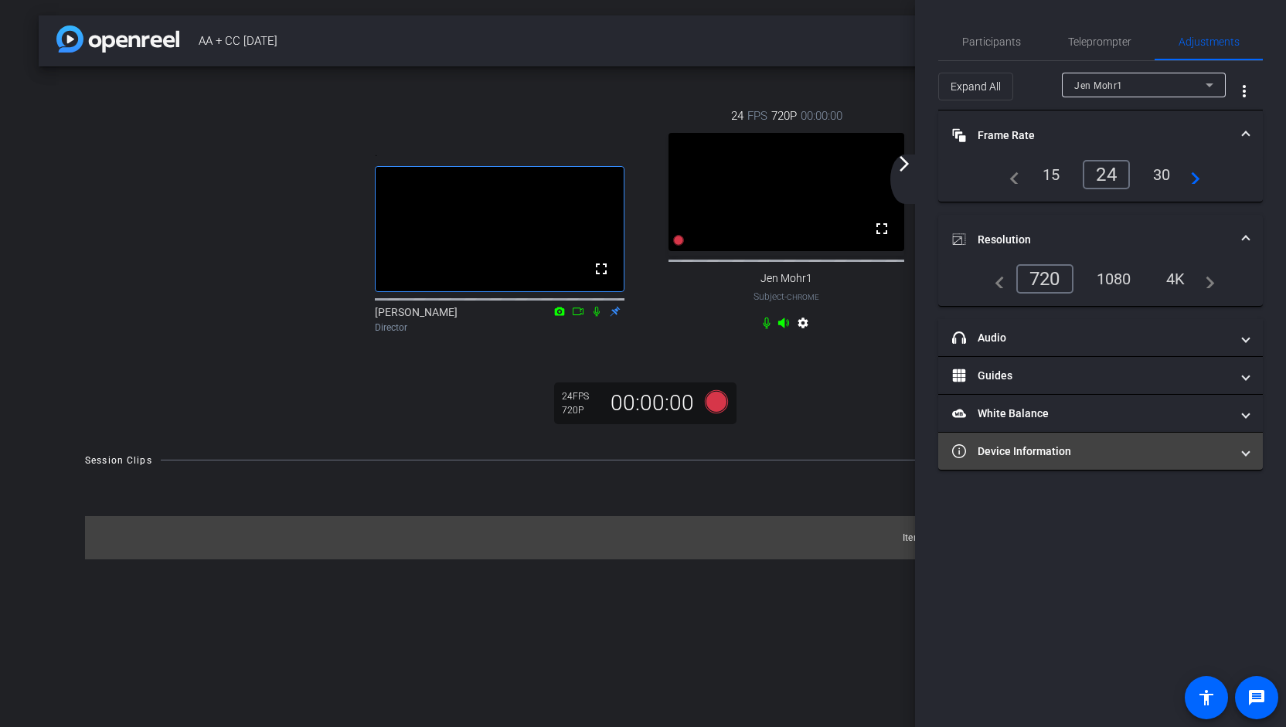
scroll to position [0, 0]
click at [773, 240] on video at bounding box center [787, 192] width 236 height 118
click at [660, 417] on div "00:00:00" at bounding box center [653, 403] width 104 height 26
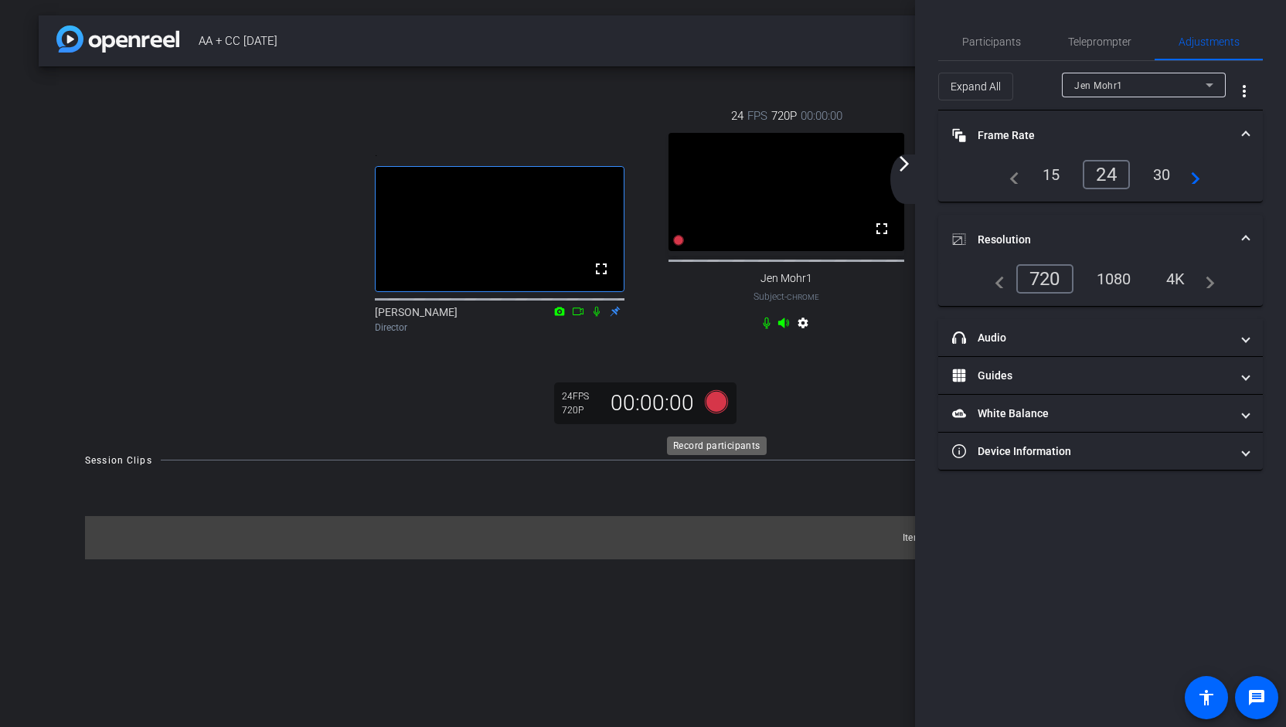
click at [717, 413] on icon at bounding box center [716, 401] width 23 height 23
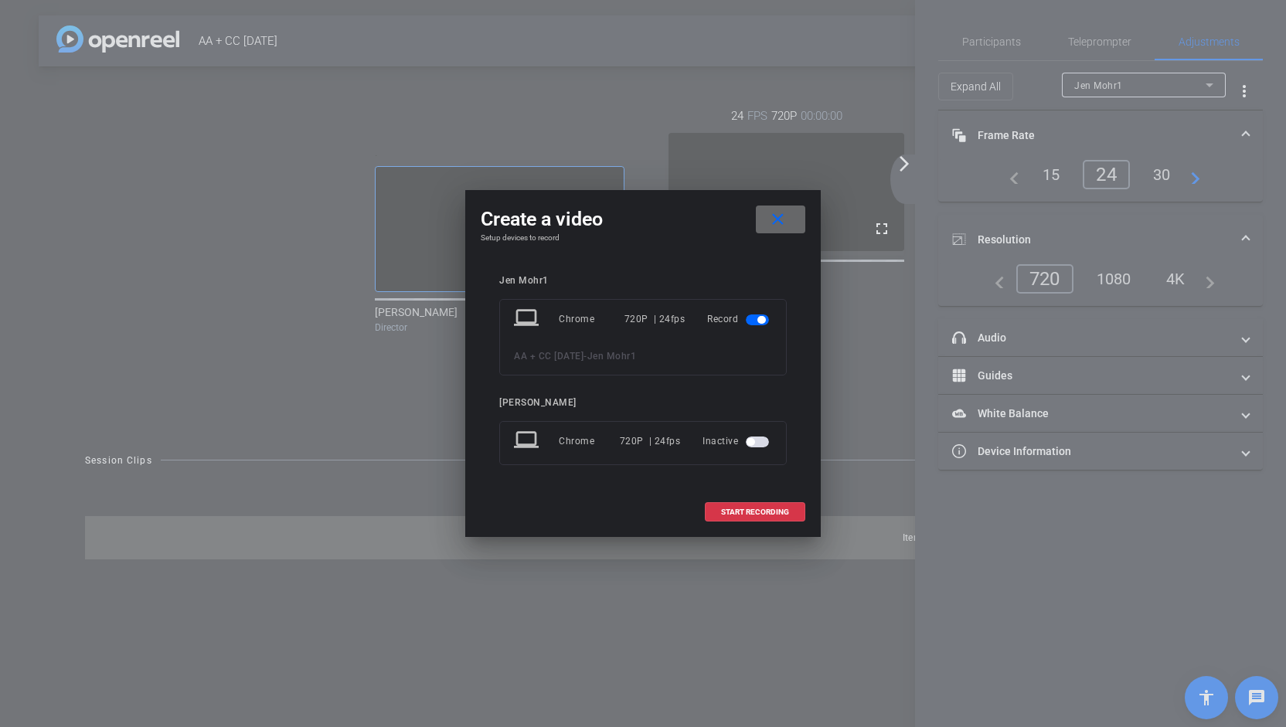
click at [785, 220] on mat-icon "close" at bounding box center [777, 219] width 19 height 19
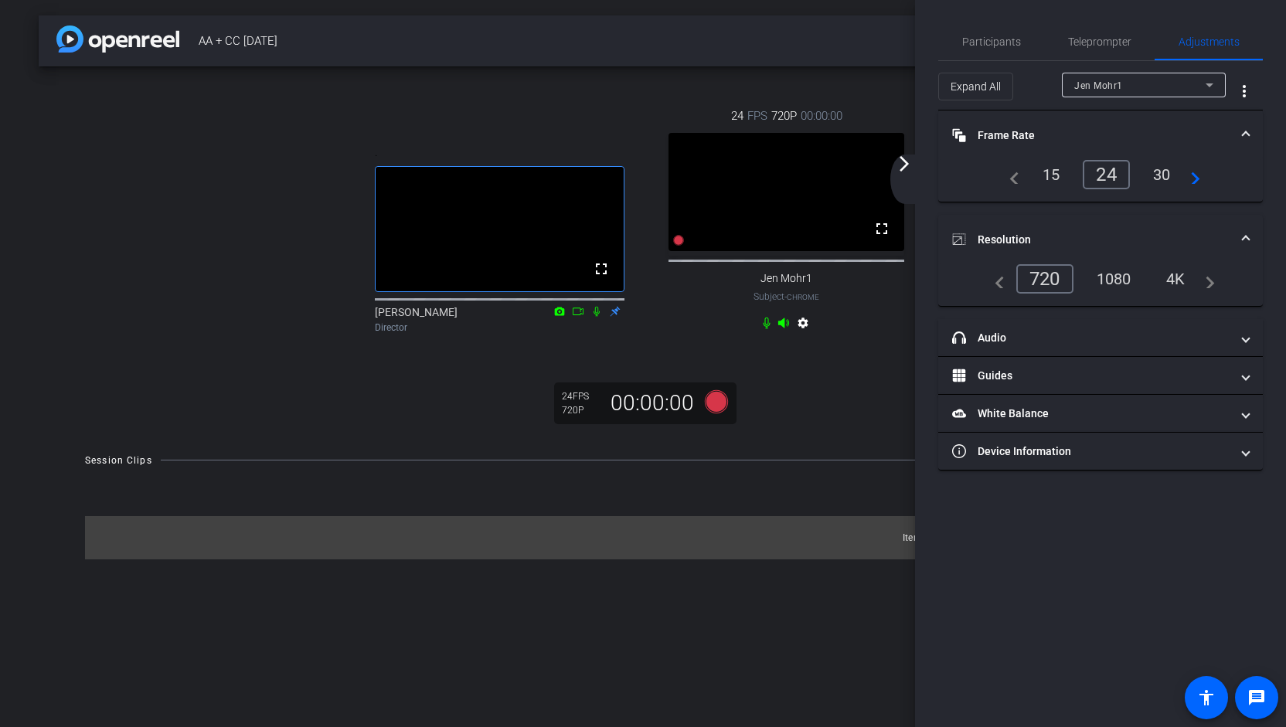
click at [682, 249] on div at bounding box center [679, 240] width 12 height 18
click at [683, 246] on icon at bounding box center [678, 240] width 11 height 11
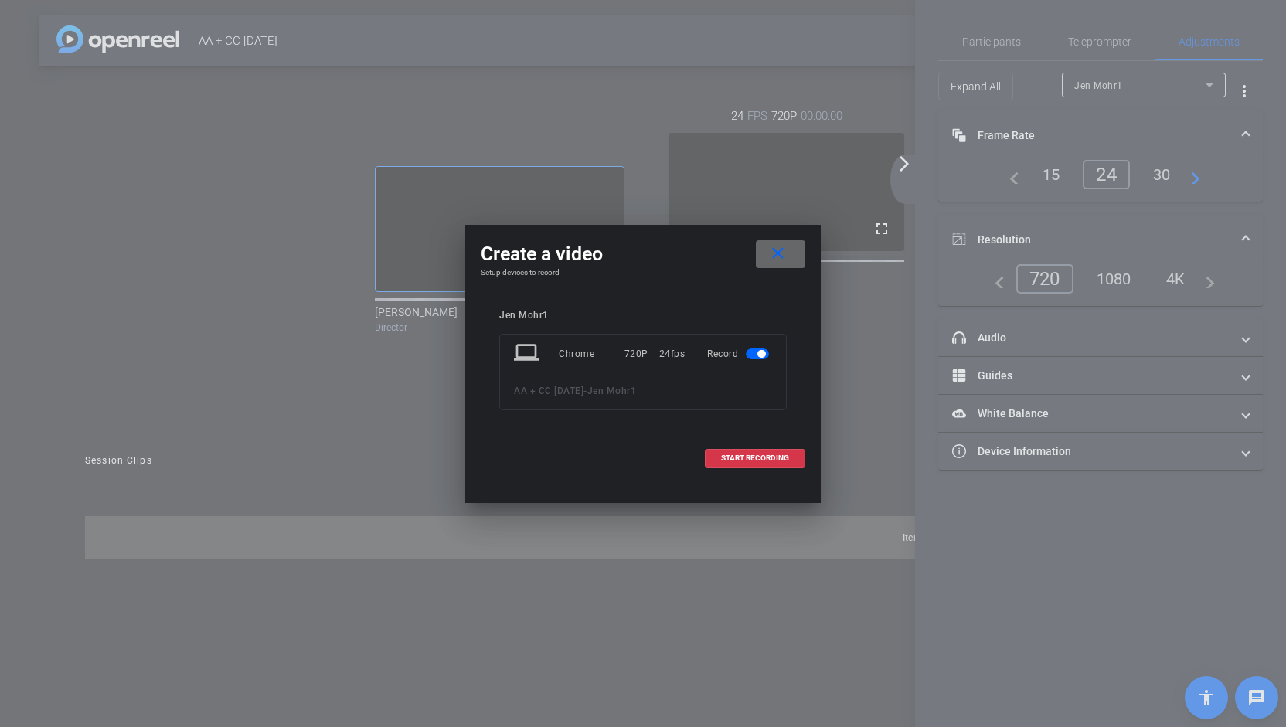
click at [780, 250] on mat-icon "close" at bounding box center [777, 253] width 19 height 19
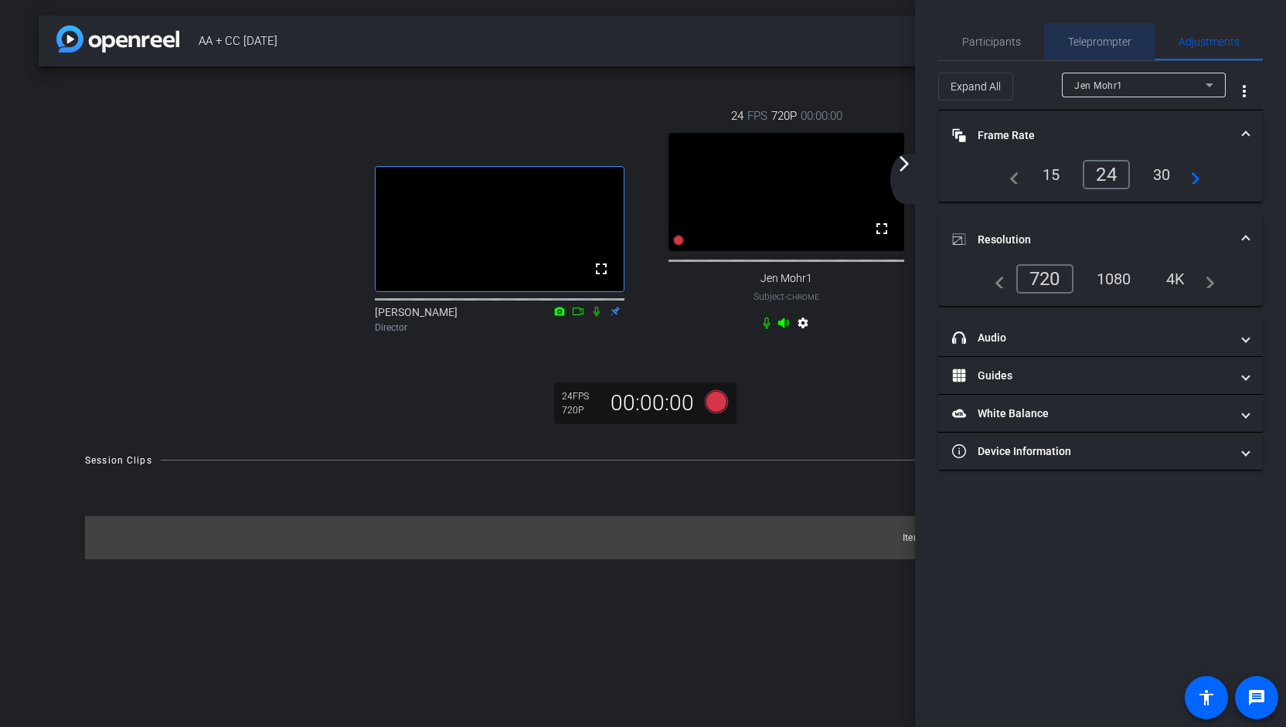
click at [1107, 49] on span "Teleprompter" at bounding box center [1099, 41] width 63 height 37
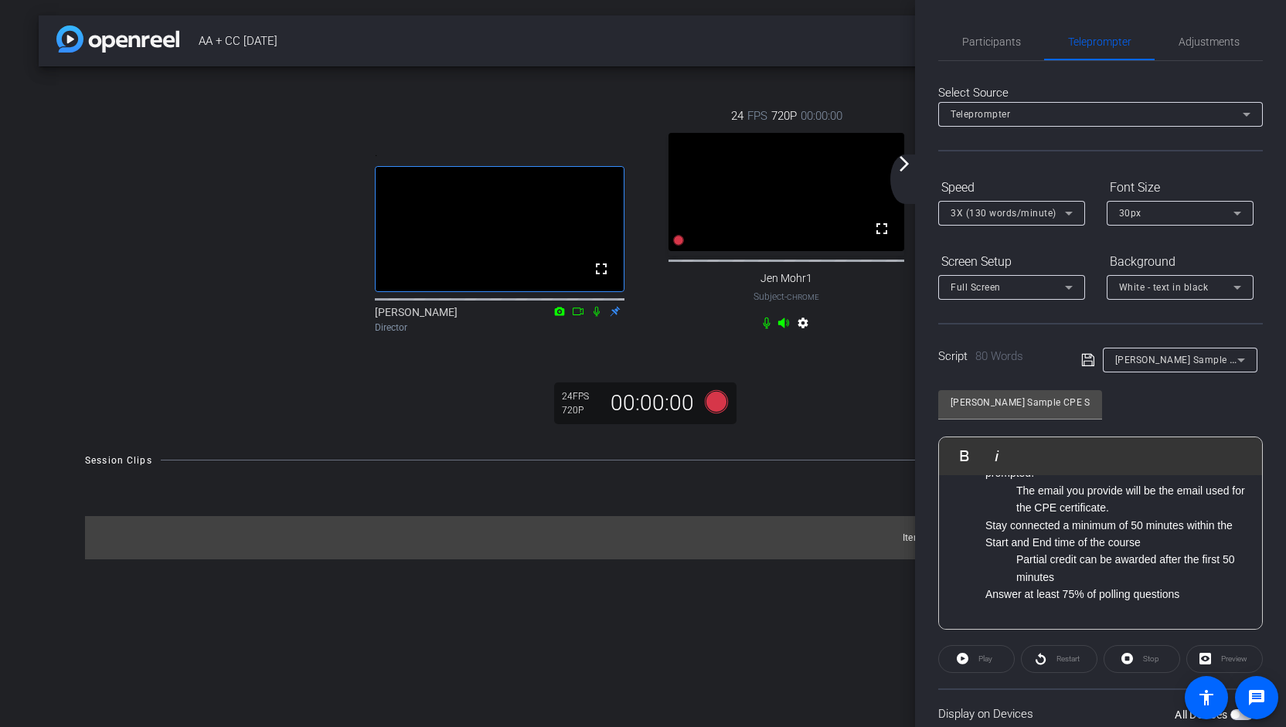
scroll to position [116, 0]
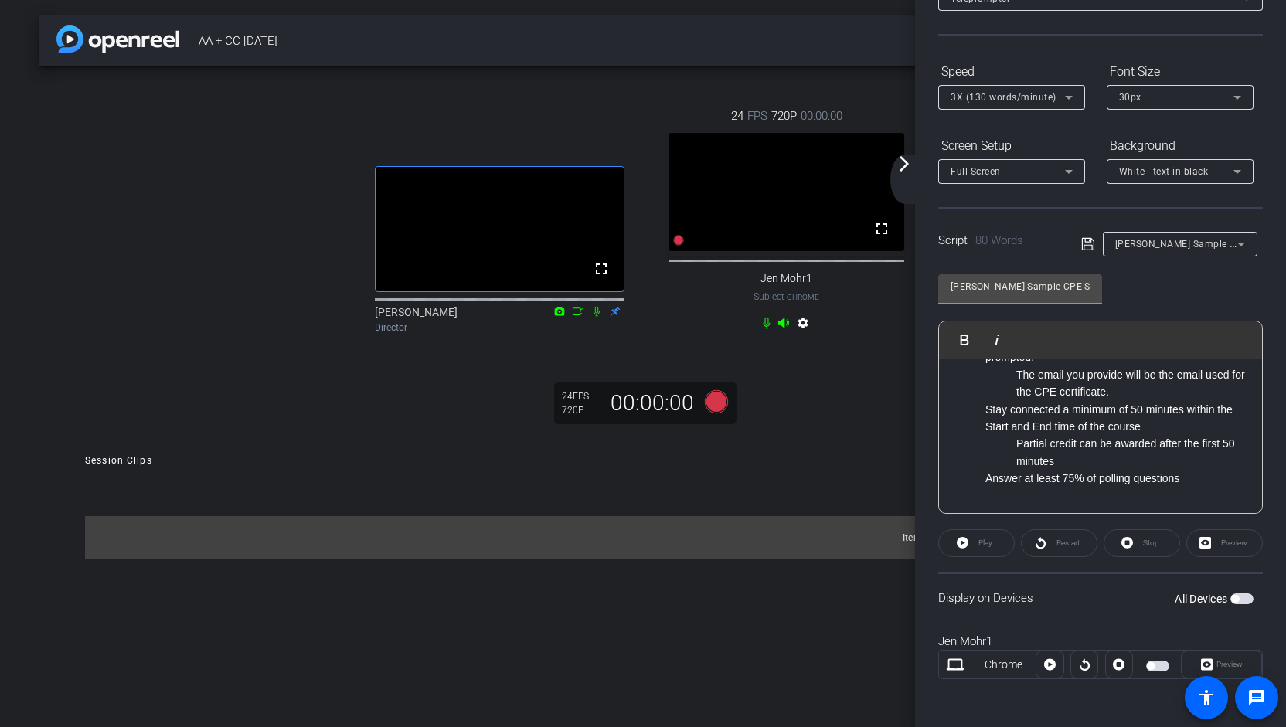
click at [1149, 665] on span "button" at bounding box center [1151, 666] width 8 height 8
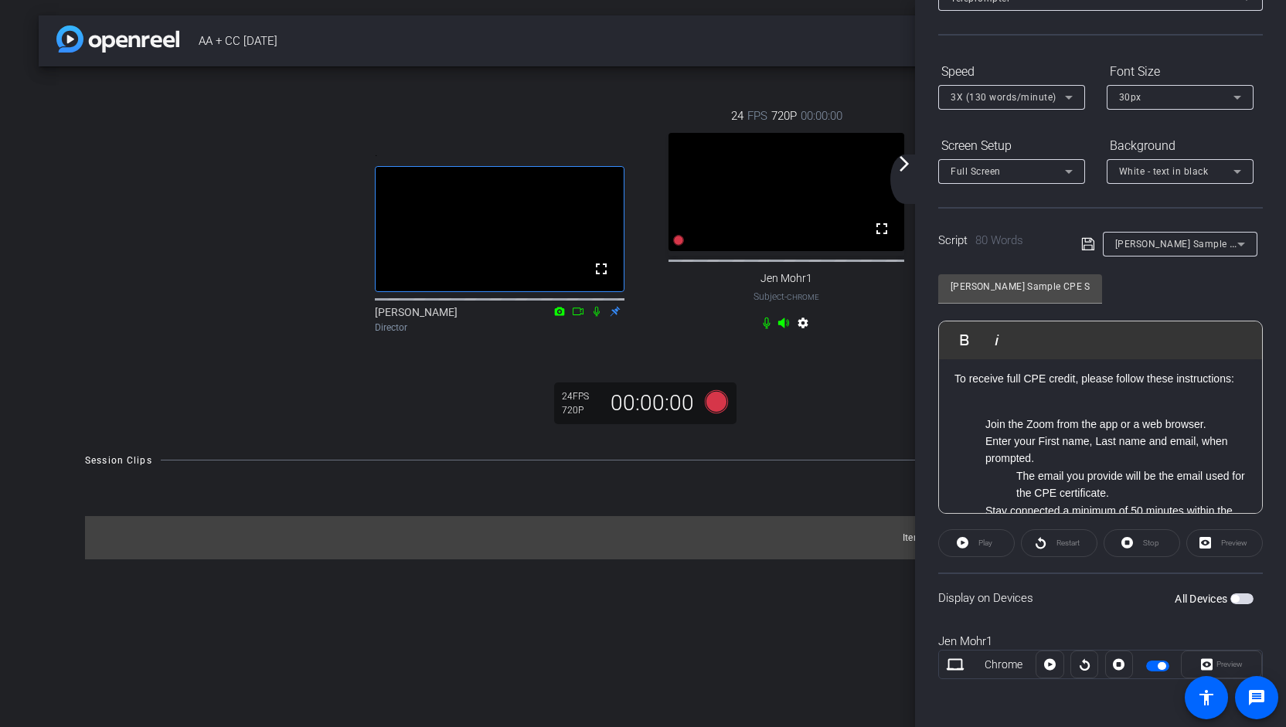
scroll to position [0, 0]
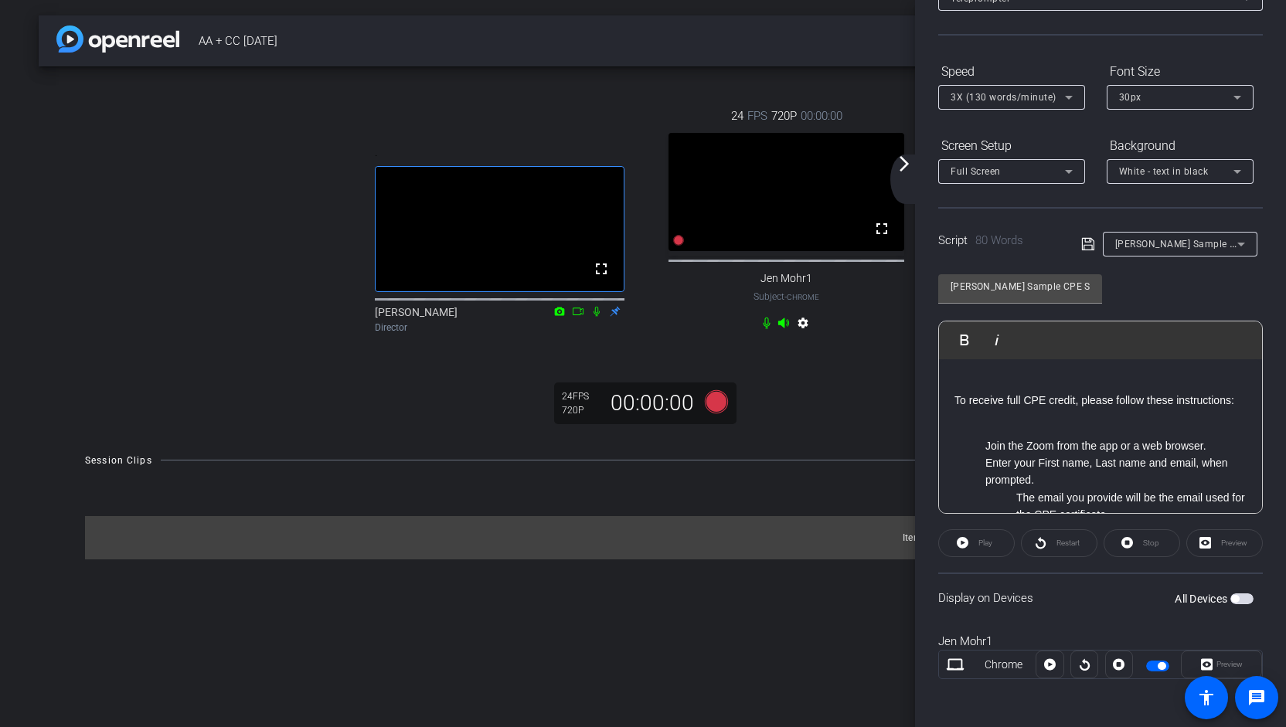
click at [1153, 661] on span "button" at bounding box center [1157, 666] width 23 height 11
click at [1150, 666] on span "button" at bounding box center [1157, 666] width 23 height 11
click at [680, 247] on icon at bounding box center [679, 240] width 12 height 12
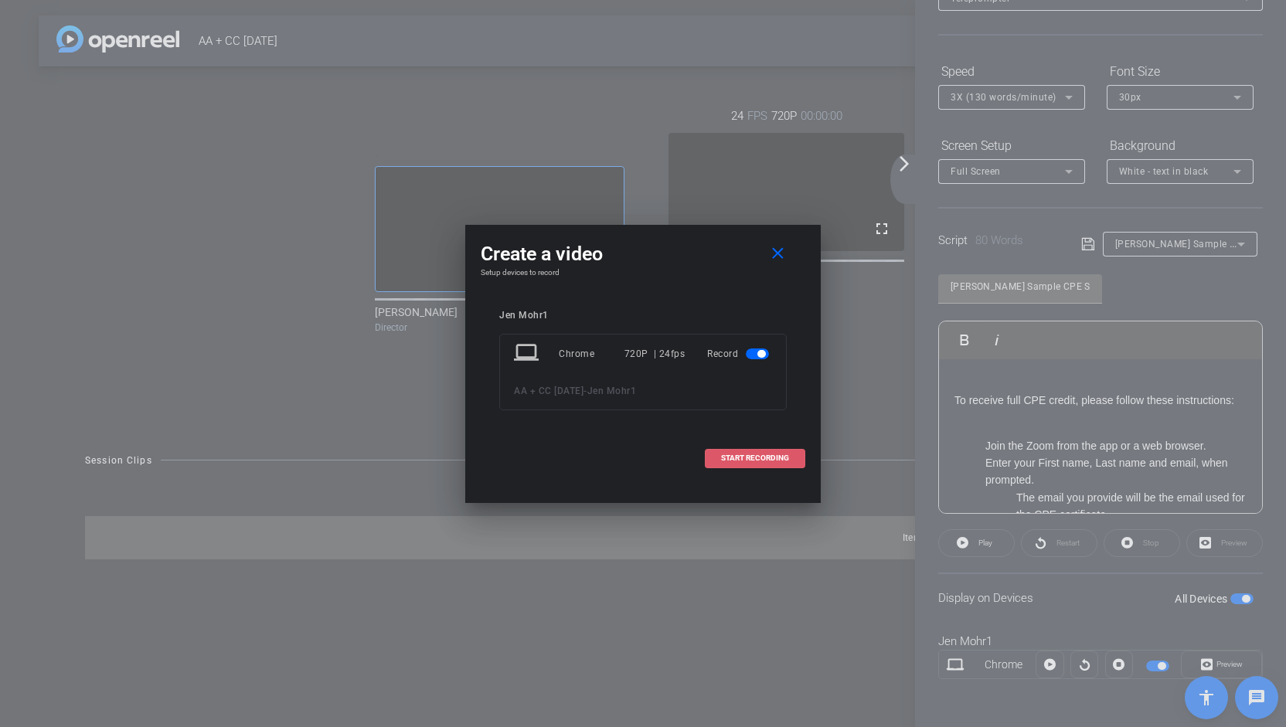
click at [775, 460] on span "START RECORDING" at bounding box center [755, 459] width 68 height 8
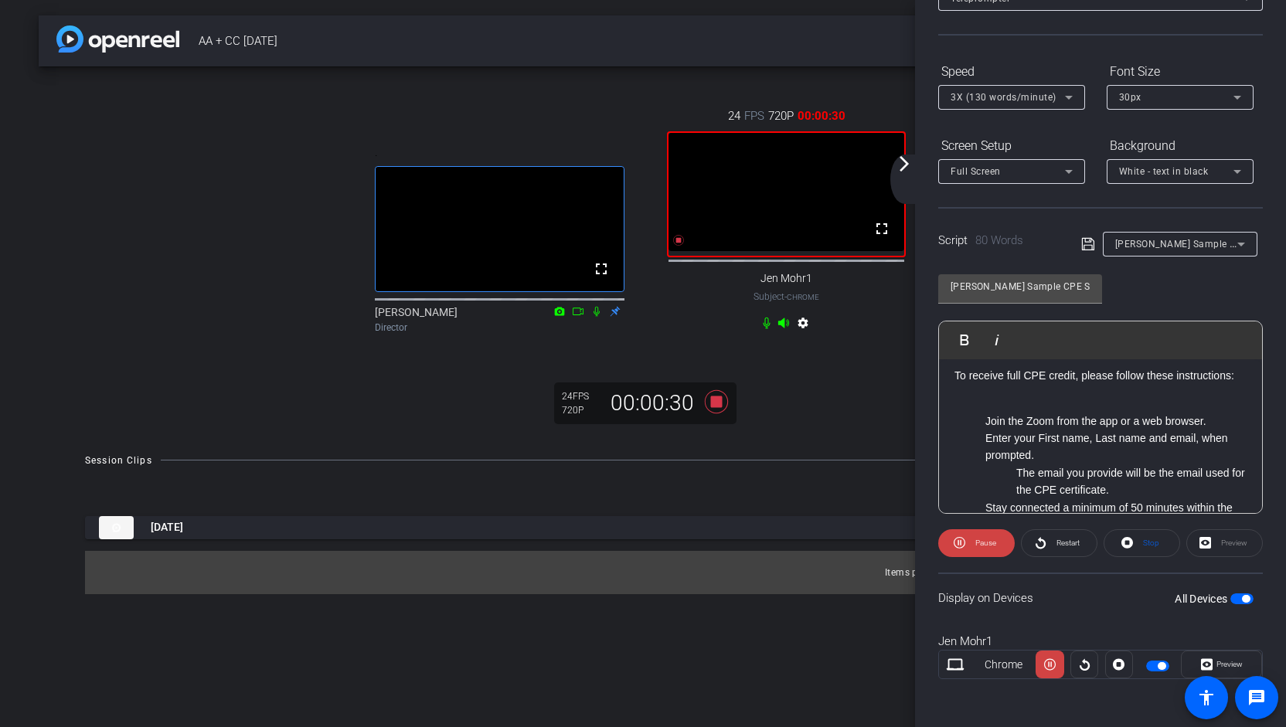
scroll to position [11, 0]
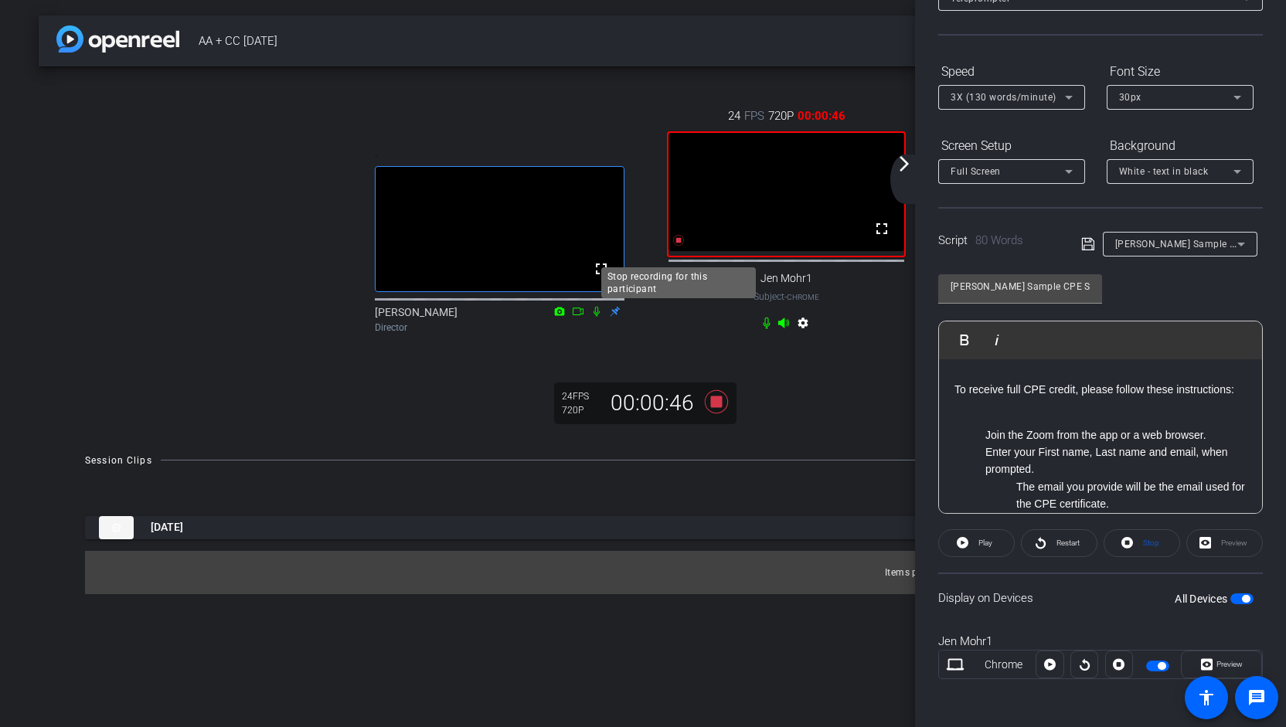
click at [679, 246] on icon at bounding box center [678, 240] width 11 height 11
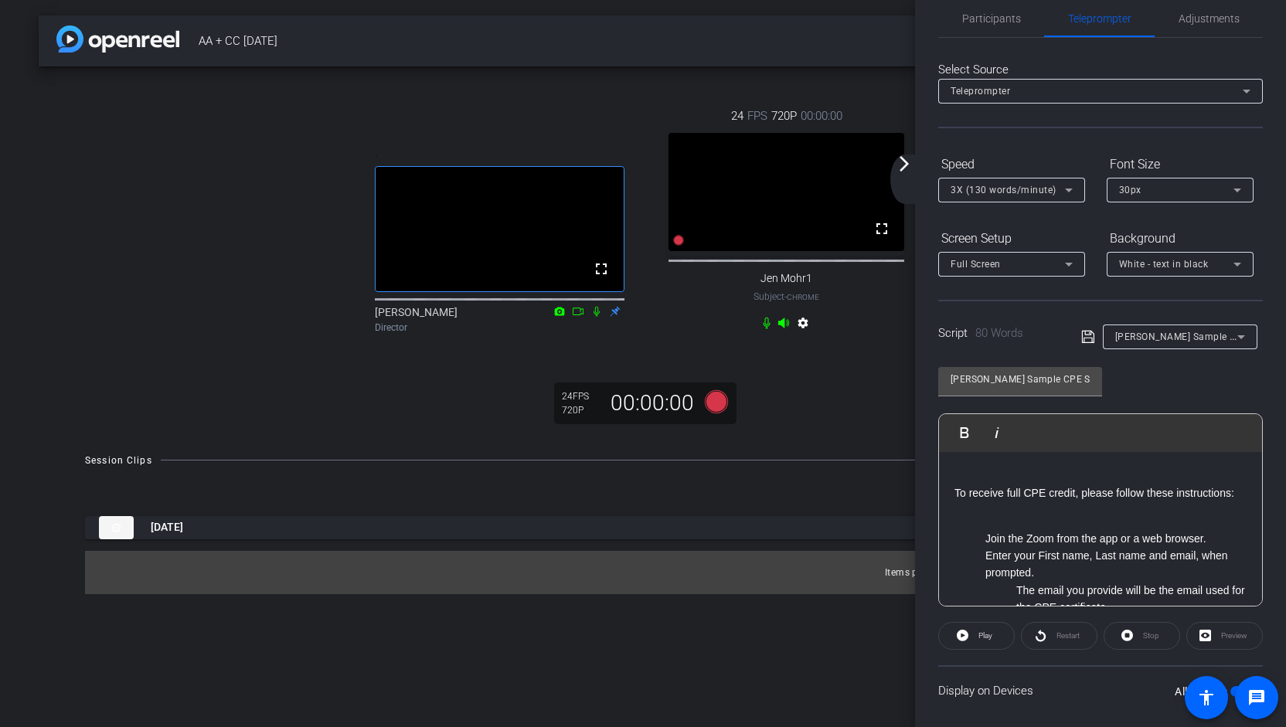
scroll to position [0, 0]
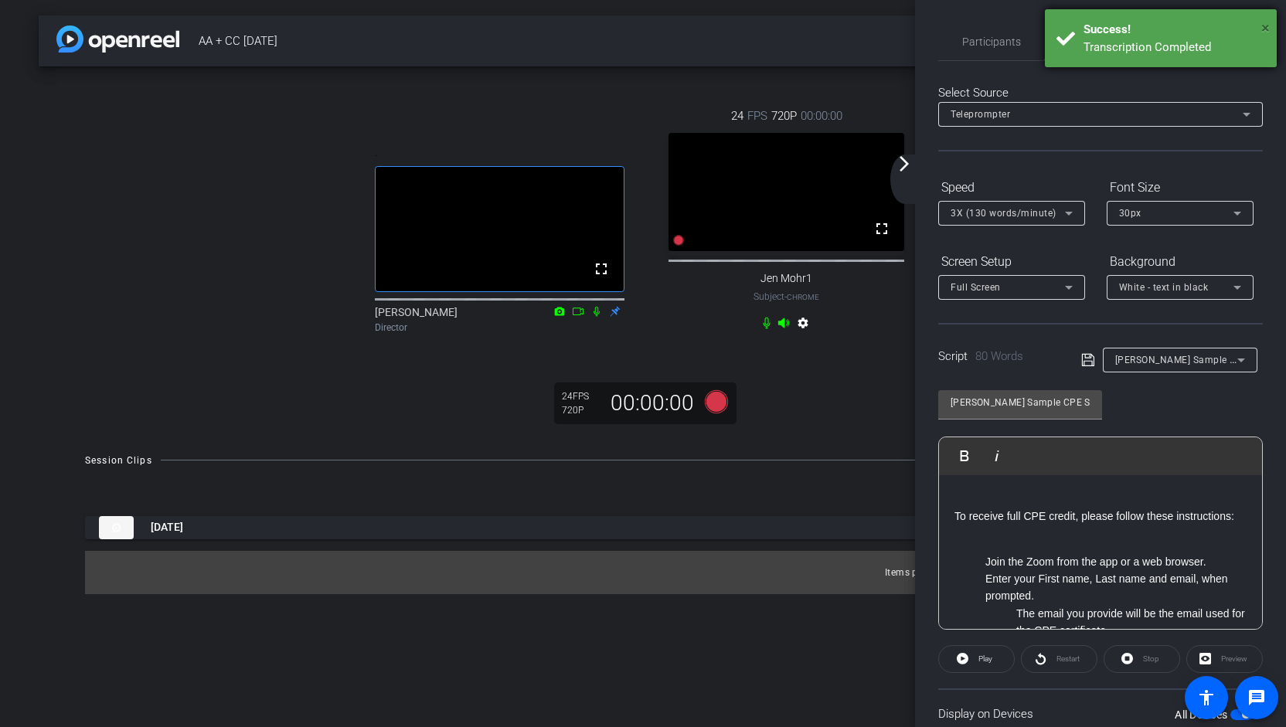
click at [1264, 29] on span "×" at bounding box center [1266, 28] width 9 height 19
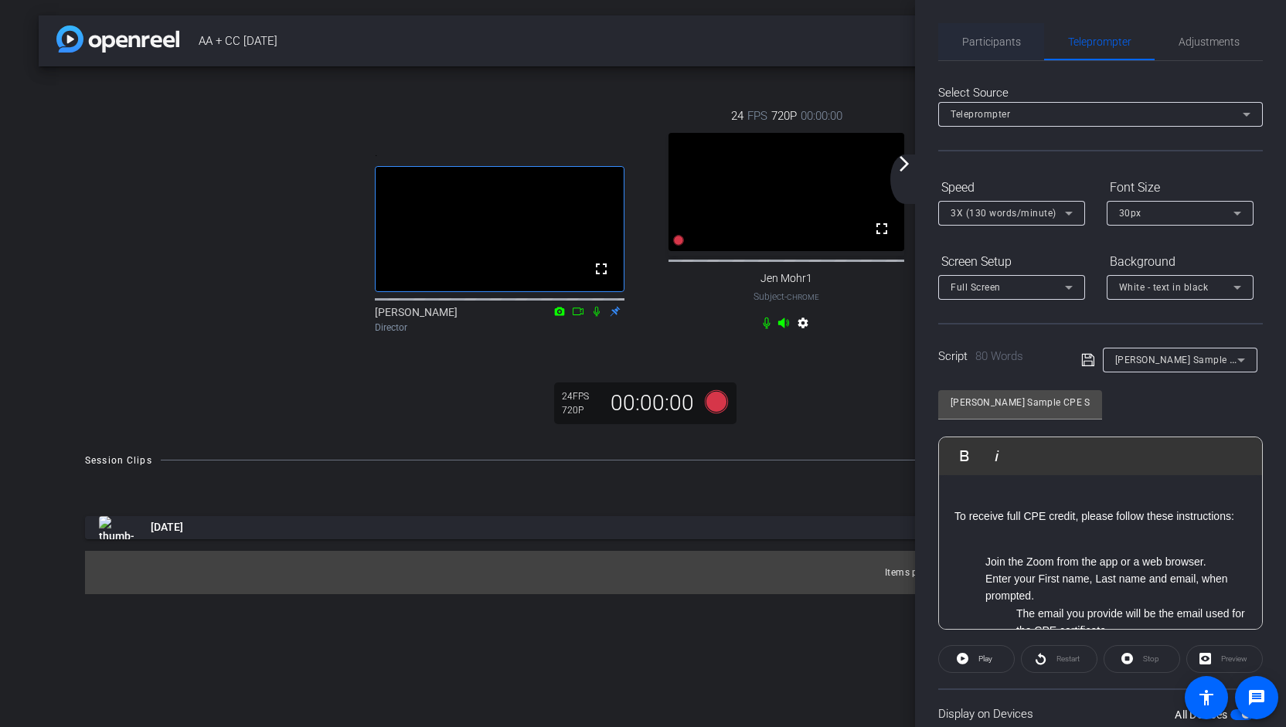
click at [1010, 39] on span "Participants" at bounding box center [991, 41] width 59 height 11
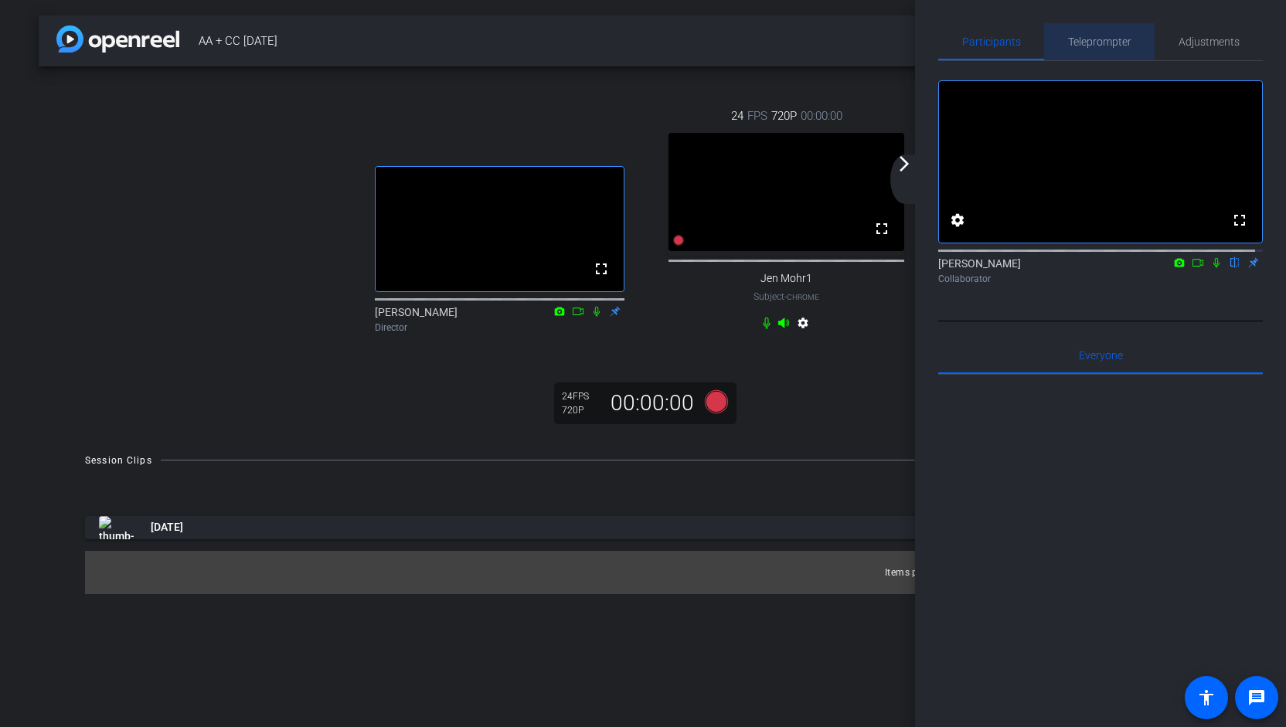
click at [1119, 39] on span "Teleprompter" at bounding box center [1099, 41] width 63 height 11
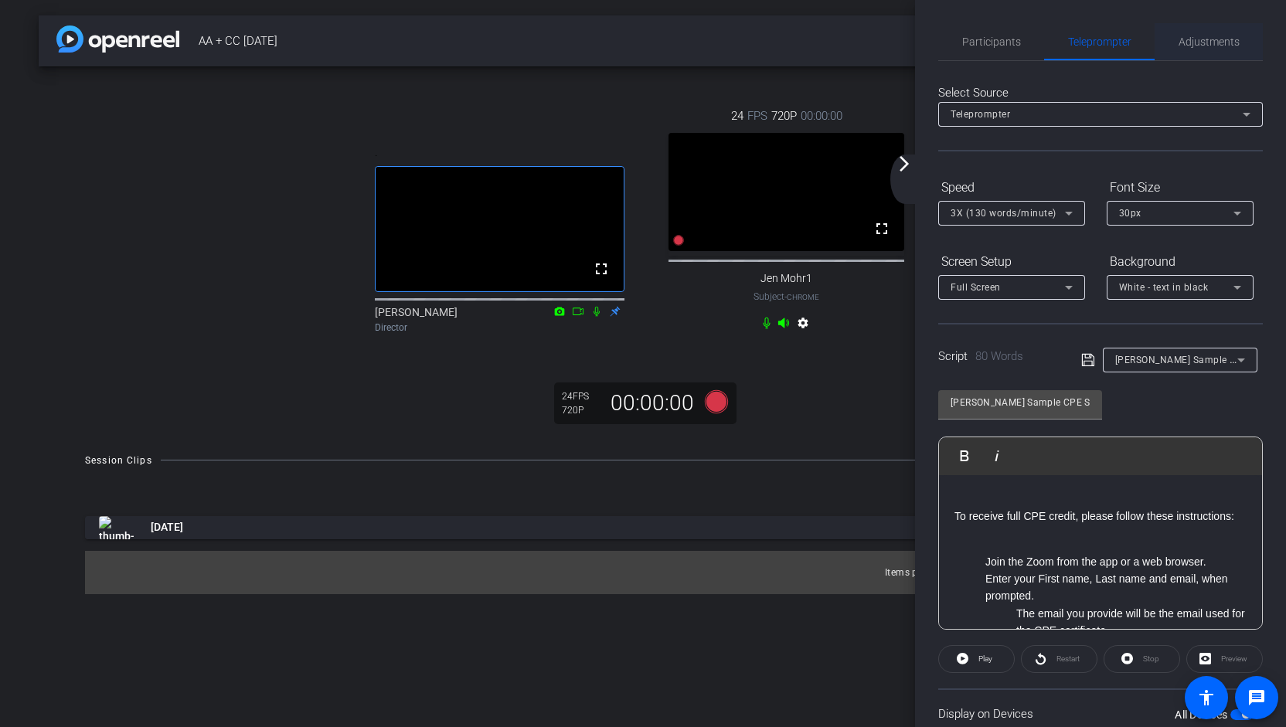
click at [1195, 39] on span "Adjustments" at bounding box center [1209, 41] width 61 height 11
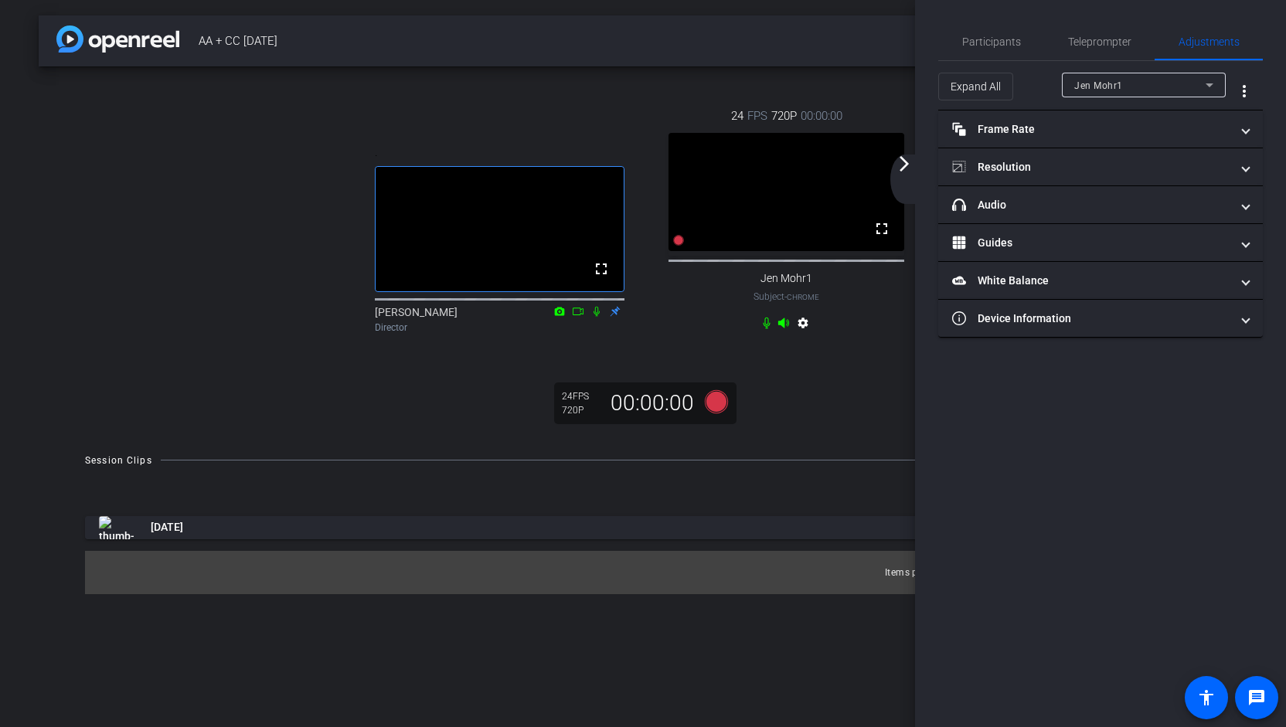
drag, startPoint x: 856, startPoint y: 39, endPoint x: 864, endPoint y: 38, distance: 7.8
click at [856, 39] on span "AA + CC [DATE]" at bounding box center [607, 41] width 816 height 31
click at [890, 46] on span "AA + CC [DATE]" at bounding box center [607, 41] width 816 height 31
click at [829, 423] on div ". fullscreen [PERSON_NAME] Director 24 FPS 720P 00:00:00 fullscreen Jen Mohr1 S…" at bounding box center [643, 250] width 1209 height 369
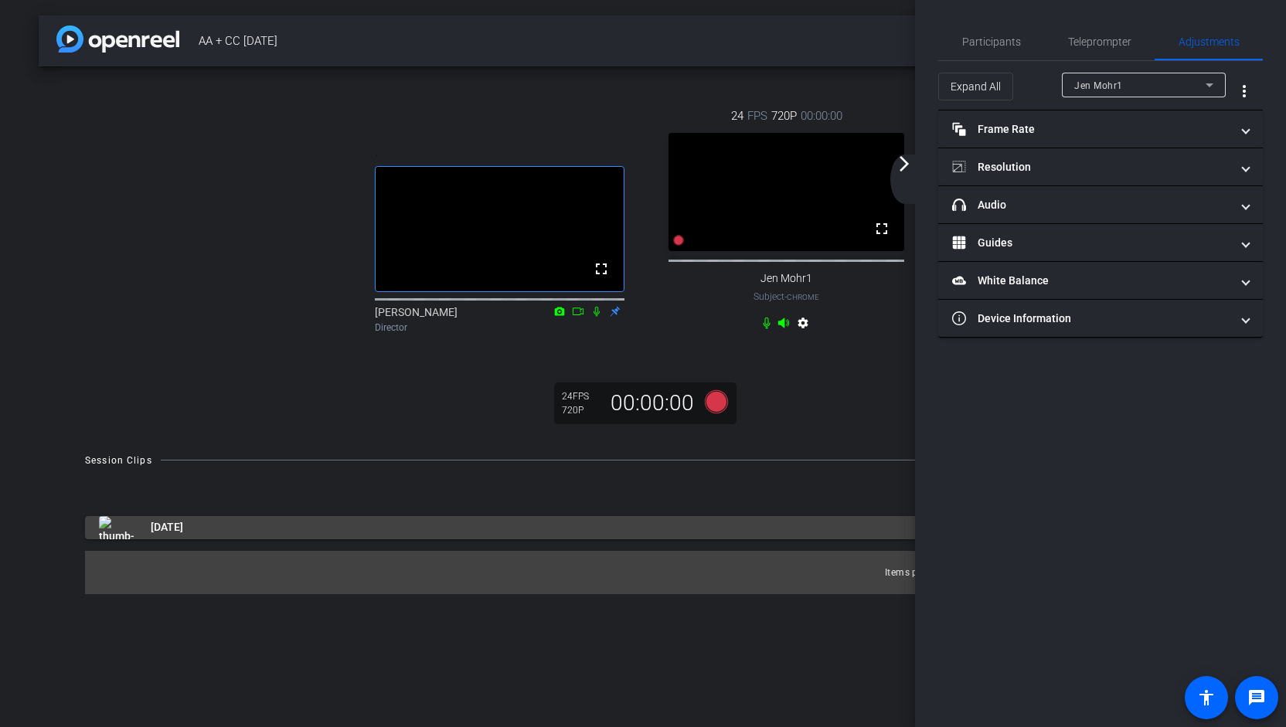
click at [751, 540] on mat-panel-title "[DATE]" at bounding box center [568, 527] width 938 height 23
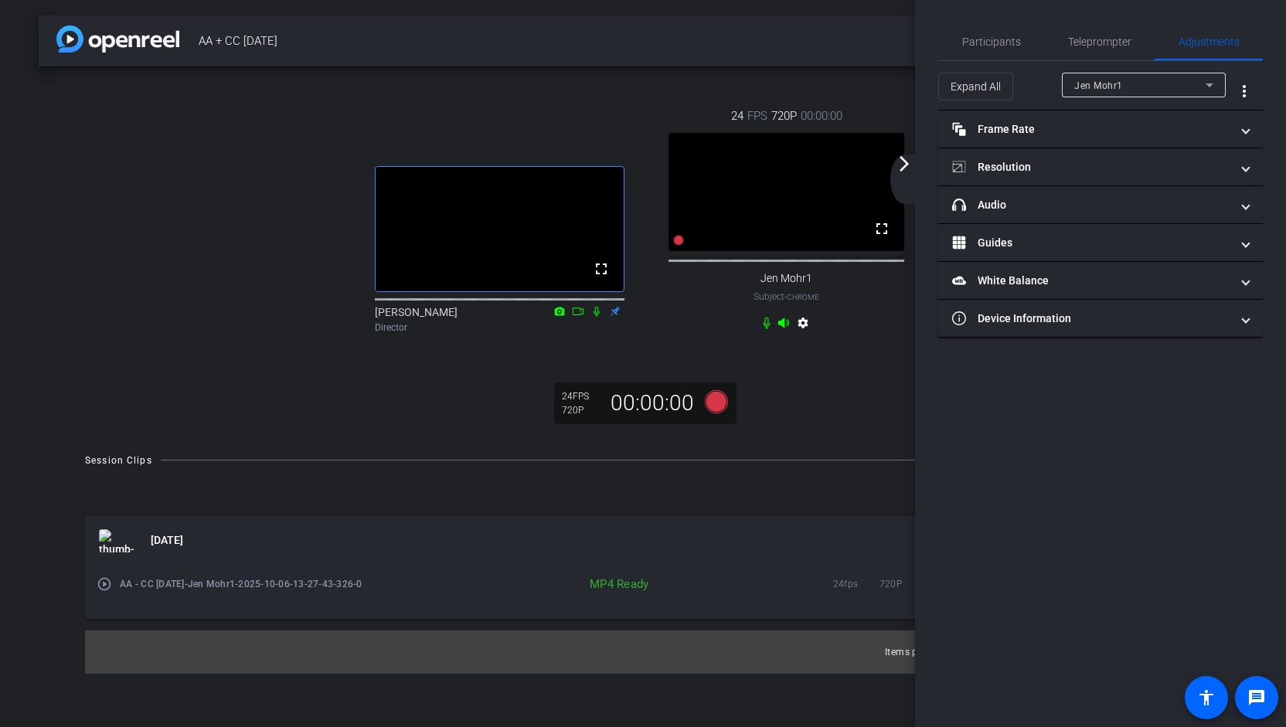
click at [104, 592] on mat-icon "play_circle_outline" at bounding box center [104, 584] width 15 height 15
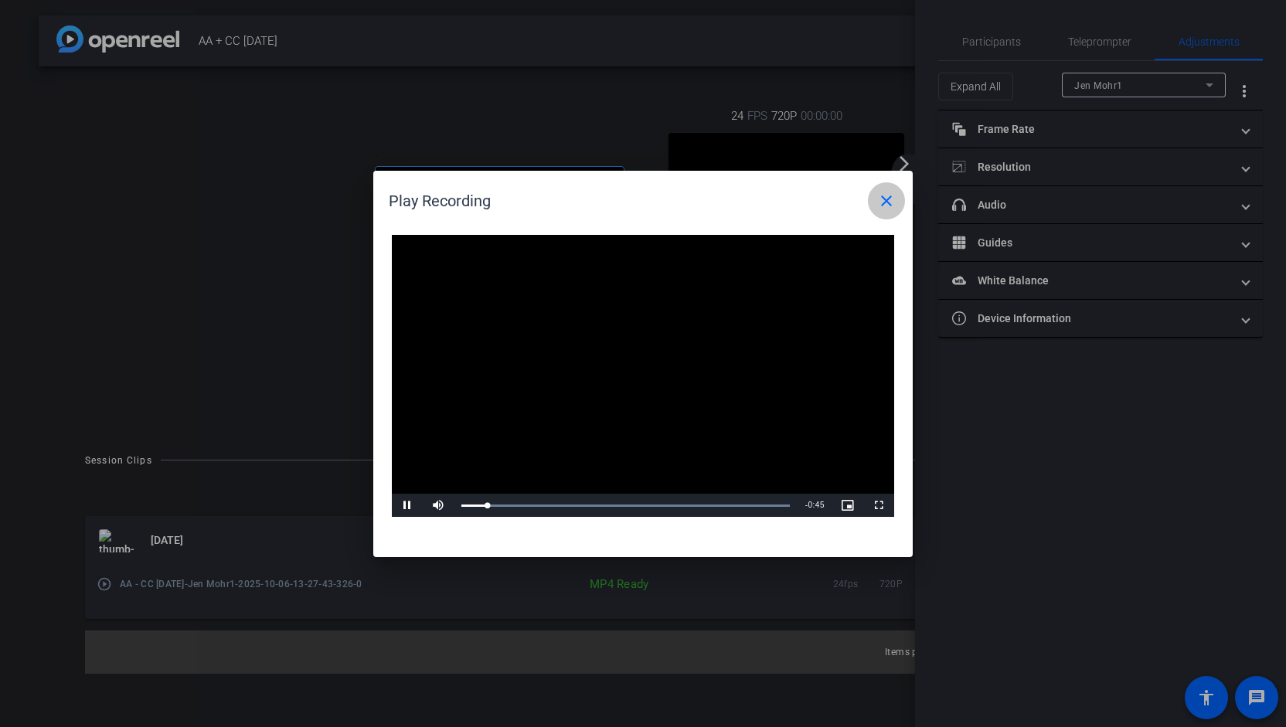
click at [887, 202] on mat-icon "close" at bounding box center [886, 201] width 19 height 19
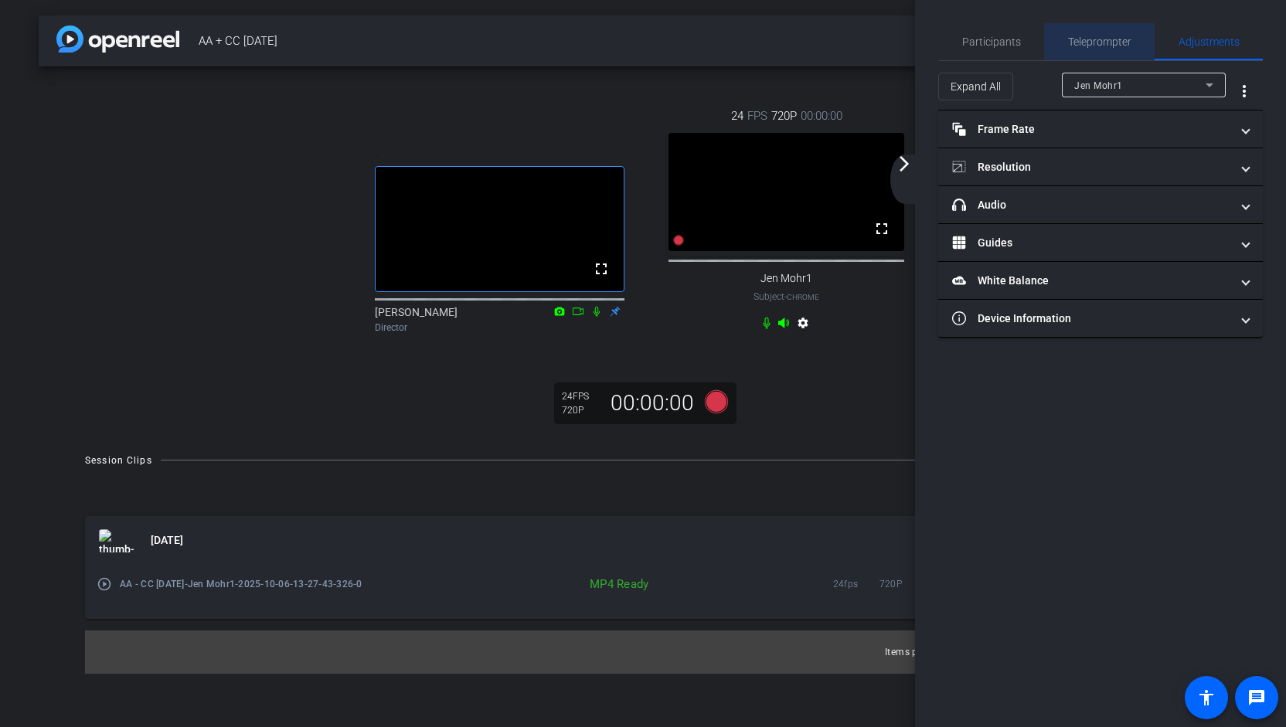
click at [1102, 43] on span "Teleprompter" at bounding box center [1099, 41] width 63 height 11
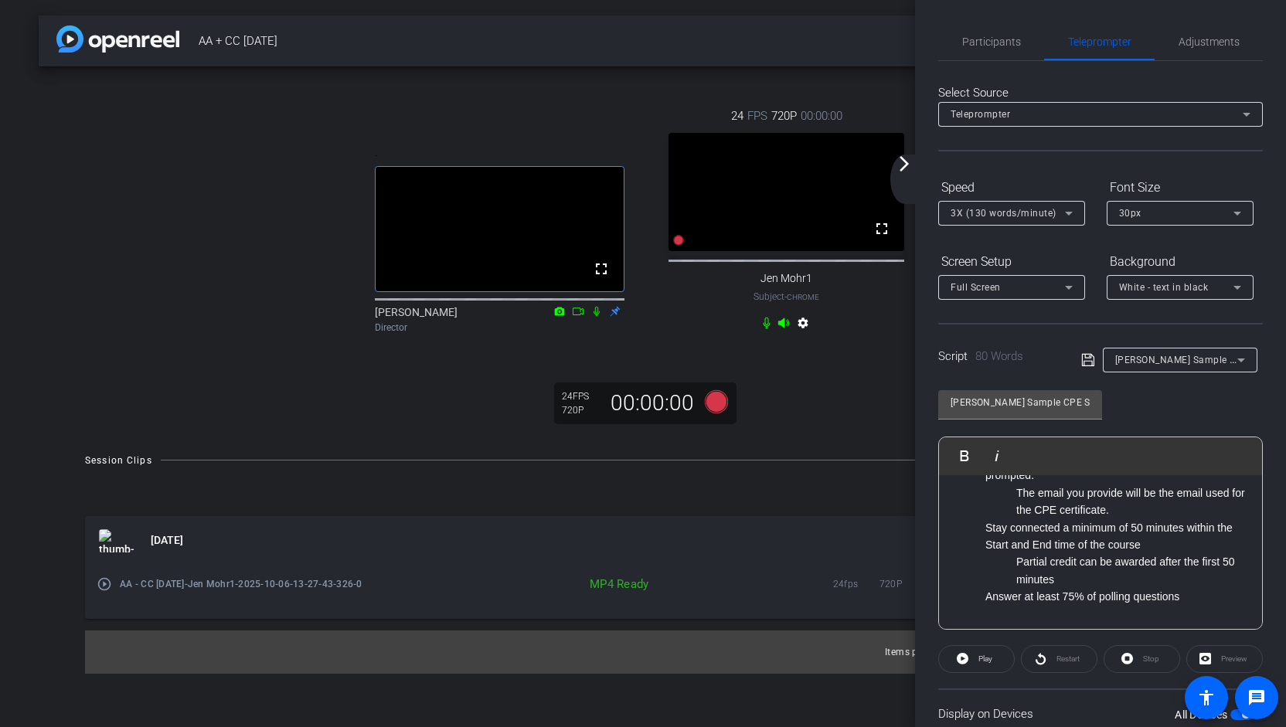
scroll to position [140, 0]
click at [1128, 402] on div "[PERSON_NAME] Sample CPE Script 1 Play Play from this location Play Selected Pl…" at bounding box center [1100, 504] width 325 height 251
click at [1136, 658] on div "Stop" at bounding box center [1142, 659] width 77 height 28
click at [1122, 655] on div "Stop" at bounding box center [1142, 659] width 77 height 28
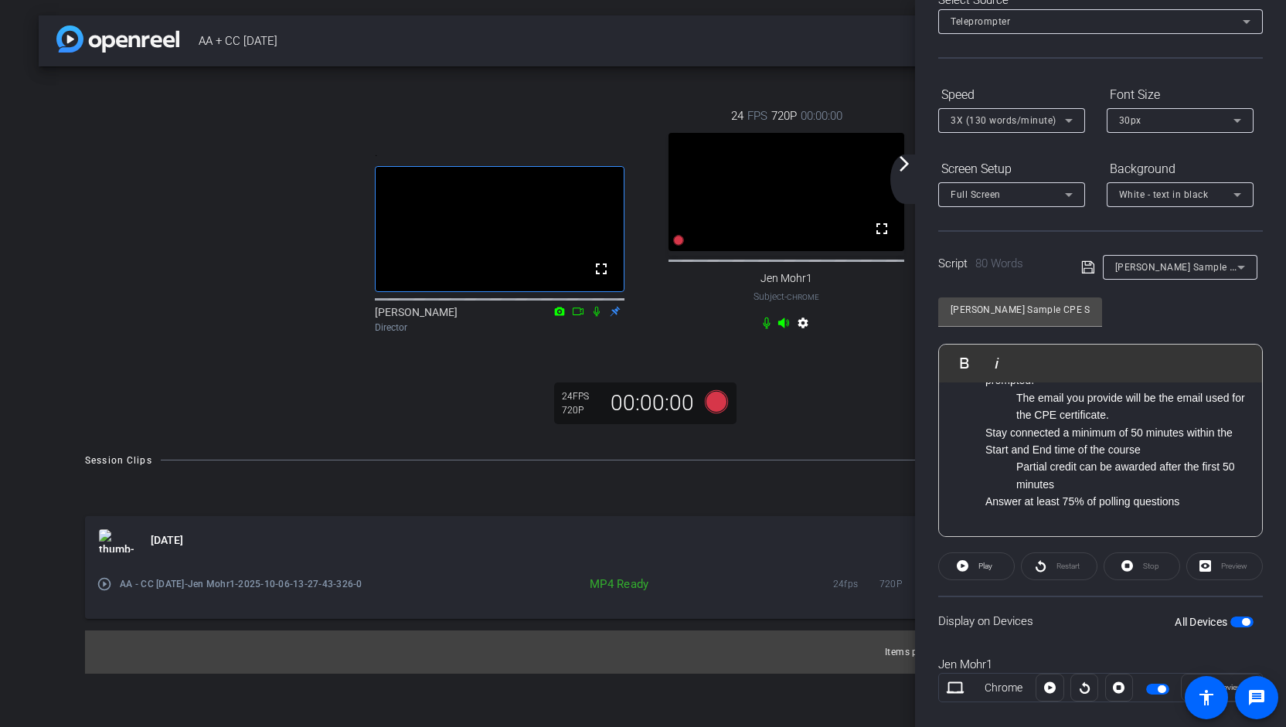
scroll to position [116, 0]
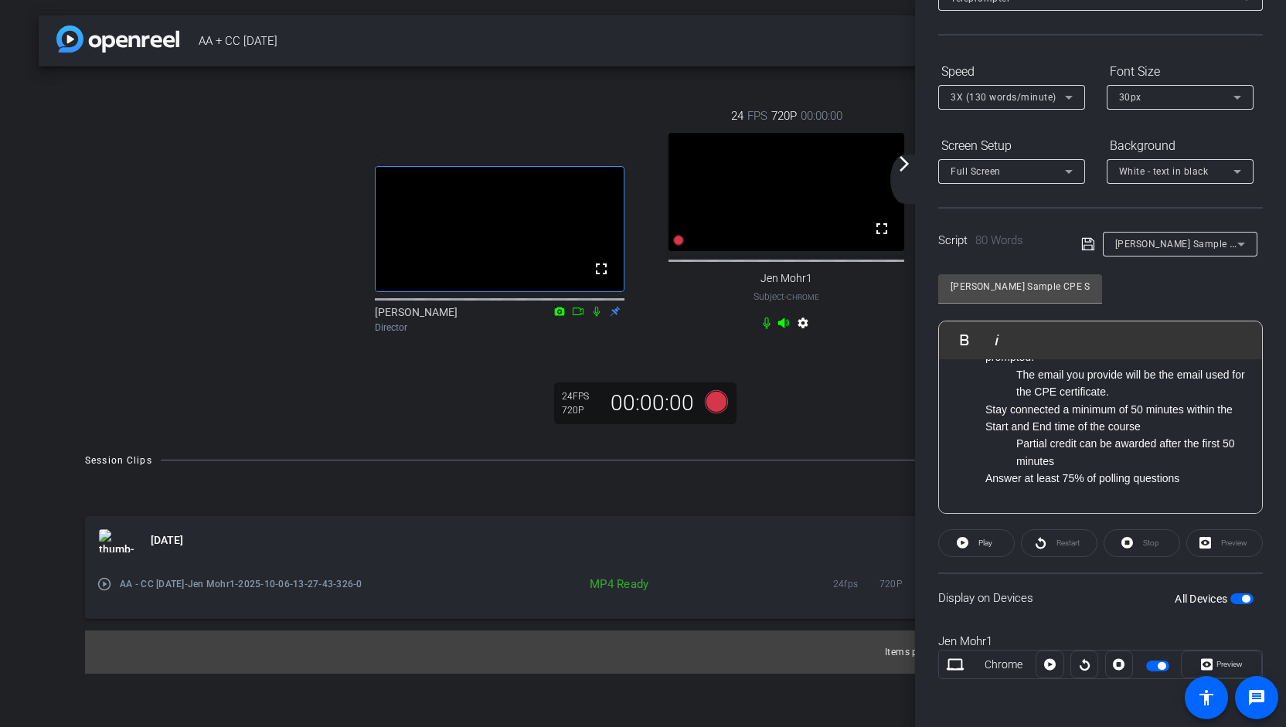
click at [1204, 239] on span "[PERSON_NAME] Sample CPE Script 1" at bounding box center [1201, 243] width 172 height 12
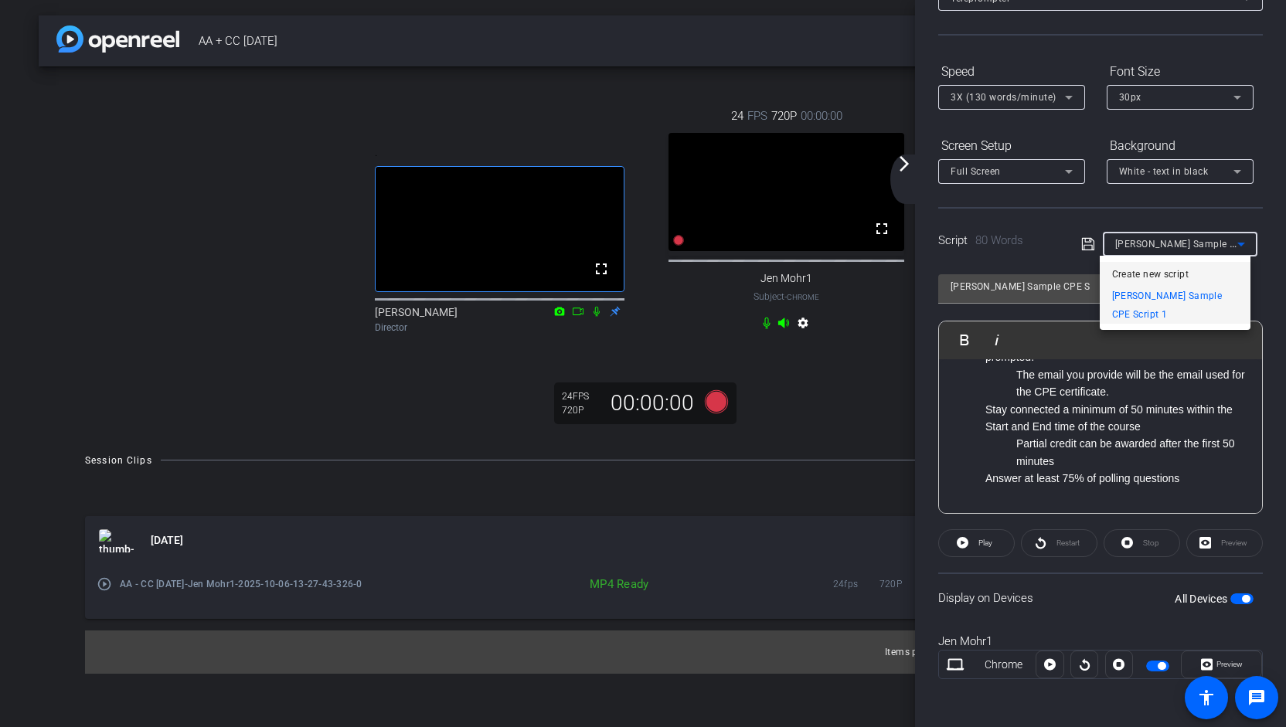
click at [1174, 272] on span "Create new script" at bounding box center [1150, 274] width 77 height 19
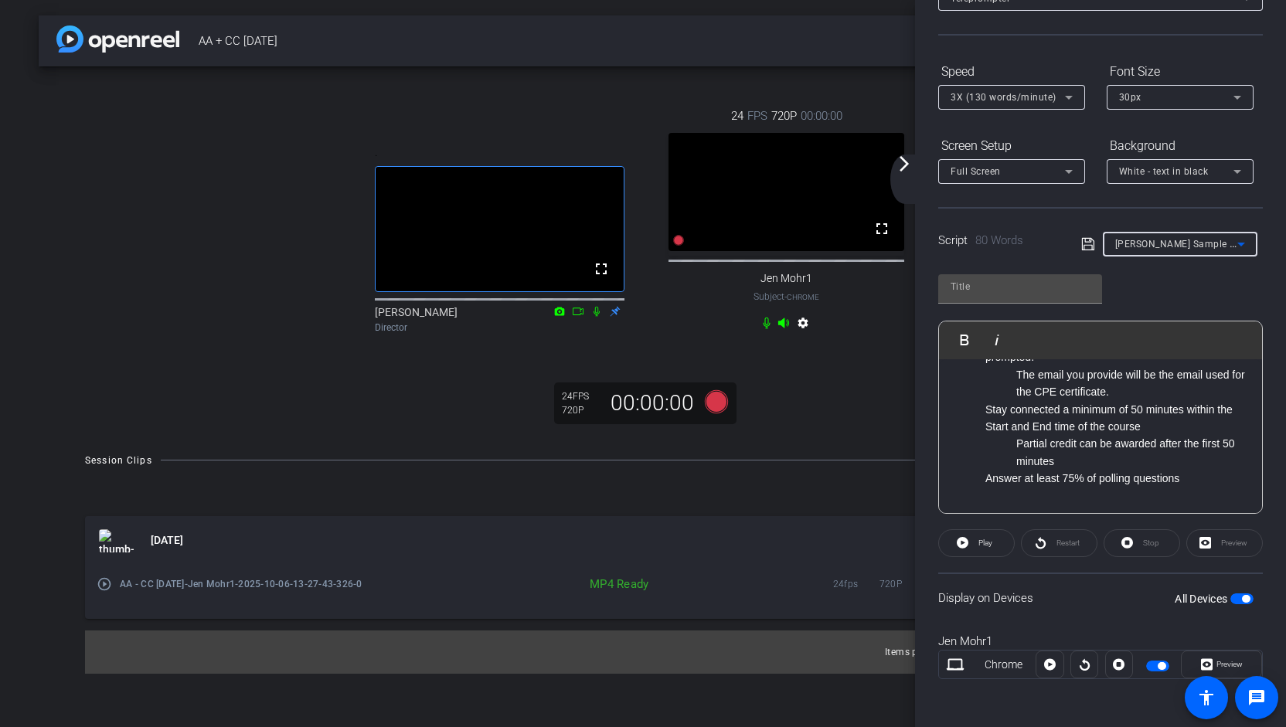
scroll to position [0, 0]
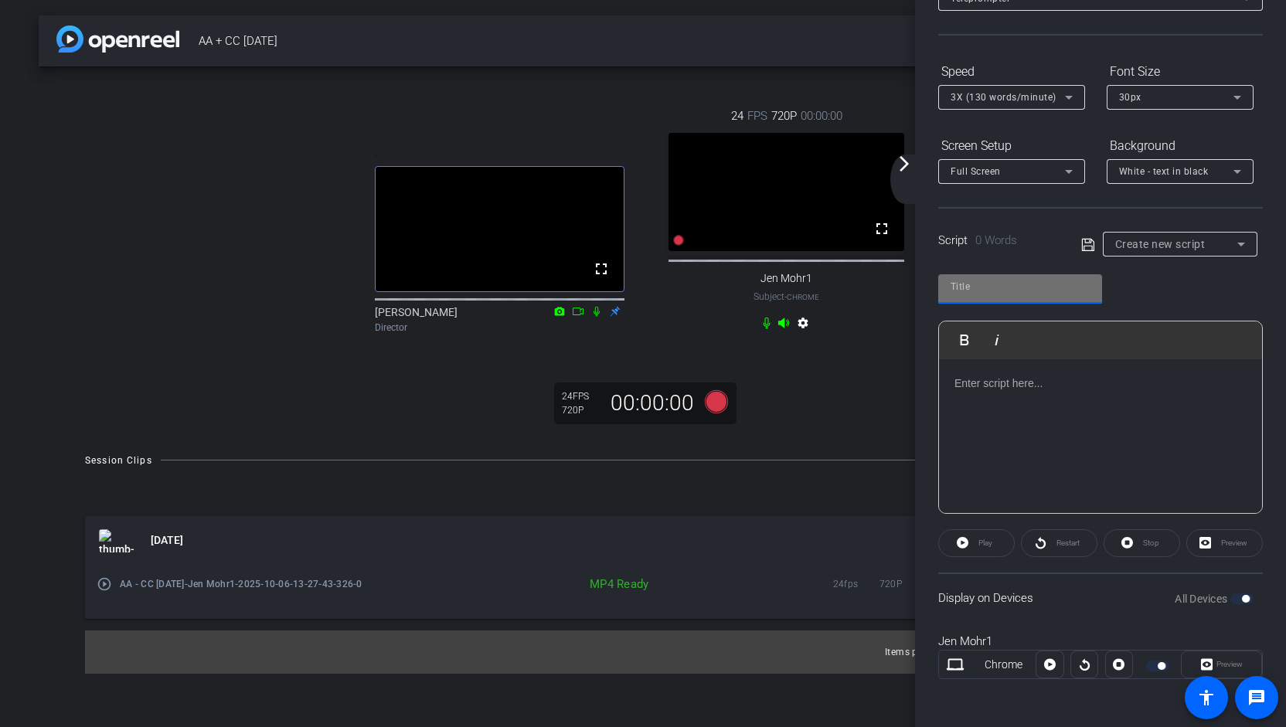
click at [1019, 278] on input "text" at bounding box center [1020, 287] width 139 height 19
type input "Test 2"
click at [1103, 383] on p at bounding box center [1101, 383] width 292 height 17
click at [1087, 246] on icon at bounding box center [1088, 245] width 14 height 19
click at [1158, 666] on span "button" at bounding box center [1162, 666] width 8 height 8
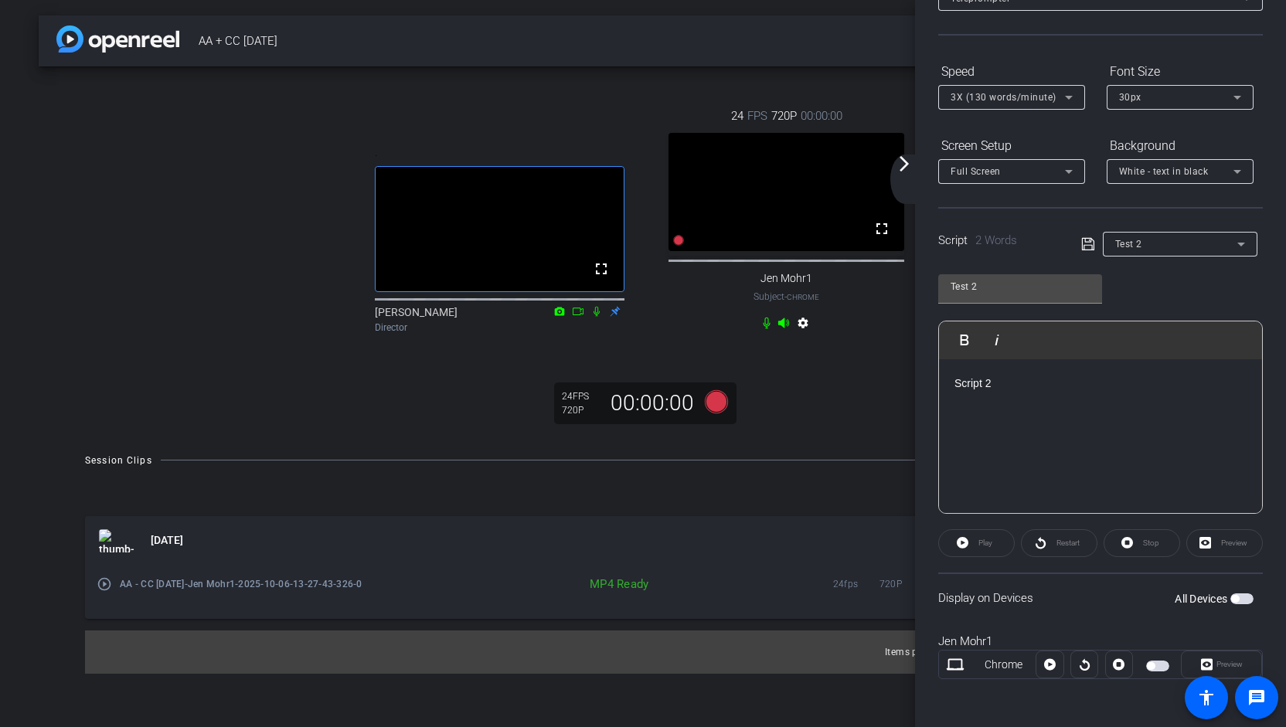
click at [1152, 666] on span "button" at bounding box center [1157, 666] width 23 height 11
click at [1153, 670] on mat-slide-toggle at bounding box center [1159, 664] width 26 height 19
click at [1152, 662] on span "button" at bounding box center [1157, 666] width 23 height 11
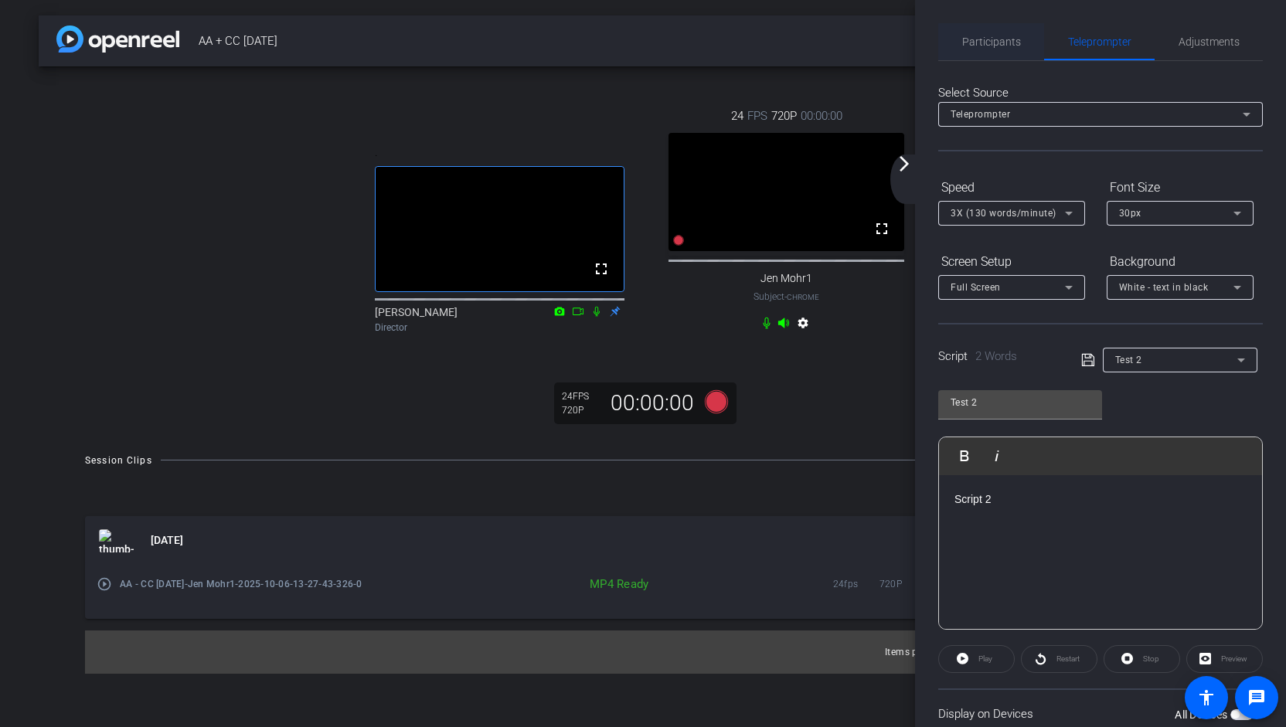
click at [1003, 49] on span "Participants" at bounding box center [991, 41] width 59 height 37
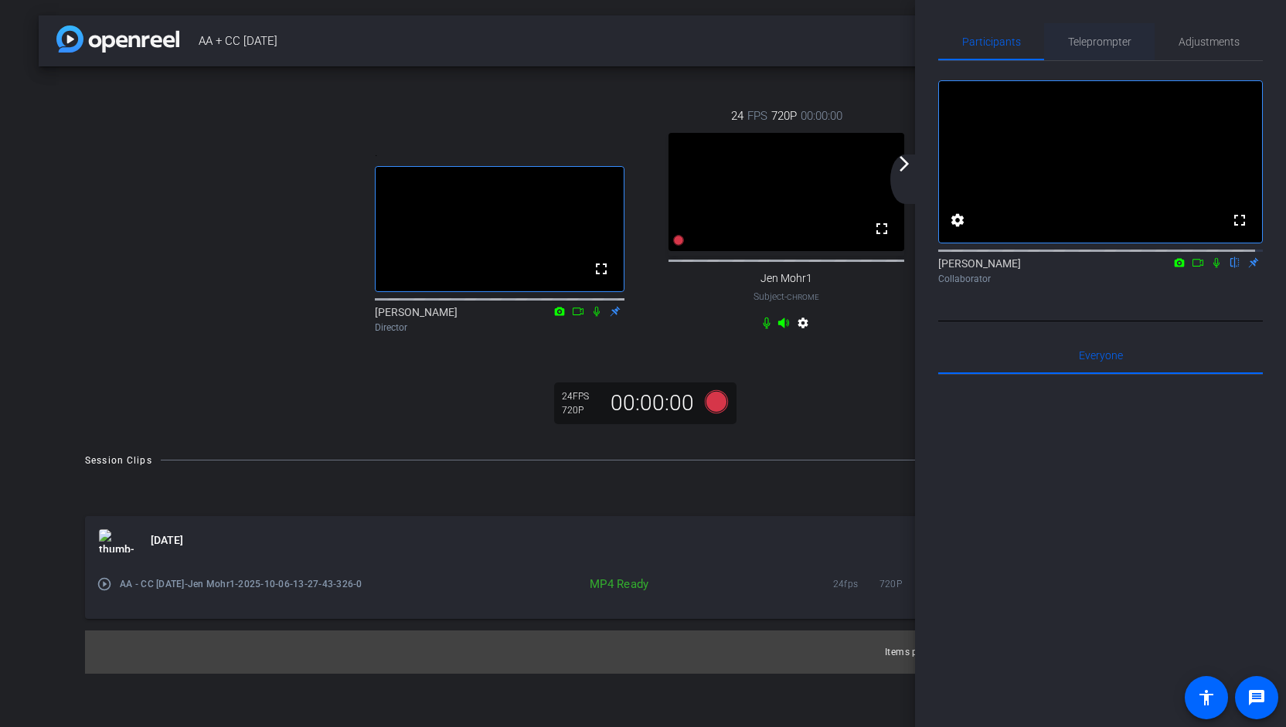
click at [1101, 46] on span "Teleprompter" at bounding box center [1099, 41] width 63 height 11
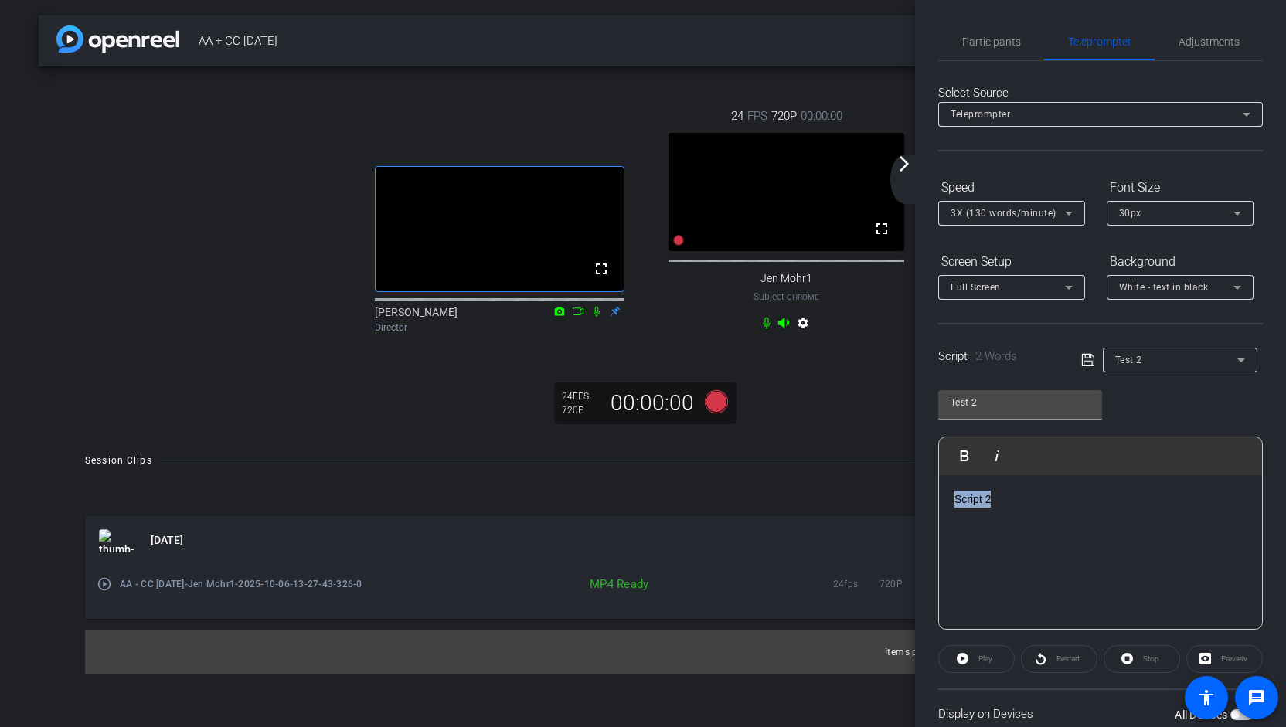
drag, startPoint x: 1006, startPoint y: 505, endPoint x: 949, endPoint y: 505, distance: 57.2
click at [949, 505] on div "Script 2" at bounding box center [1100, 552] width 323 height 155
click at [1032, 505] on p "Script 2" at bounding box center [1101, 499] width 292 height 17
click at [1036, 404] on input "Test 2" at bounding box center [1020, 402] width 139 height 19
click at [1183, 356] on div "Test 2" at bounding box center [1176, 359] width 122 height 19
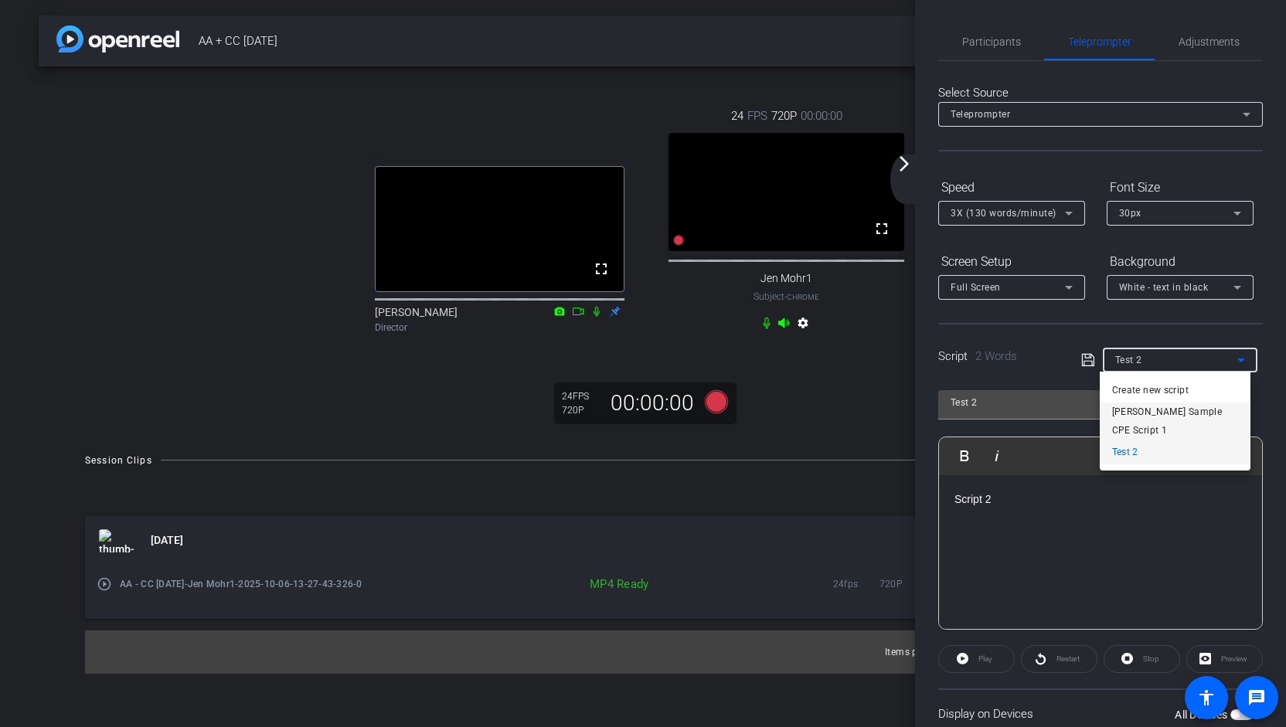
click at [1164, 416] on span "[PERSON_NAME] Sample CPE Script 1" at bounding box center [1175, 421] width 126 height 37
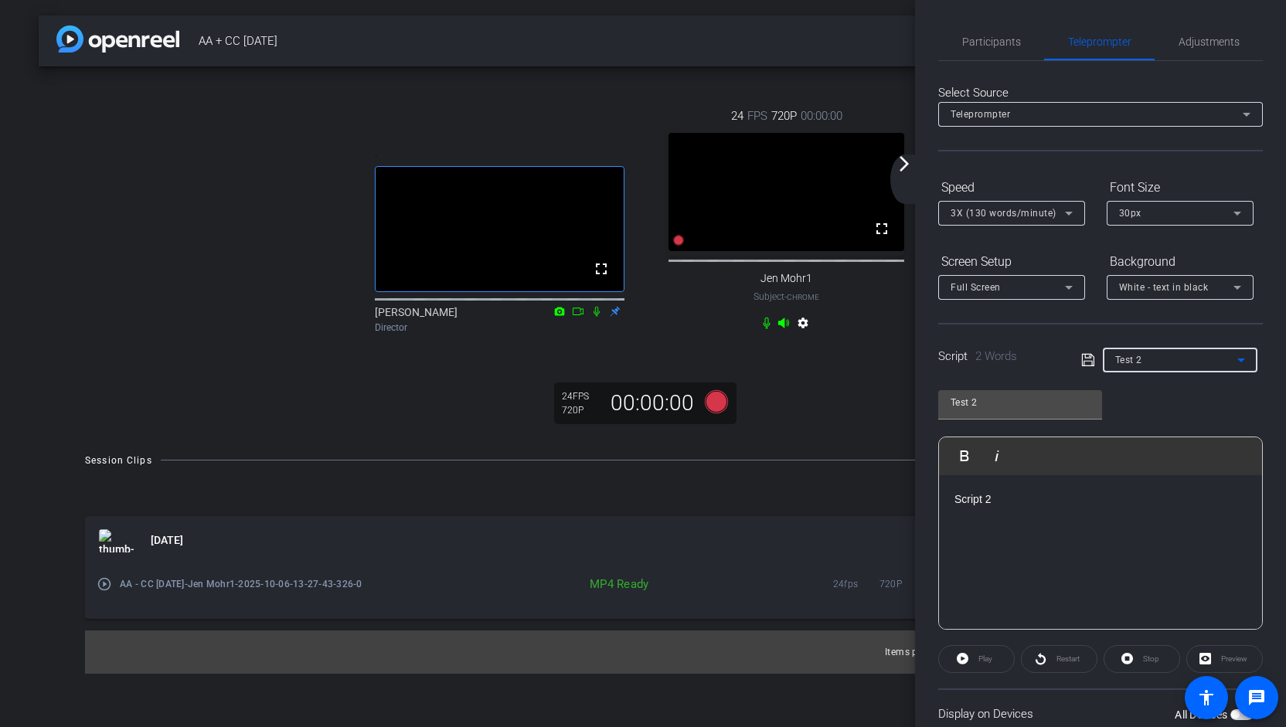
type input "[PERSON_NAME] Sample CPE Script 1"
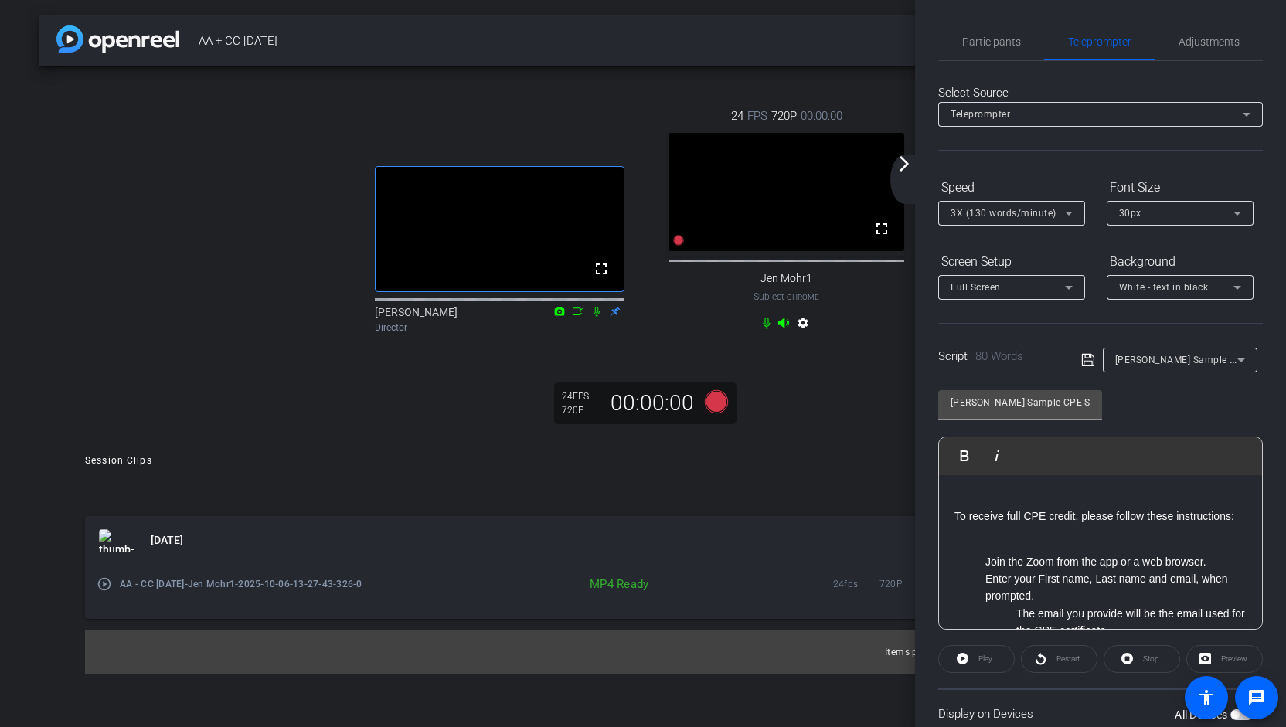
drag, startPoint x: 1027, startPoint y: 536, endPoint x: 938, endPoint y: 509, distance: 92.7
click at [938, 509] on div "Play Play from this location Play Selected Play and display the selected text o…" at bounding box center [1100, 533] width 325 height 193
click at [963, 455] on icon "button" at bounding box center [965, 456] width 9 height 11
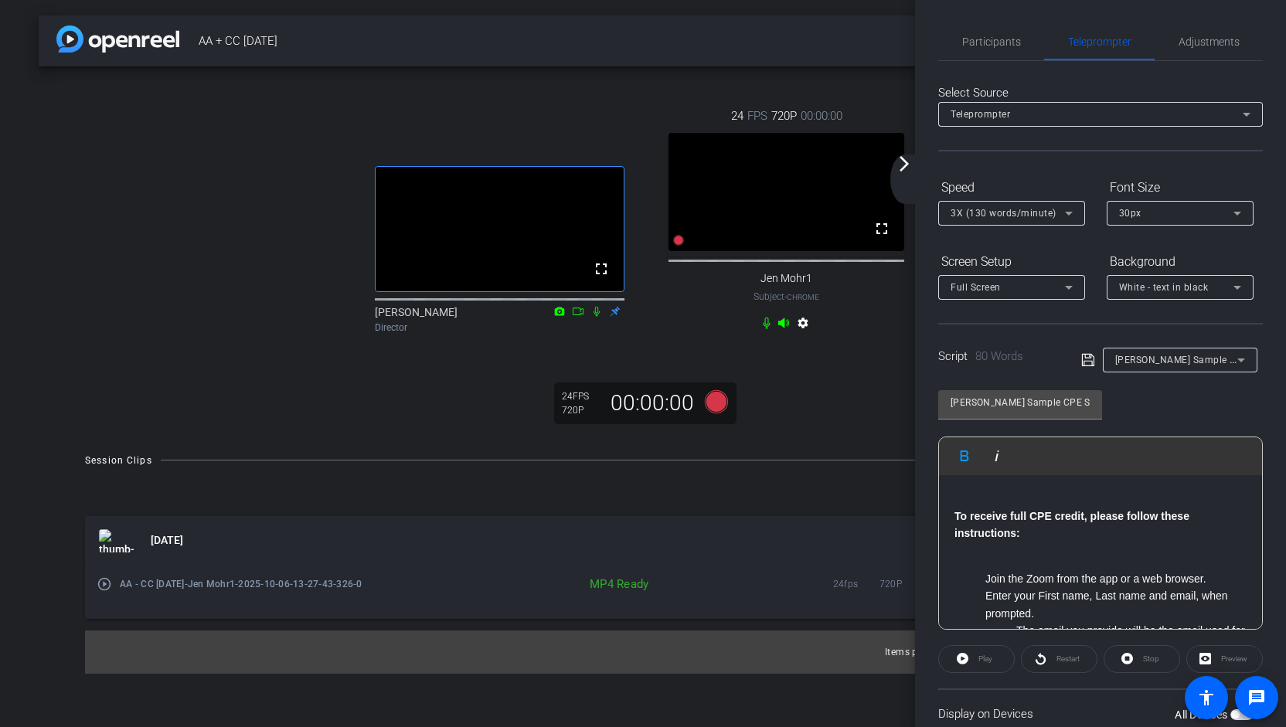
click at [1039, 519] on strong "To receive full CPE credit, please follow these instructions:" at bounding box center [1072, 524] width 235 height 29
drag, startPoint x: 1058, startPoint y: 610, endPoint x: 968, endPoint y: 571, distance: 98.4
click at [968, 571] on ul "Join the Zoom from the app or a web browser. Enter your First name, Last name a…" at bounding box center [1101, 656] width 292 height 173
click at [995, 459] on icon "button" at bounding box center [997, 456] width 19 height 19
click at [1101, 530] on p "To receive full CPE credit, please follow these instructions:" at bounding box center [1101, 526] width 292 height 70
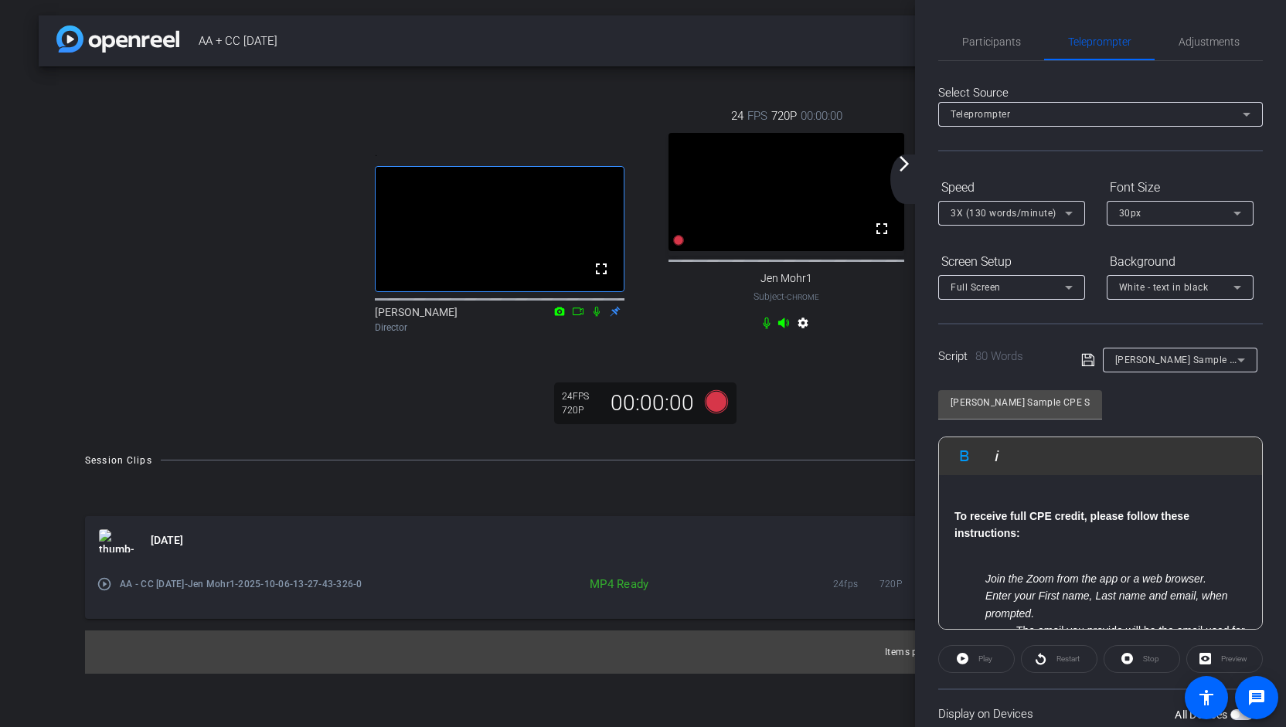
scroll to position [128, 0]
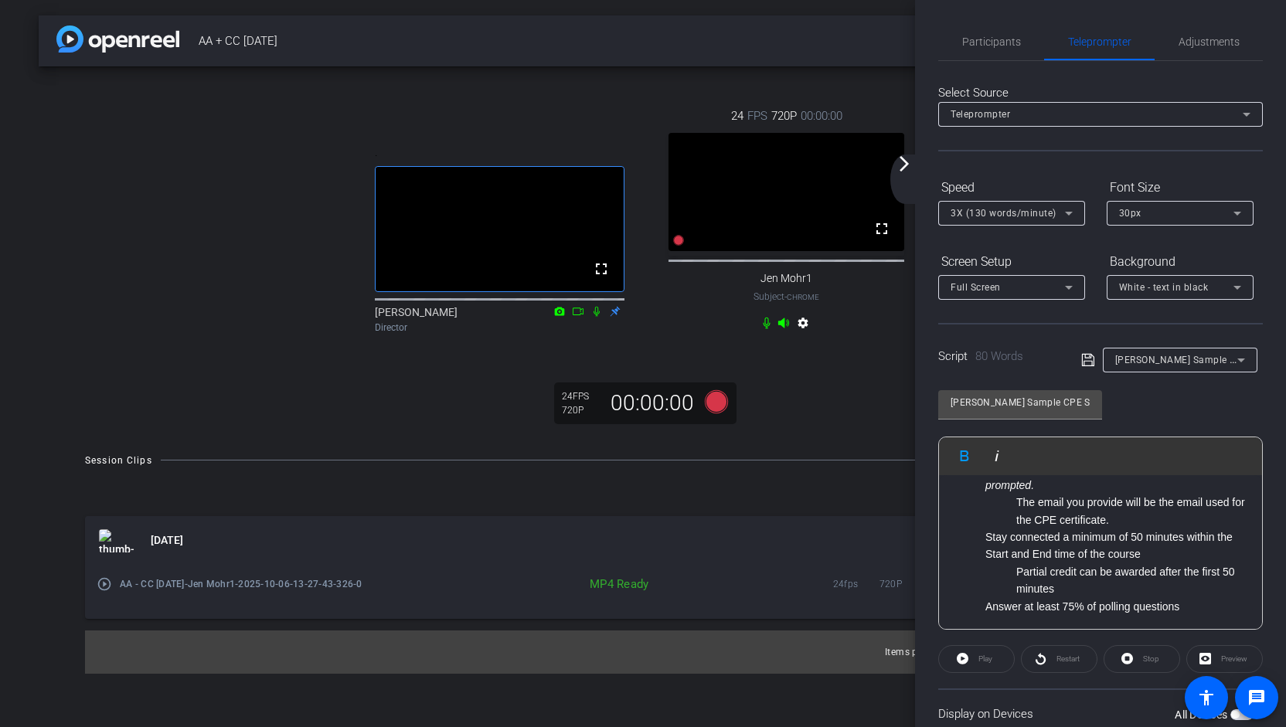
click at [1085, 364] on icon at bounding box center [1088, 360] width 14 height 19
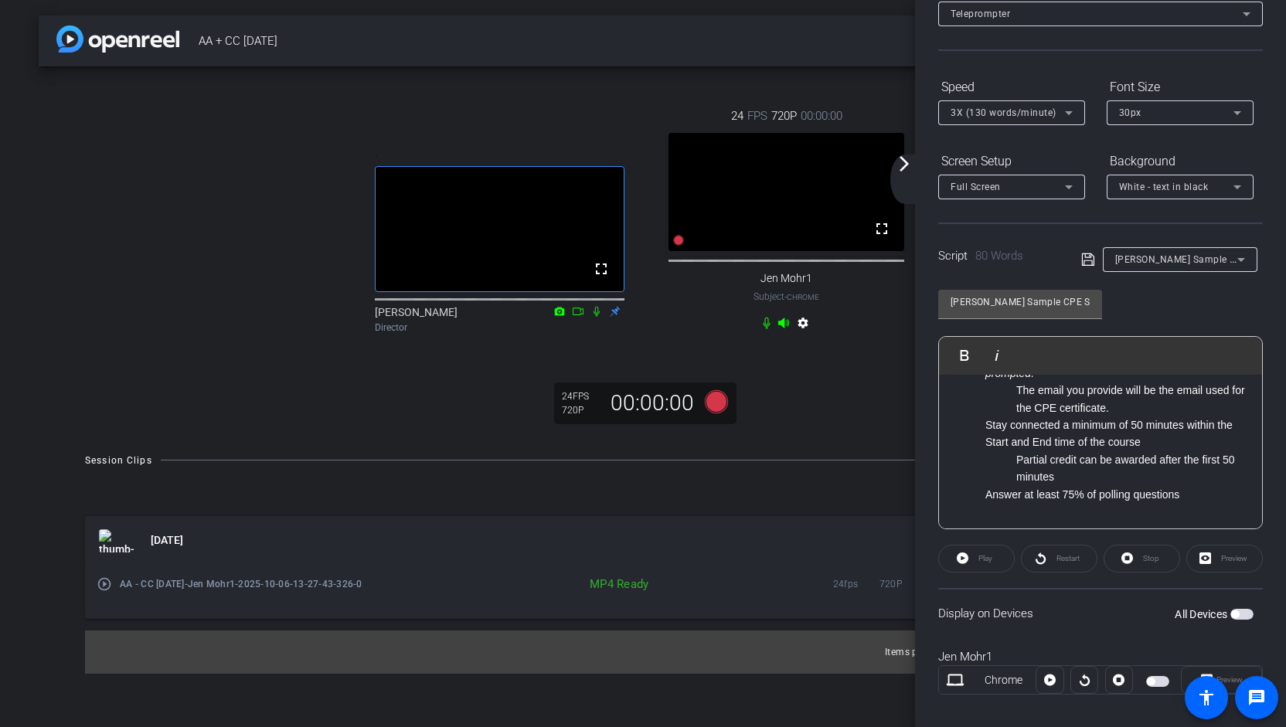
scroll to position [116, 0]
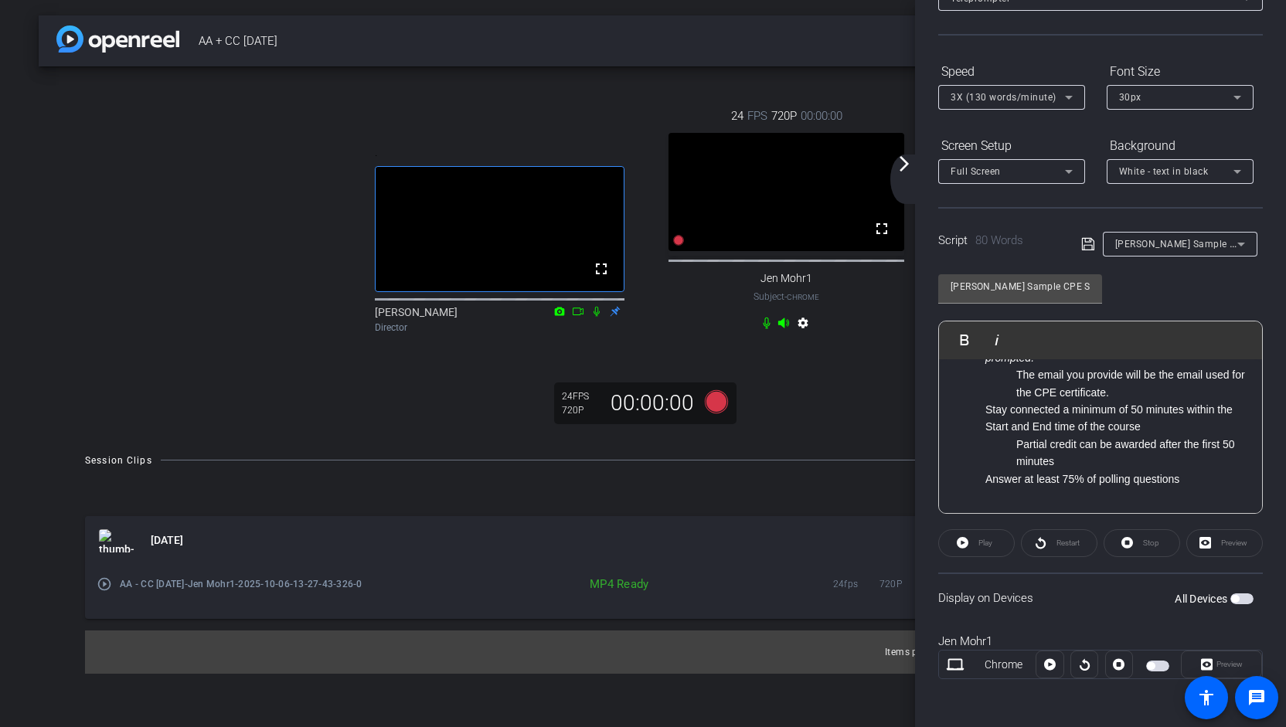
click at [988, 548] on div "Play" at bounding box center [976, 544] width 77 height 28
click at [957, 547] on div "Play" at bounding box center [976, 544] width 77 height 28
click at [1218, 545] on div "Preview" at bounding box center [1225, 544] width 77 height 28
click at [1204, 665] on div "Preview" at bounding box center [1221, 665] width 81 height 28
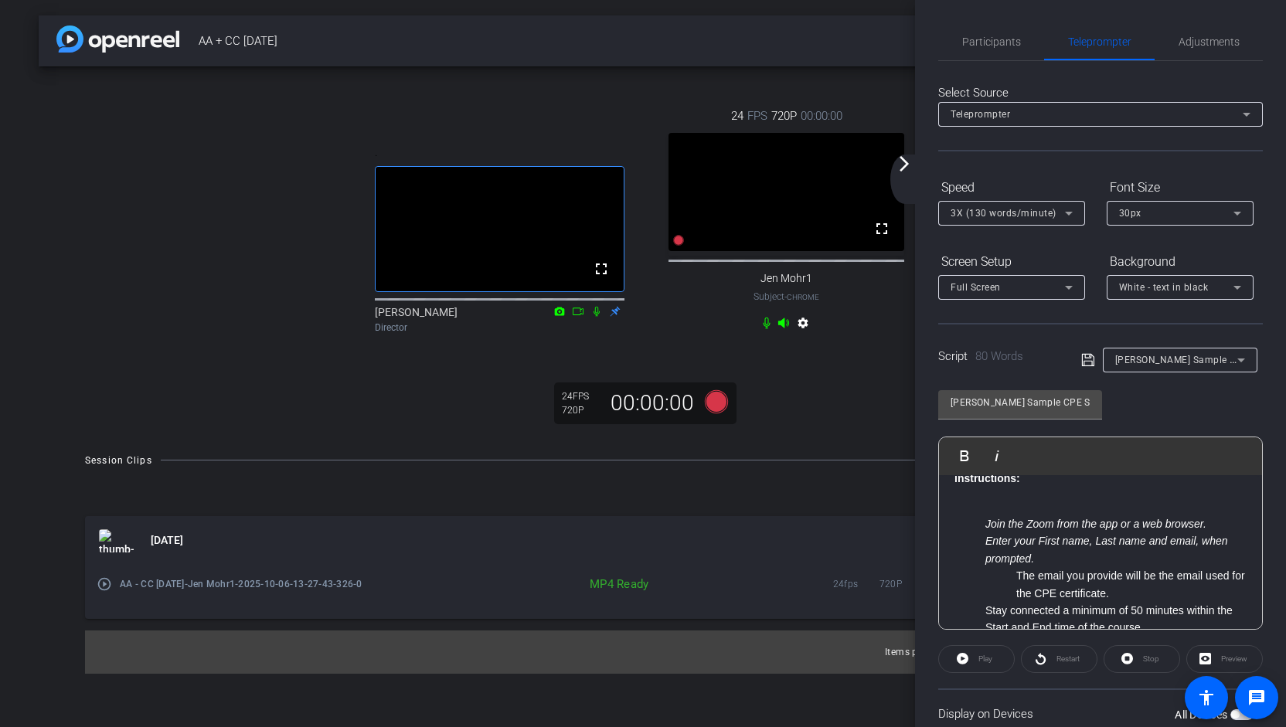
scroll to position [0, 0]
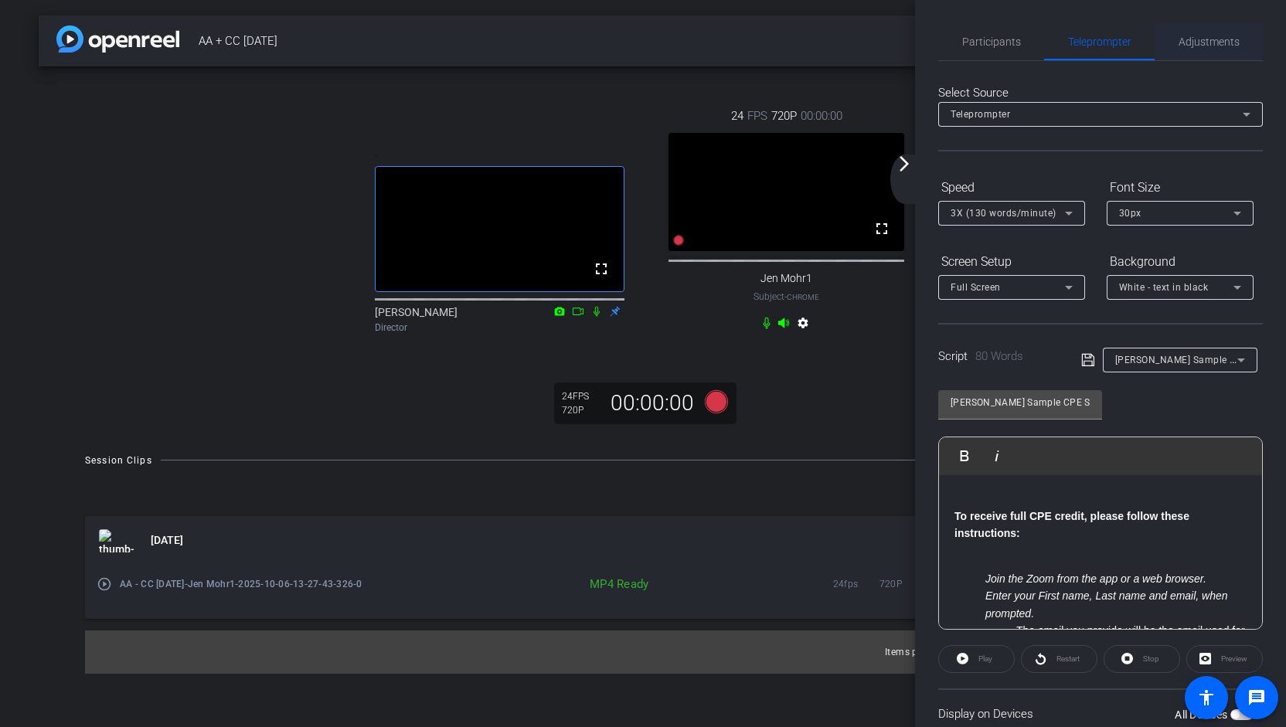
click at [1214, 38] on span "Adjustments" at bounding box center [1209, 41] width 61 height 11
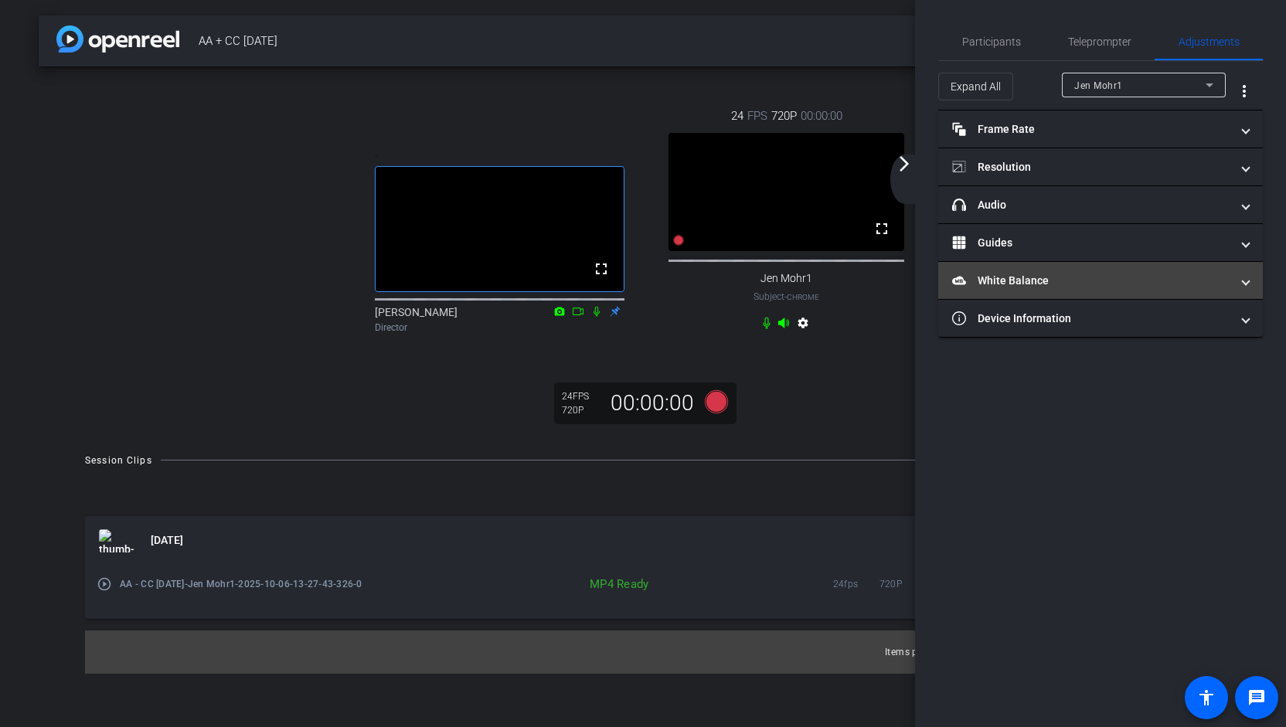
click at [1242, 288] on mat-expansion-panel-header "White Balance White Balance" at bounding box center [1100, 280] width 325 height 37
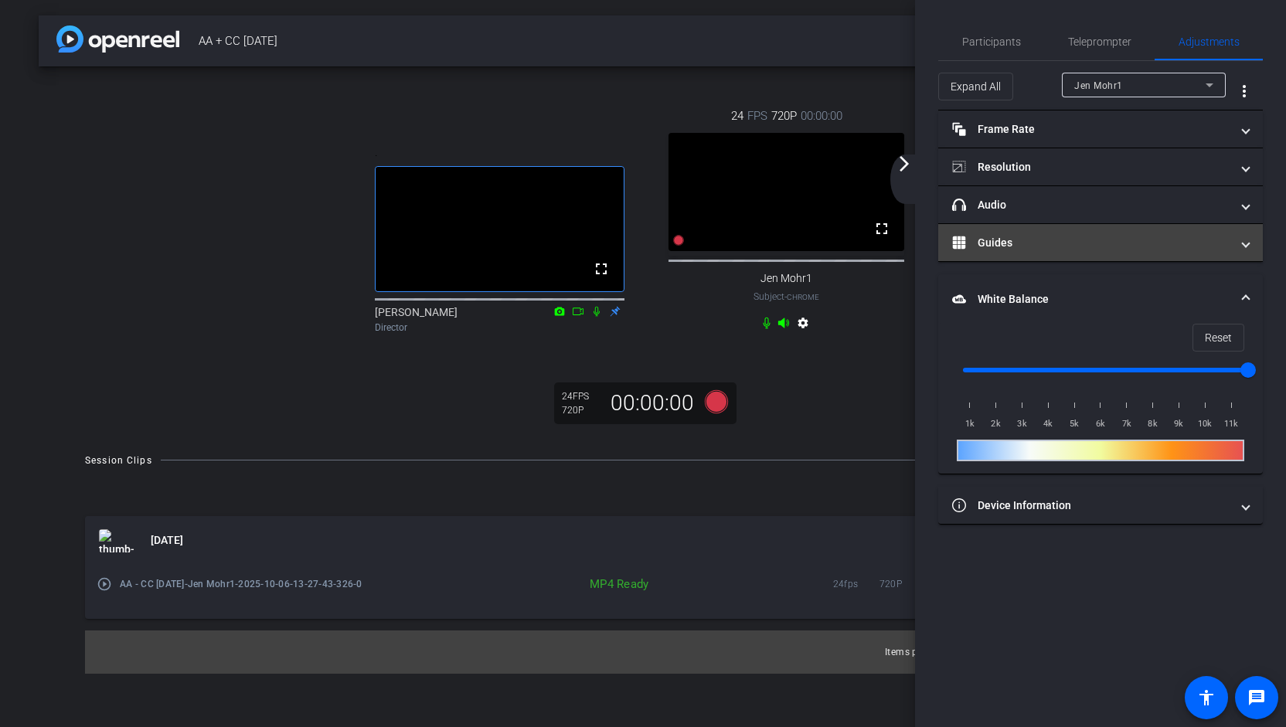
click at [1238, 243] on span "Guides" at bounding box center [1097, 243] width 291 height 16
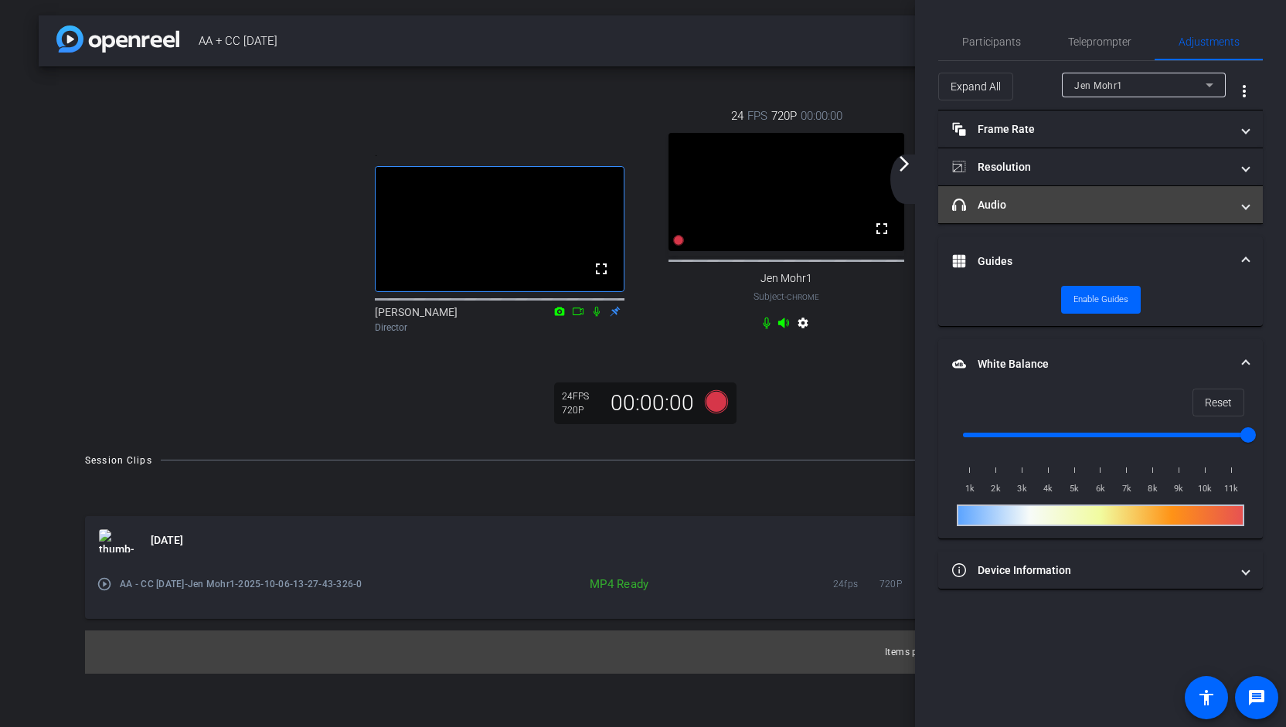
click at [1241, 201] on span "headphone icon Audio" at bounding box center [1097, 205] width 291 height 16
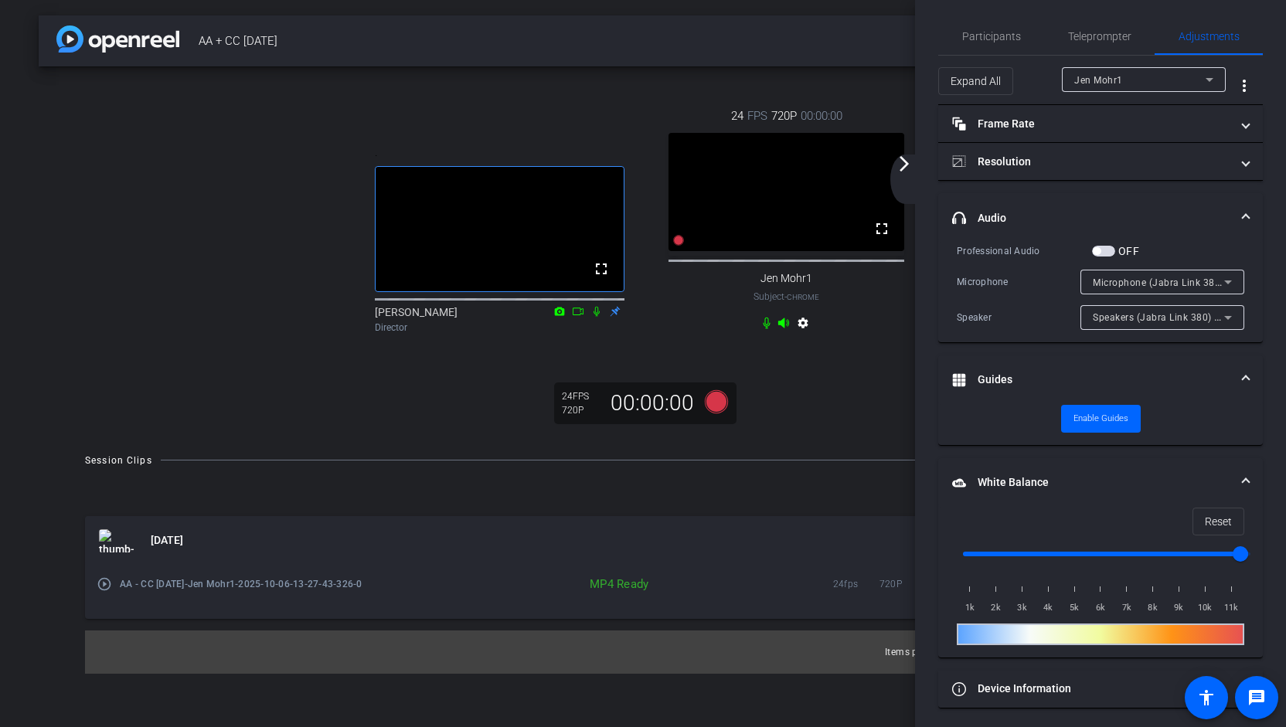
scroll to position [7, 0]
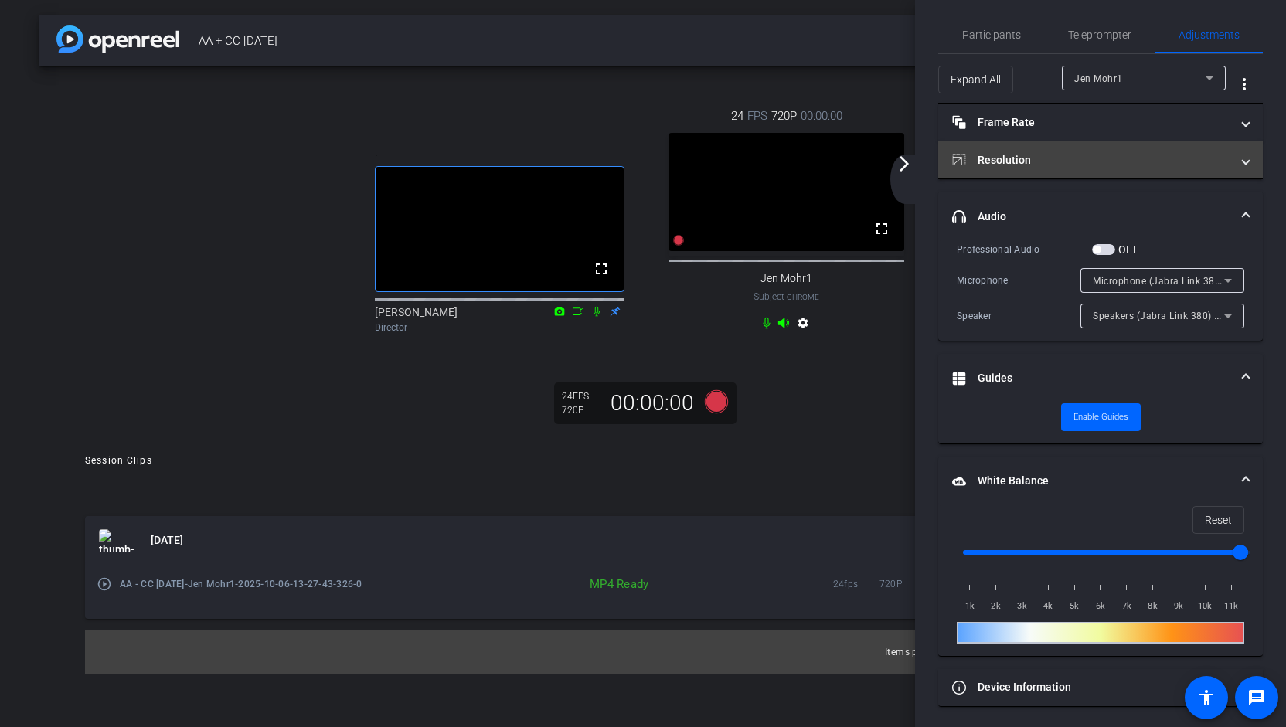
click at [1243, 164] on span at bounding box center [1246, 160] width 6 height 16
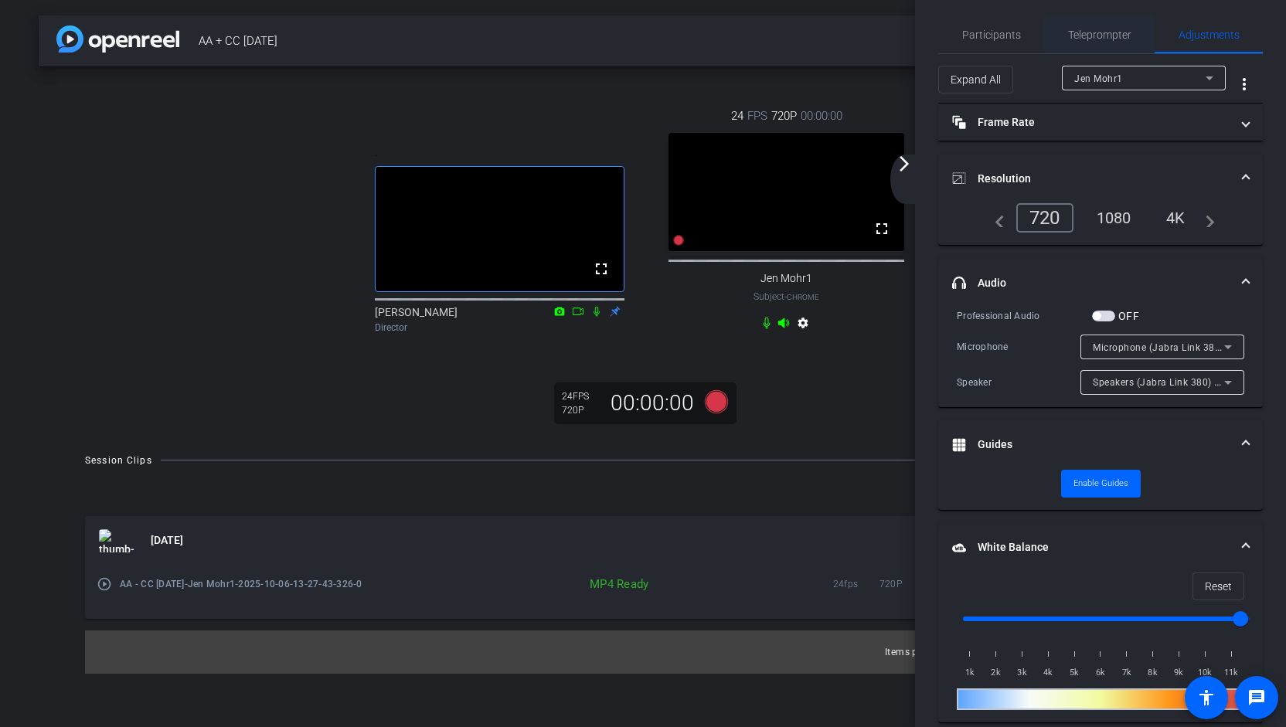
click at [1109, 41] on span "Teleprompter" at bounding box center [1099, 34] width 63 height 37
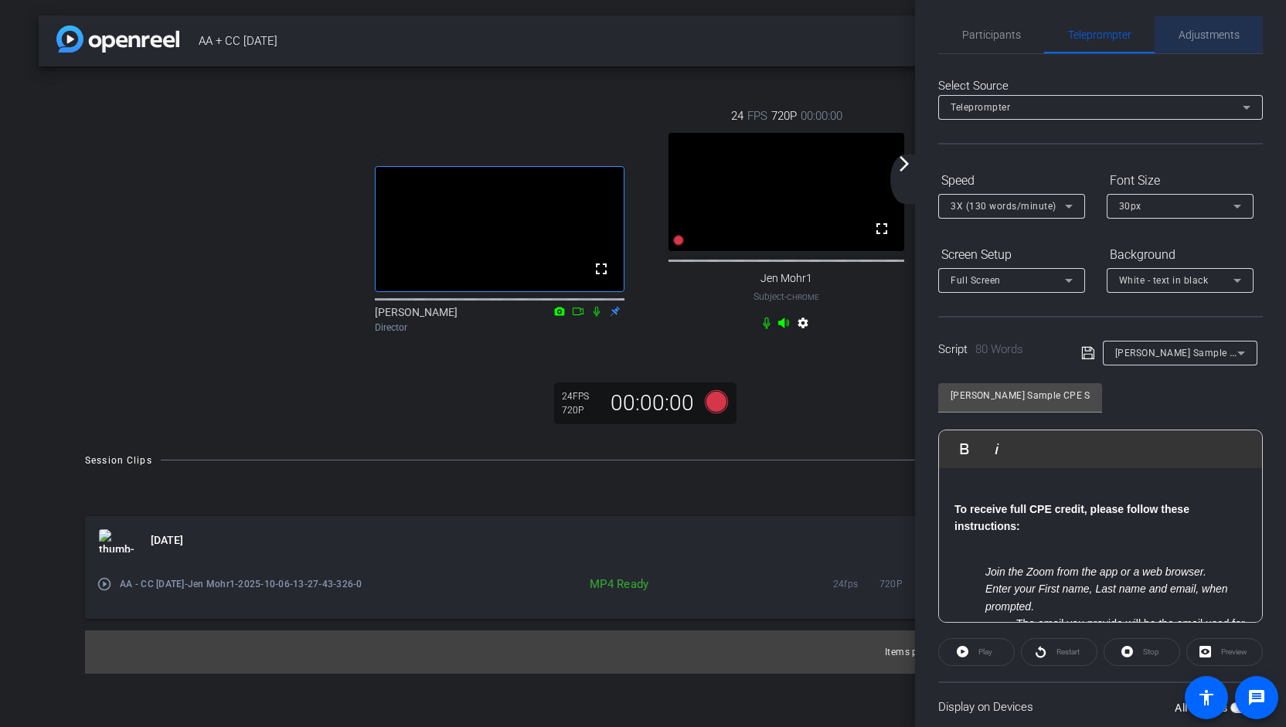
click at [1223, 36] on span "Adjustments" at bounding box center [1209, 34] width 61 height 11
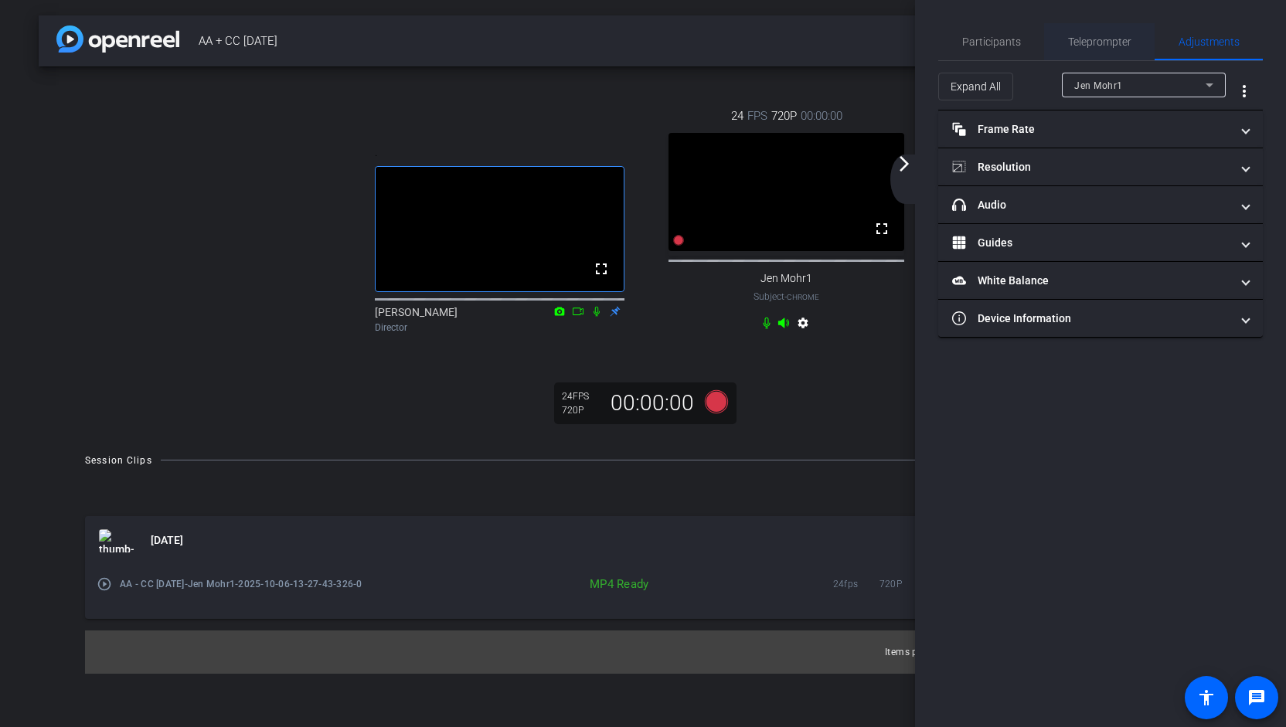
click at [1121, 43] on span "Teleprompter" at bounding box center [1099, 41] width 63 height 11
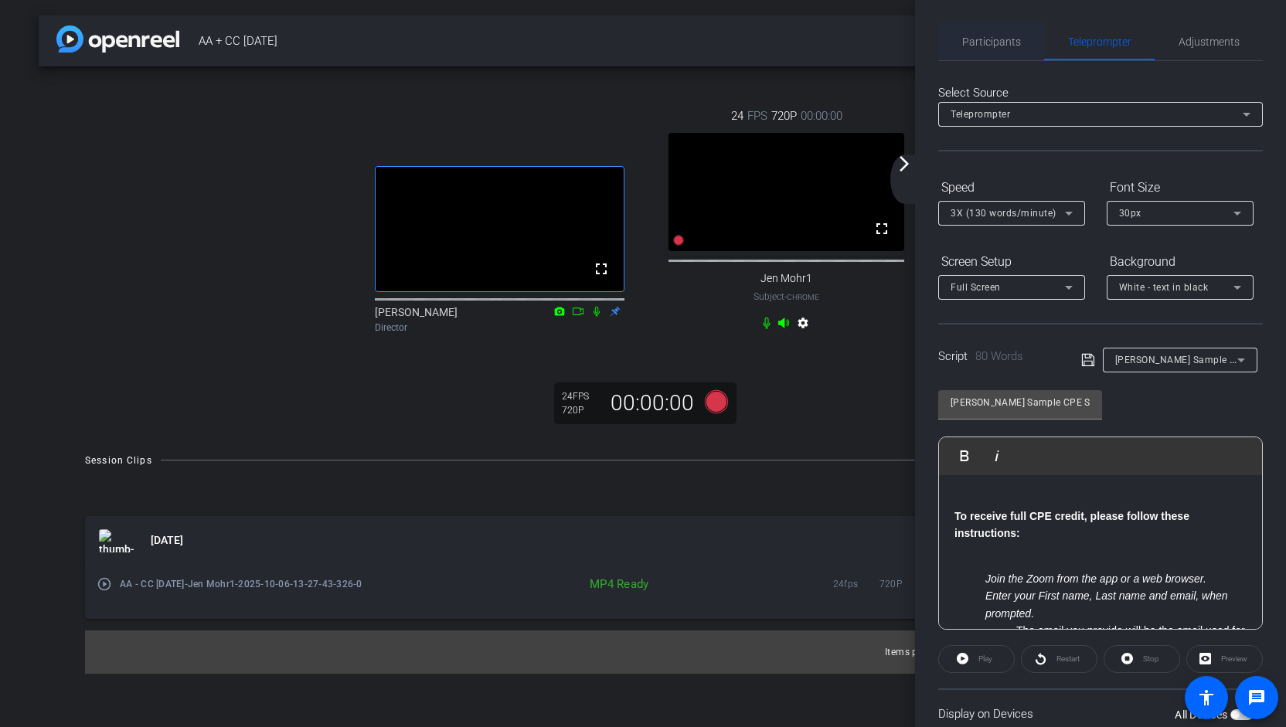
click at [986, 41] on span "Participants" at bounding box center [991, 41] width 59 height 11
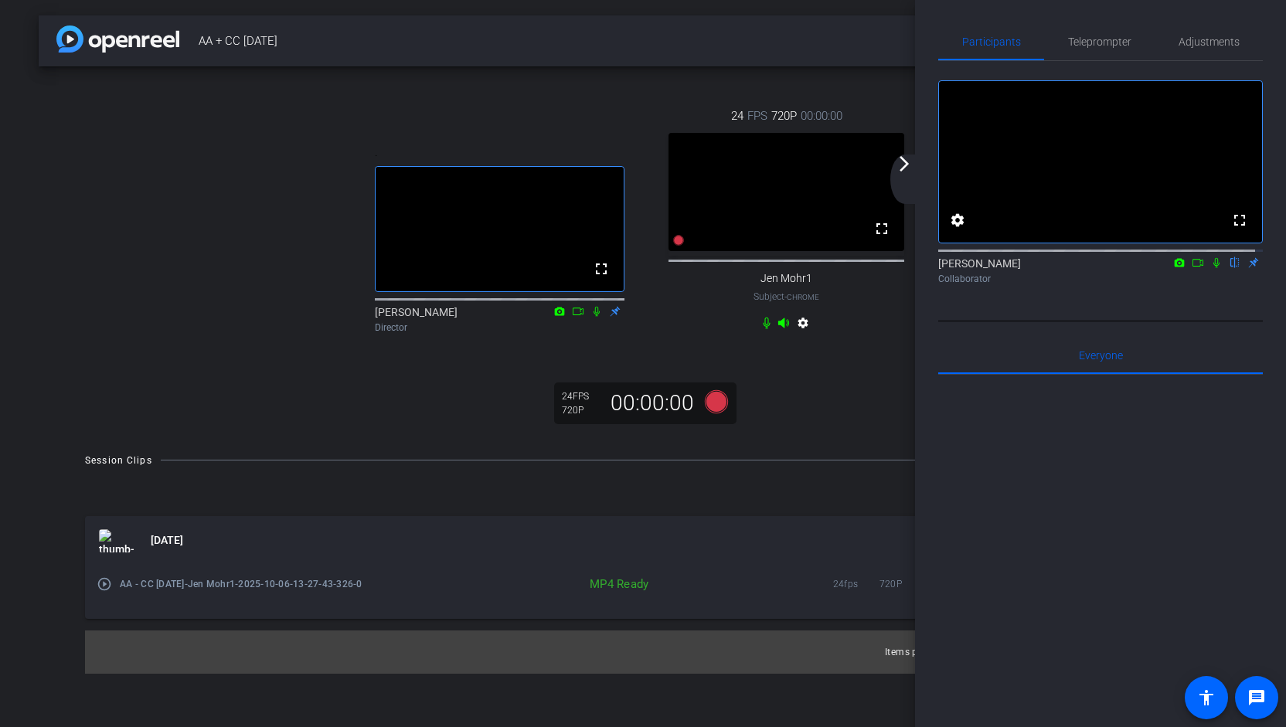
click at [1241, 276] on div "[PERSON_NAME] flip Collaborator" at bounding box center [1100, 271] width 325 height 30
click at [1246, 280] on div "[PERSON_NAME] flip Collaborator" at bounding box center [1100, 271] width 325 height 30
click at [902, 169] on mat-icon "arrow_forward_ios" at bounding box center [904, 164] width 19 height 19
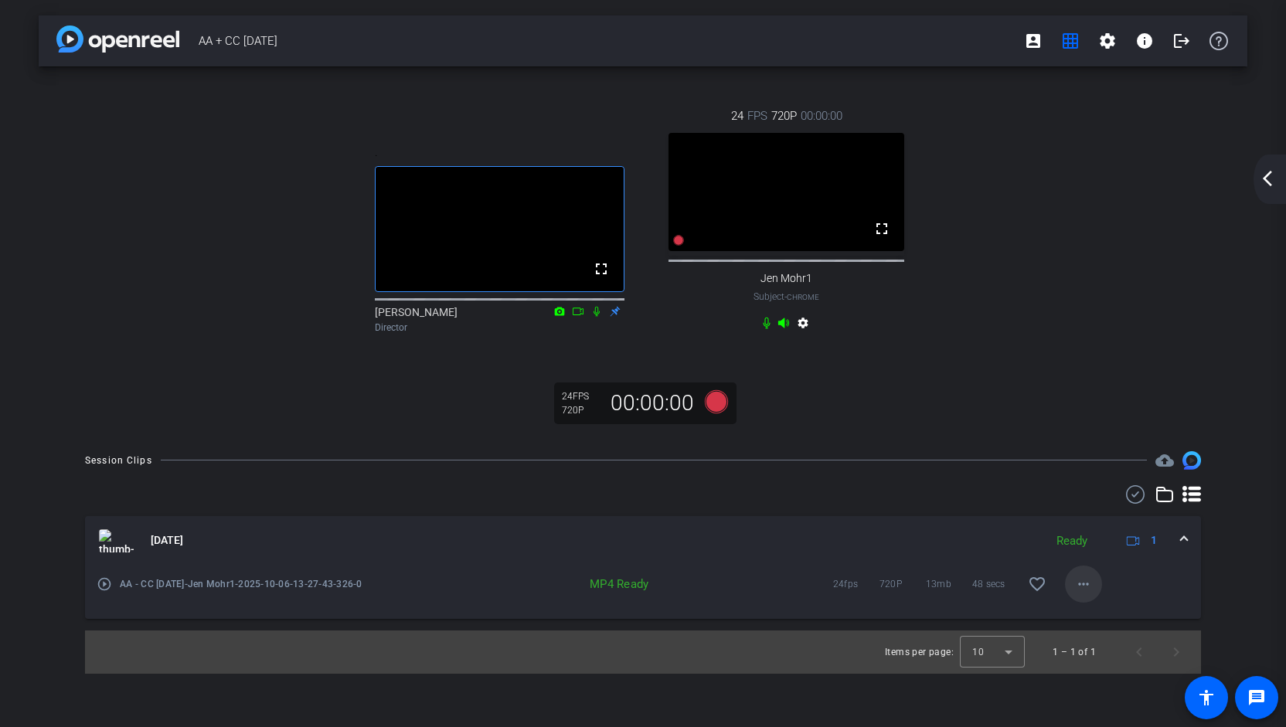
click at [1085, 594] on mat-icon "more_horiz" at bounding box center [1083, 584] width 19 height 19
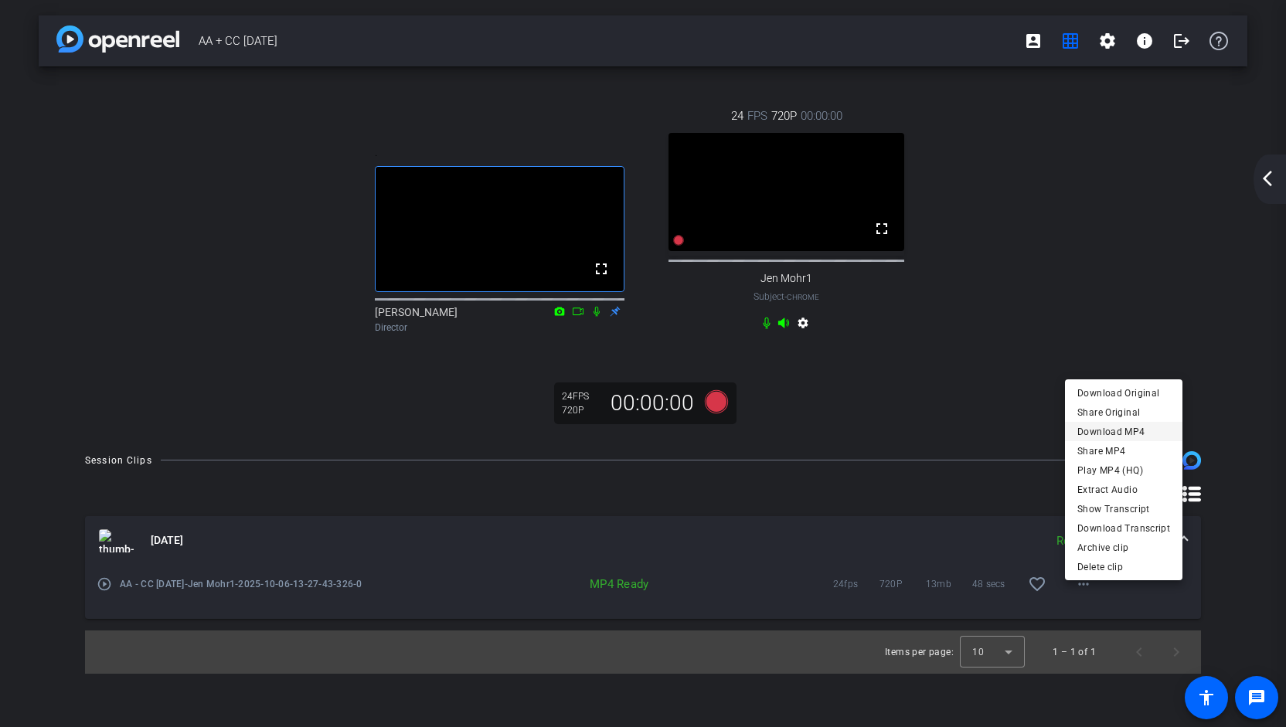
click at [1121, 431] on span "Download MP4" at bounding box center [1124, 431] width 93 height 19
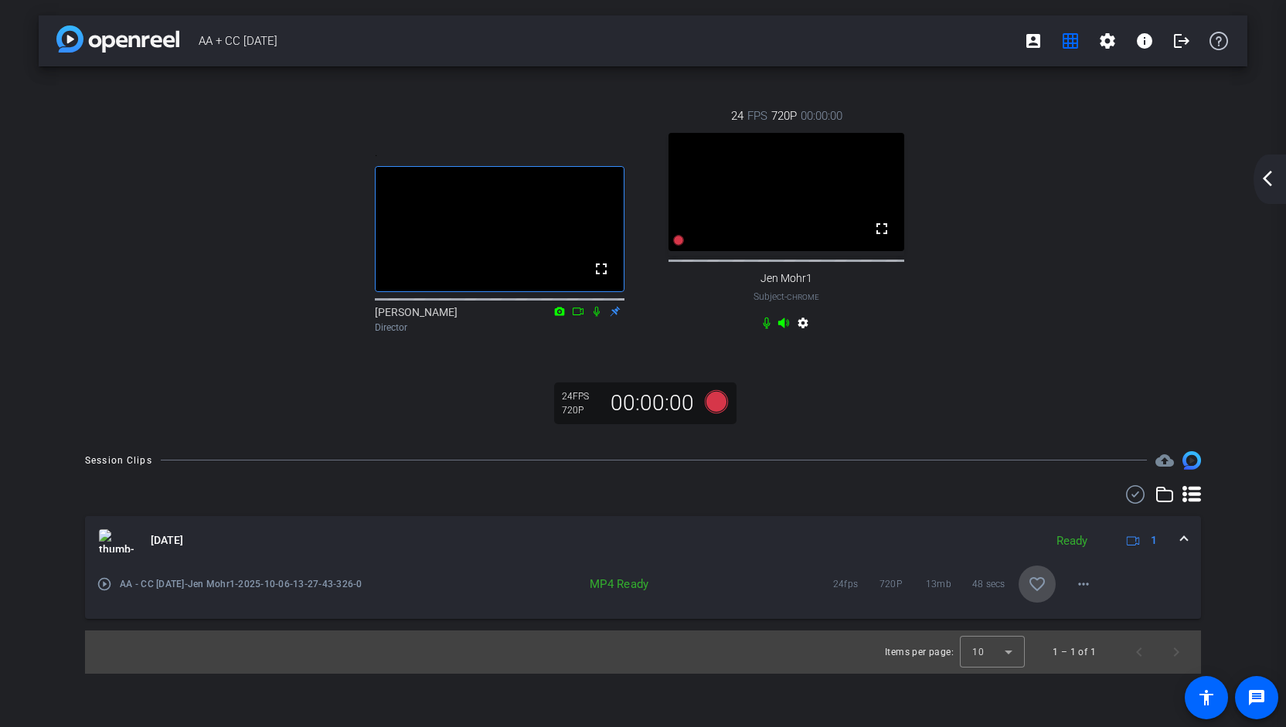
click at [1045, 594] on mat-icon "favorite_border" at bounding box center [1037, 584] width 19 height 19
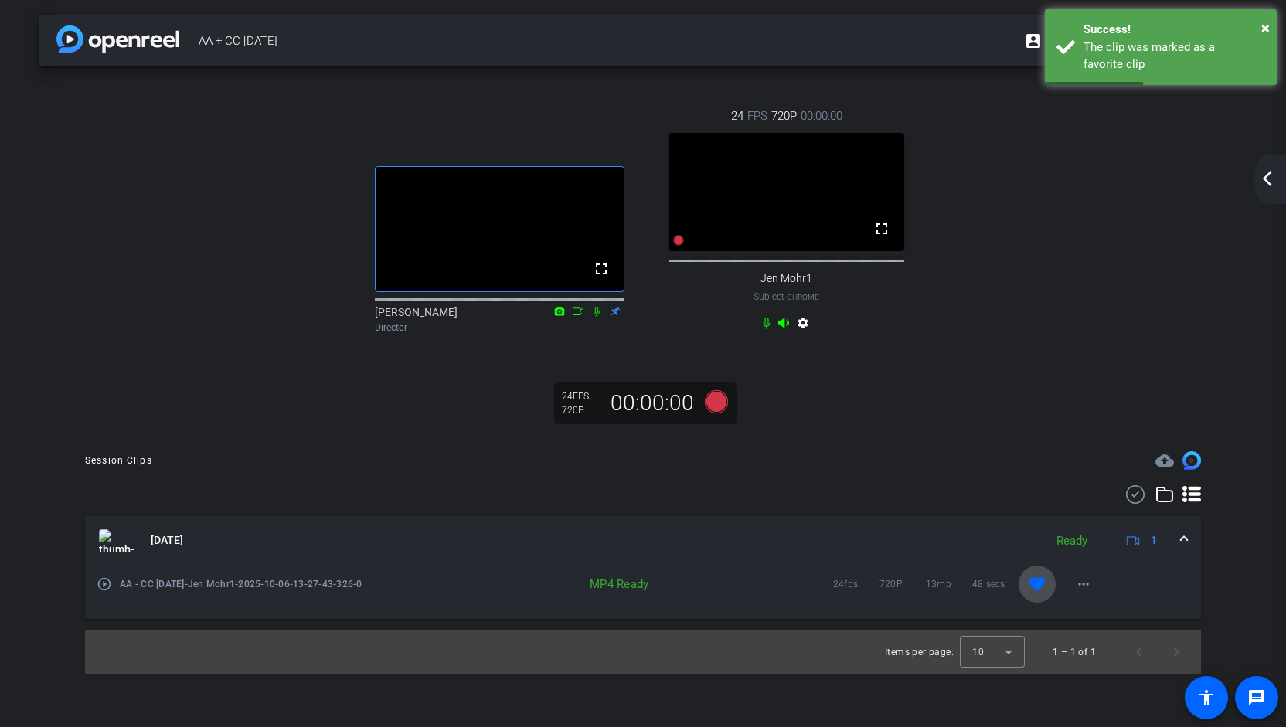
click at [1034, 594] on mat-icon "favorite" at bounding box center [1037, 584] width 19 height 19
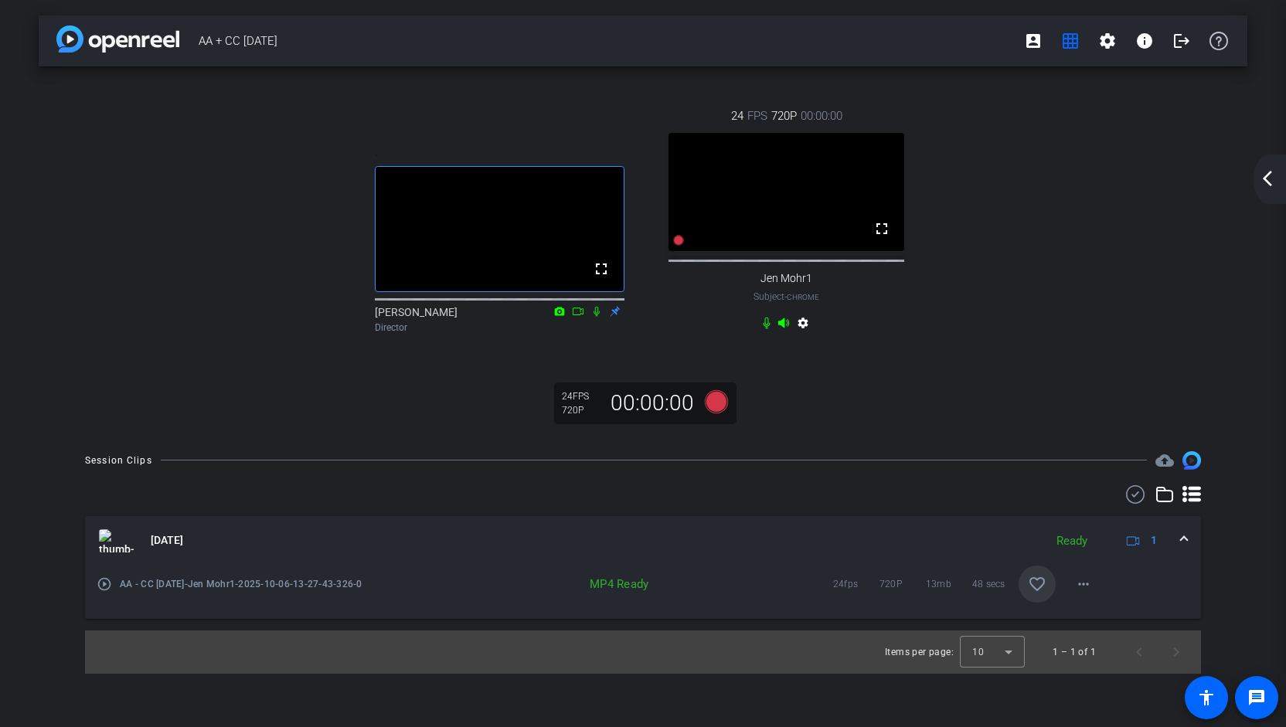
click at [1186, 549] on span at bounding box center [1184, 541] width 6 height 16
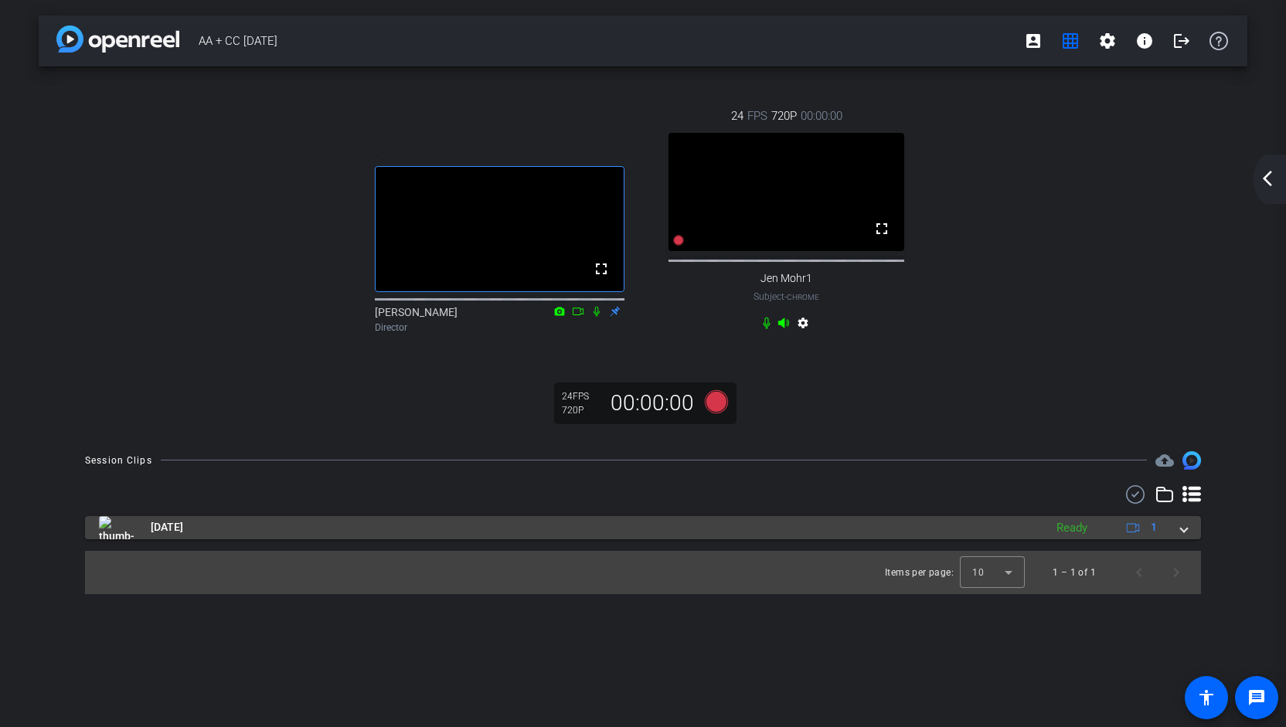
click at [1183, 540] on mat-expansion-panel-header "[DATE] Ready 1" at bounding box center [643, 527] width 1116 height 23
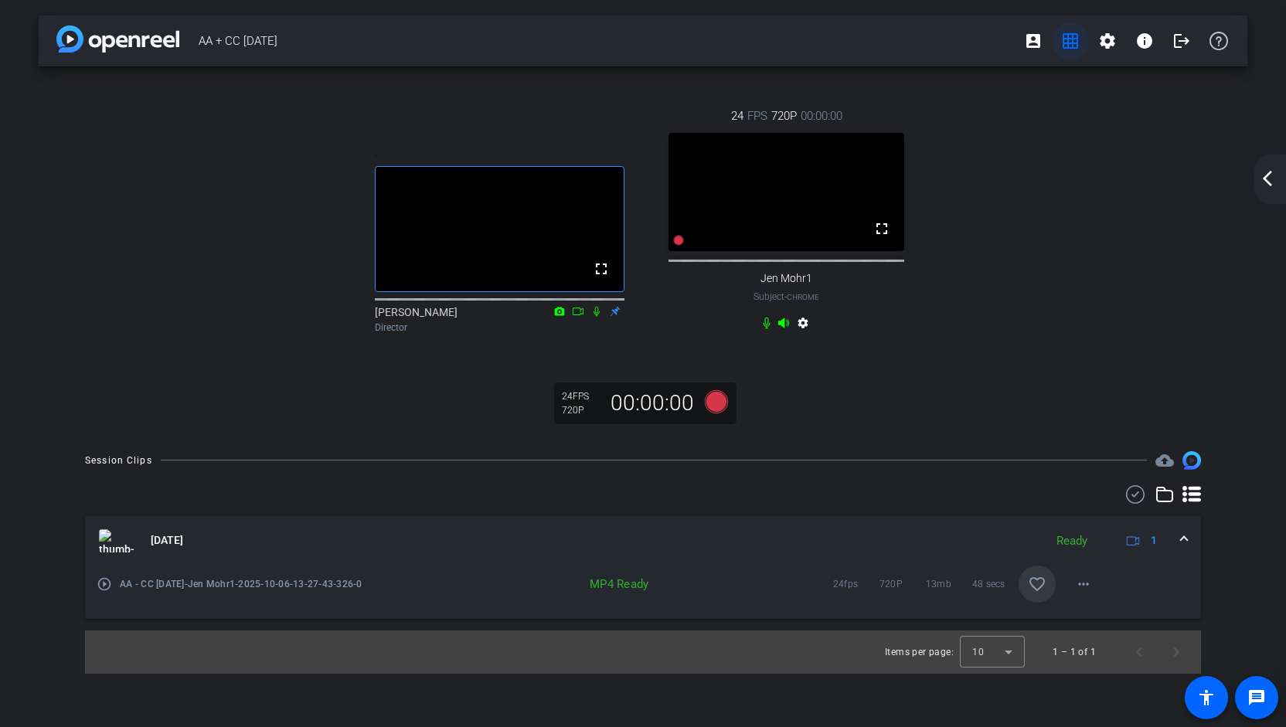
click at [1083, 38] on span at bounding box center [1070, 40] width 37 height 37
click at [1073, 39] on mat-icon "grid_on" at bounding box center [1070, 41] width 19 height 19
click at [1034, 41] on mat-icon "account_box" at bounding box center [1033, 41] width 19 height 19
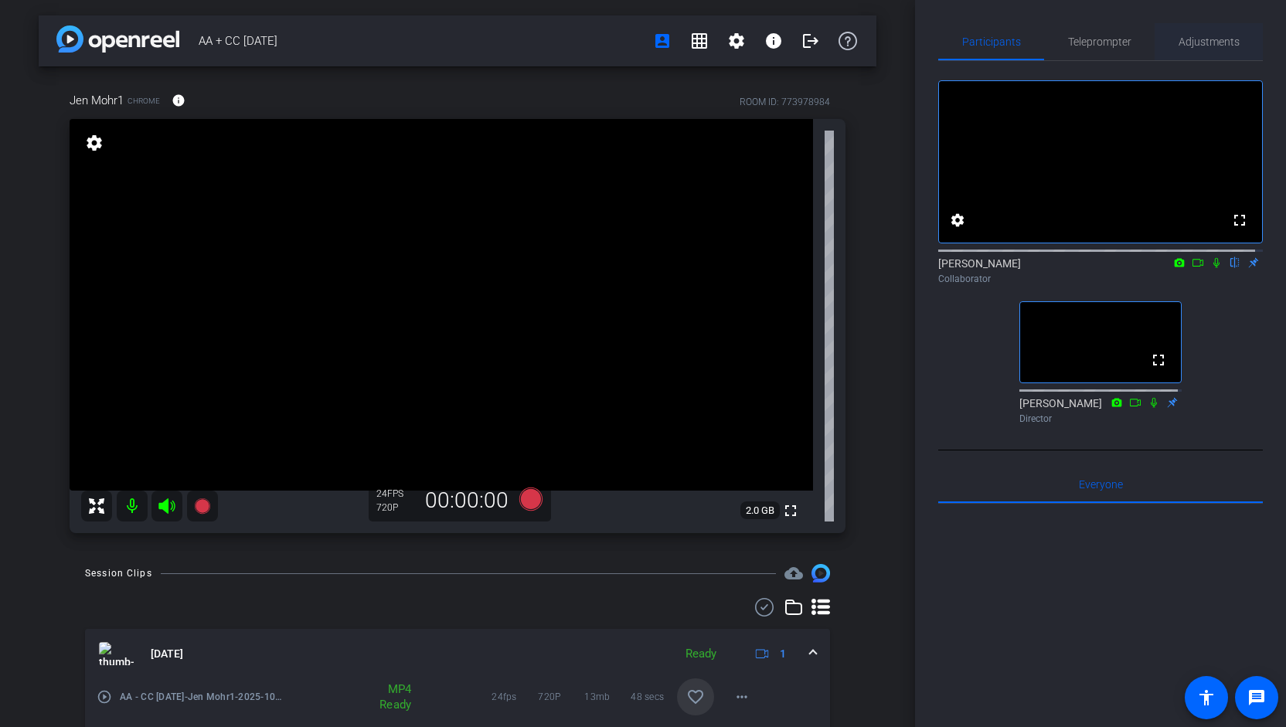
click at [1212, 39] on span "Adjustments" at bounding box center [1209, 41] width 61 height 11
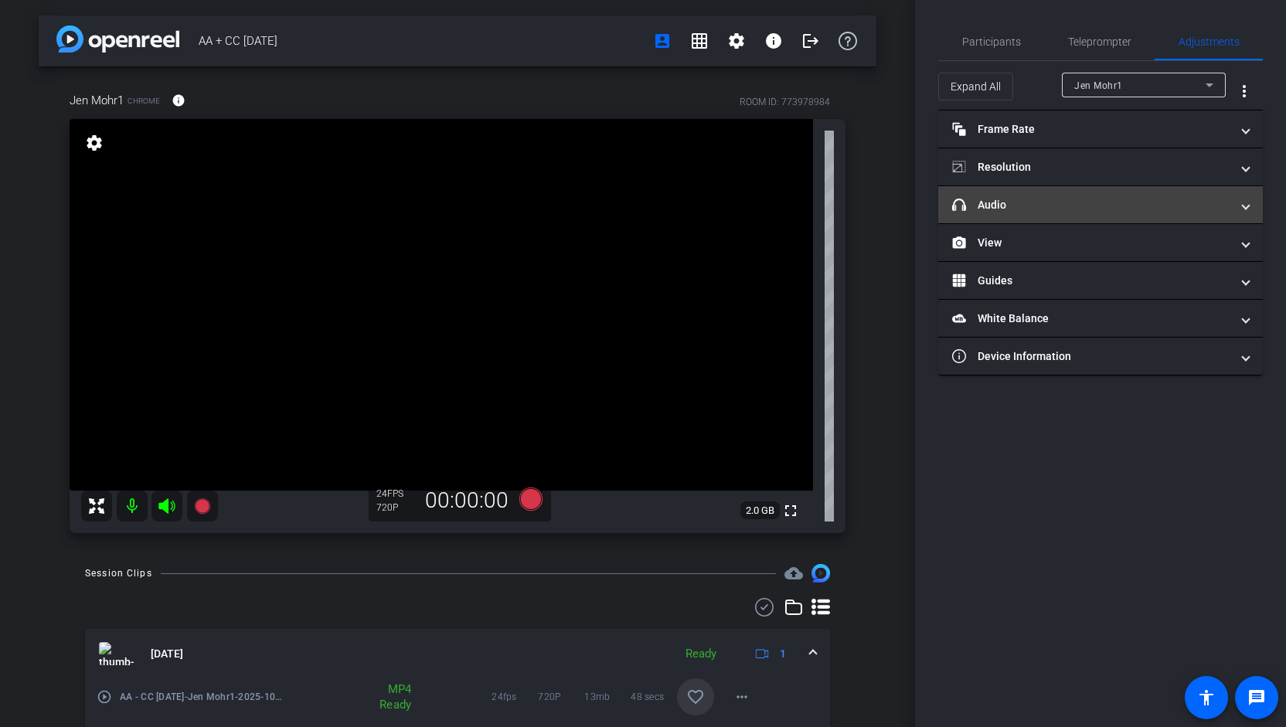
click at [1231, 198] on span "headphone icon Audio" at bounding box center [1097, 205] width 291 height 16
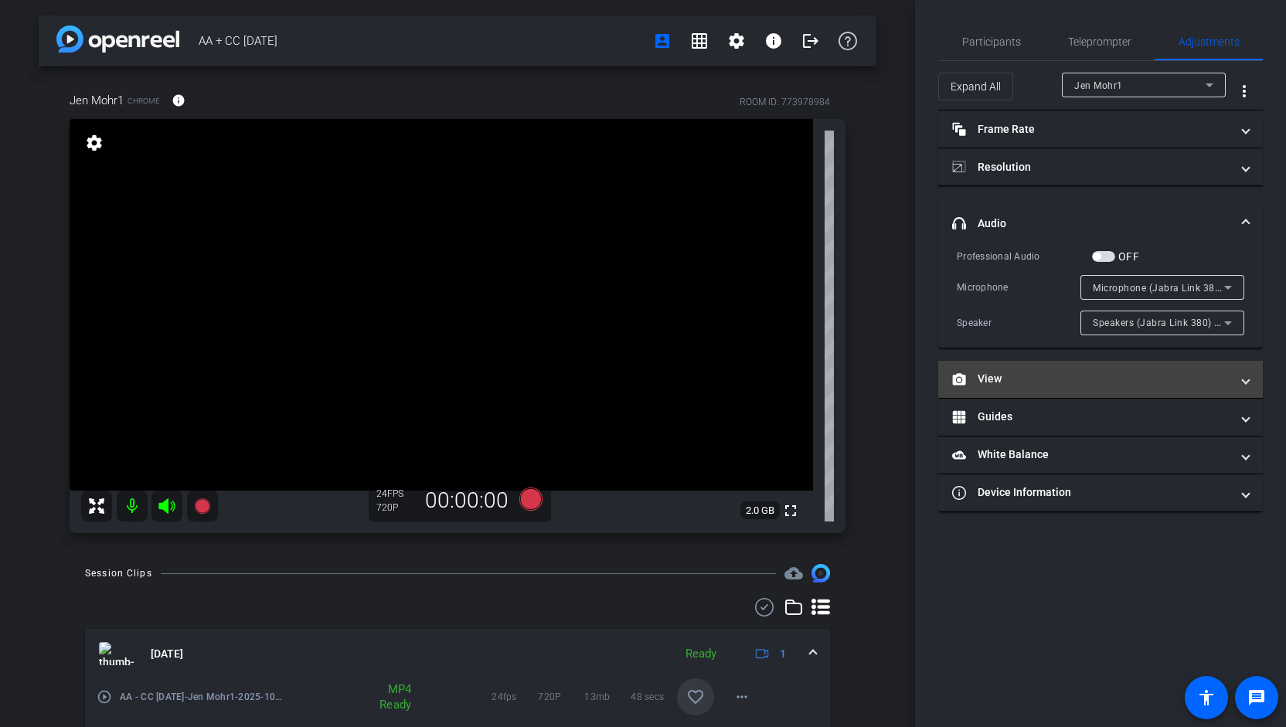
click at [1248, 376] on span at bounding box center [1246, 379] width 6 height 16
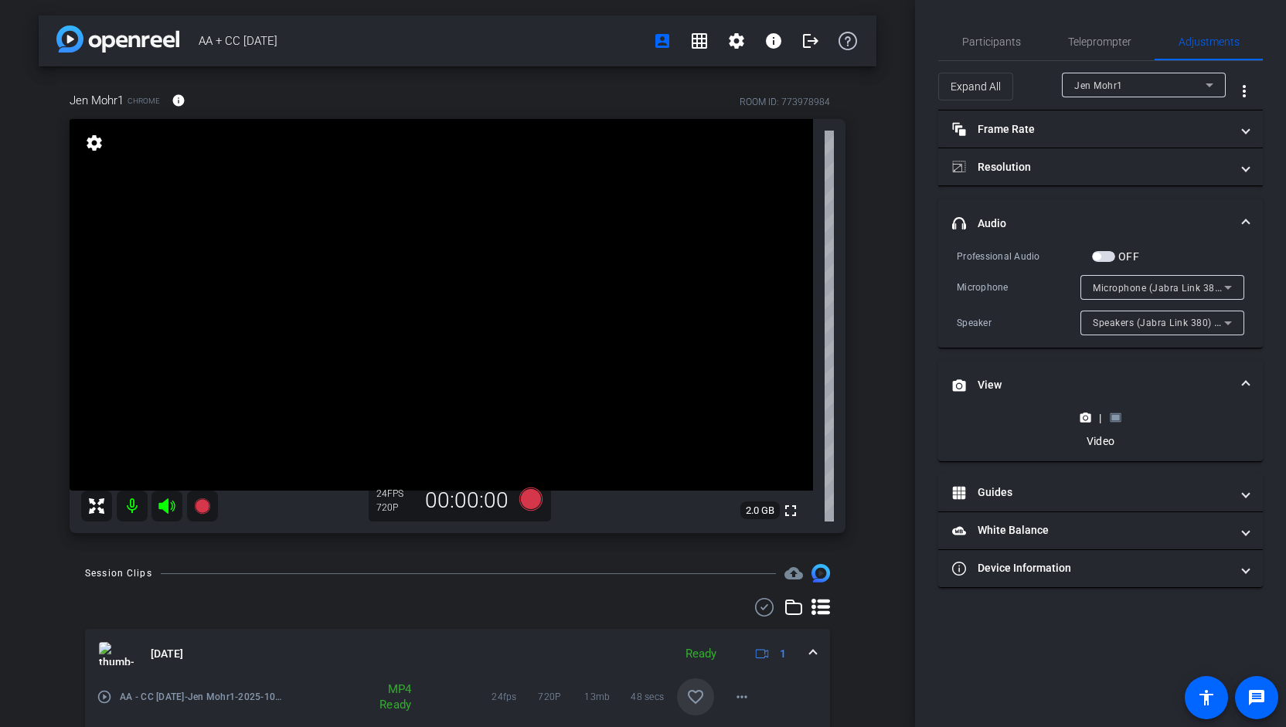
click at [1119, 415] on rect at bounding box center [1116, 418] width 9 height 6
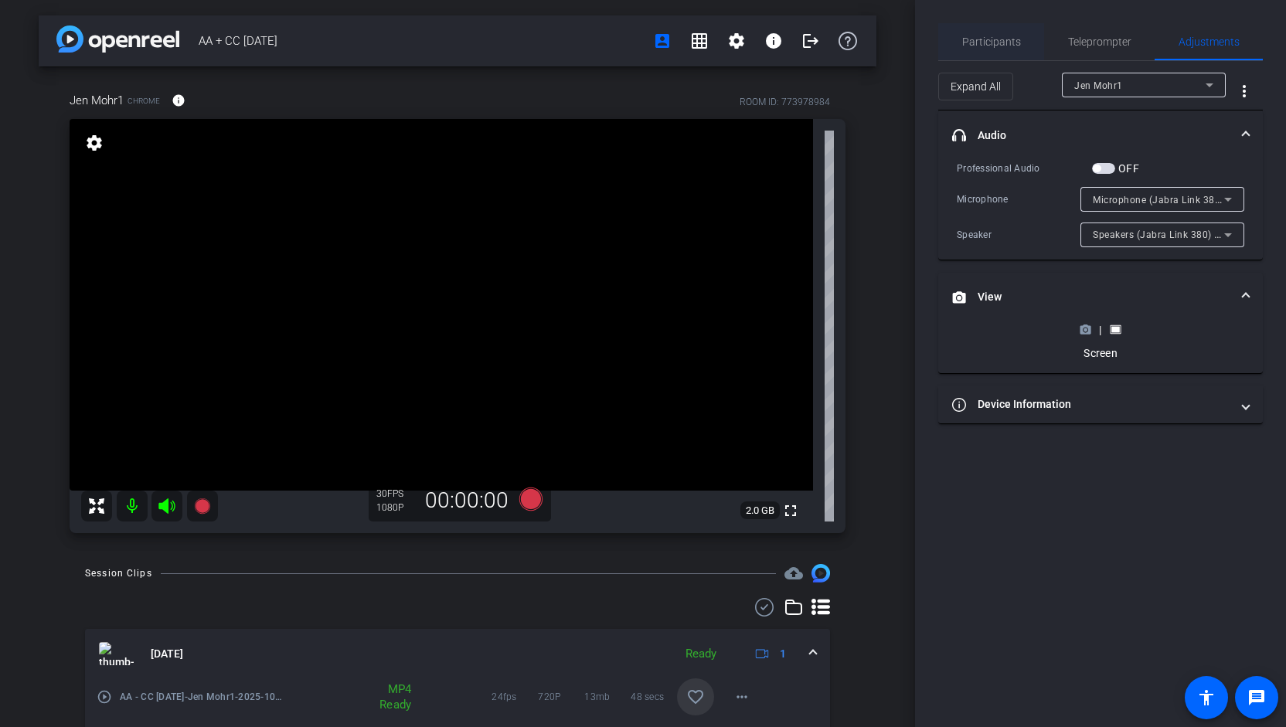
click at [994, 49] on span "Participants" at bounding box center [991, 41] width 59 height 37
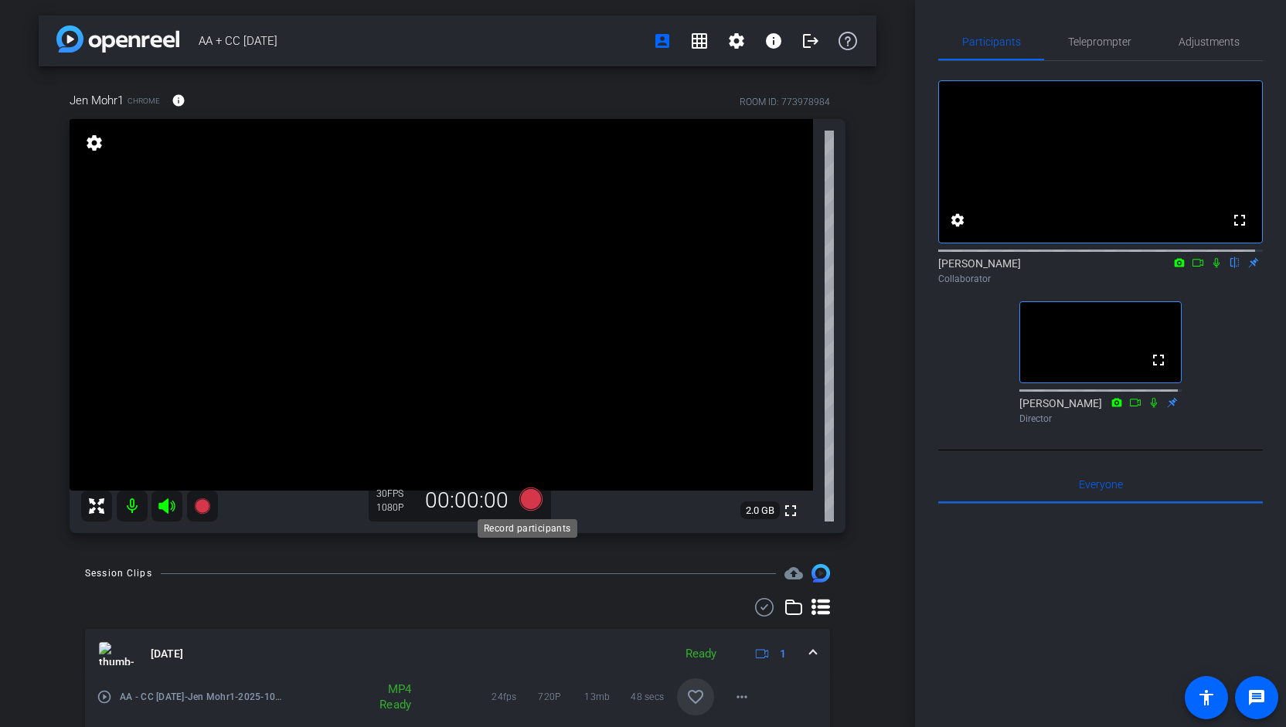
click at [530, 497] on icon at bounding box center [530, 499] width 23 height 23
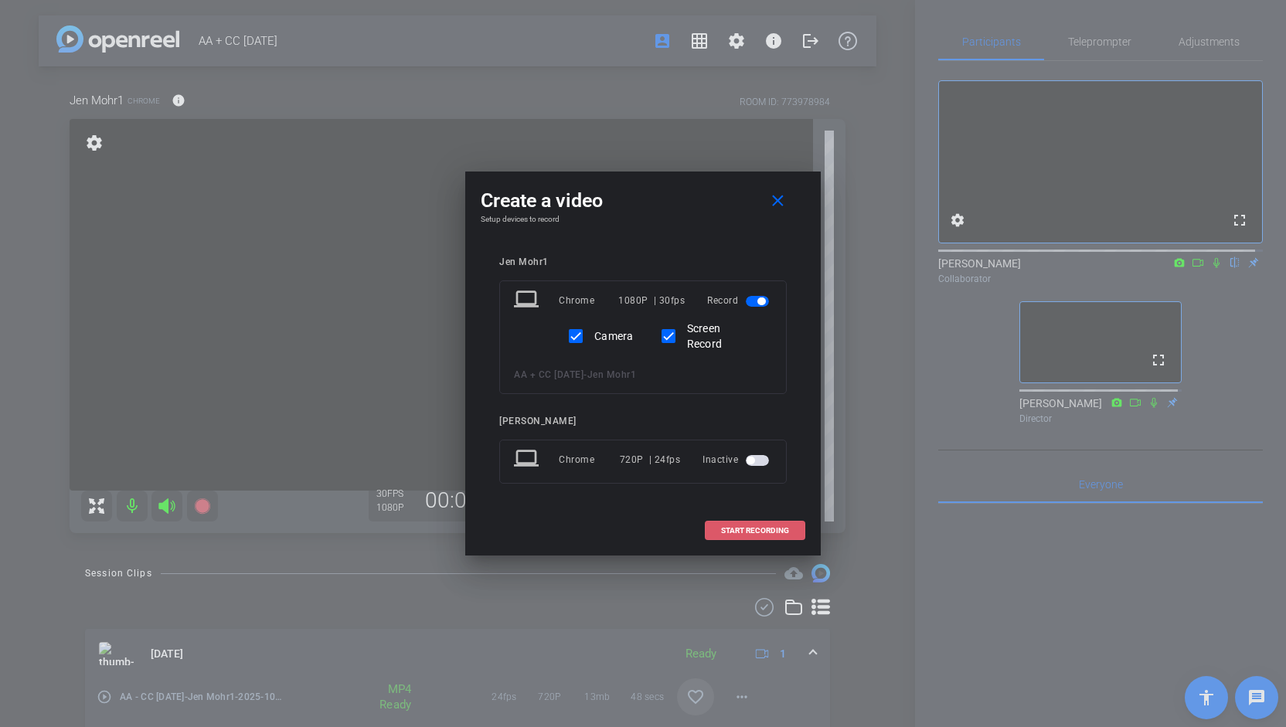
click at [747, 527] on span "START RECORDING" at bounding box center [755, 531] width 68 height 8
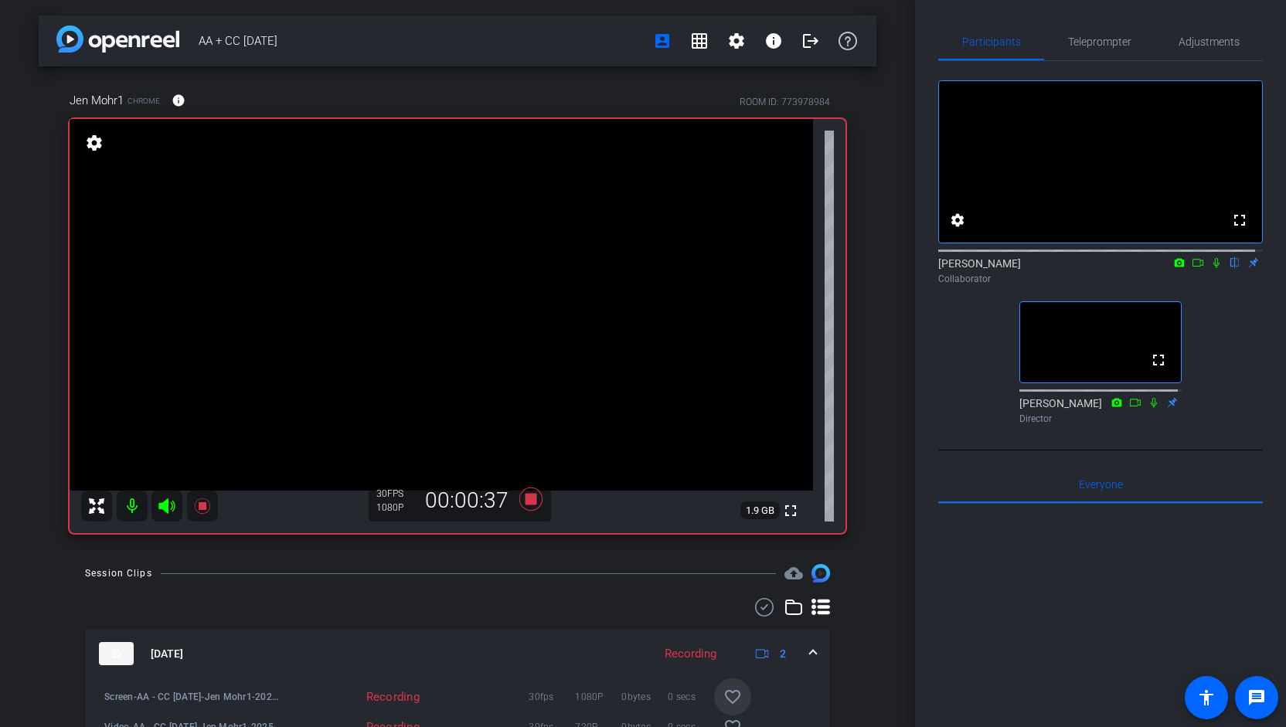
drag, startPoint x: 526, startPoint y: 496, endPoint x: 730, endPoint y: 434, distance: 213.2
click at [730, 434] on div "Jen Mohr1 Chrome info ROOM ID: 773978984 fullscreen settings 1.9 GB 30 FPS 1080…" at bounding box center [458, 307] width 776 height 451
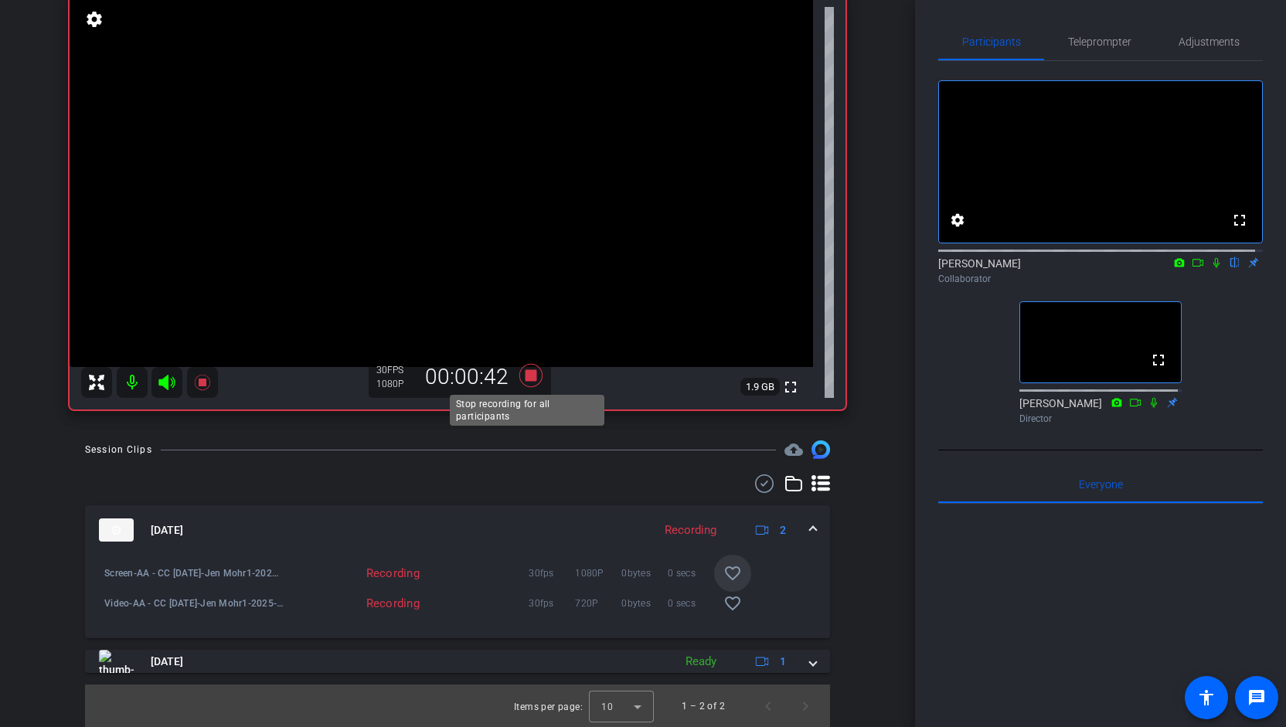
click at [525, 376] on icon at bounding box center [530, 375] width 23 height 23
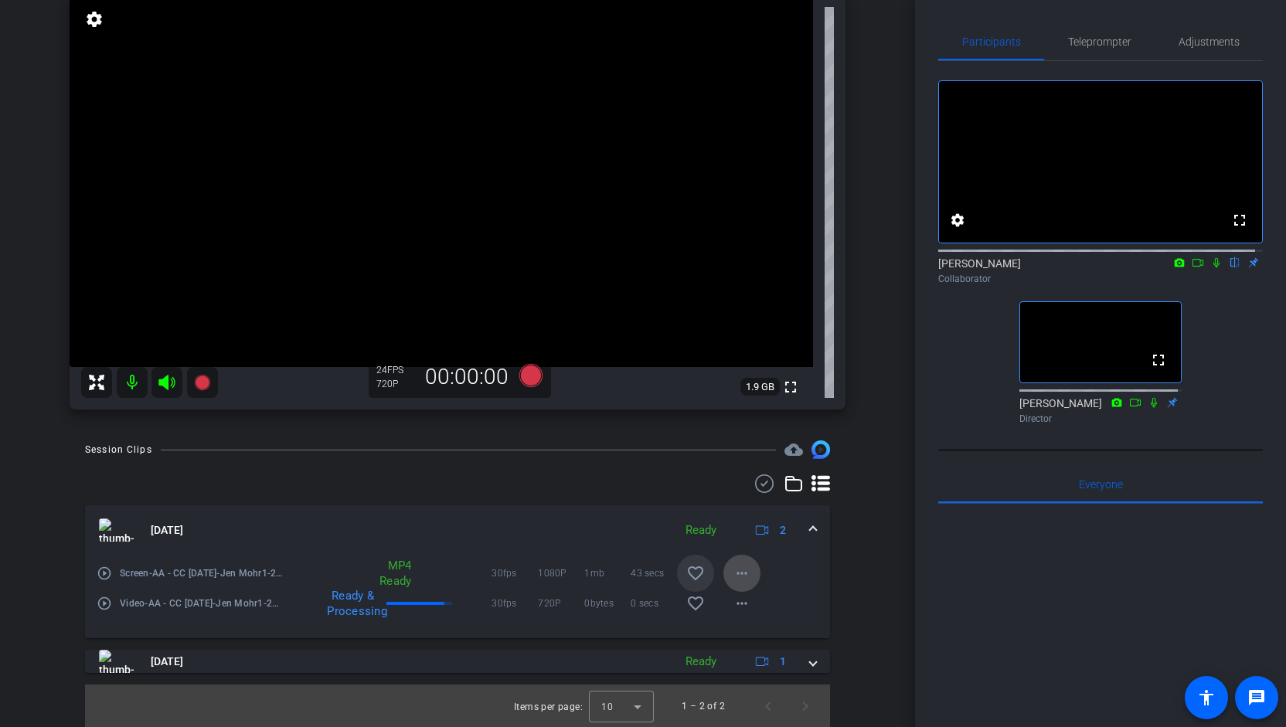
click at [744, 574] on span at bounding box center [742, 573] width 37 height 37
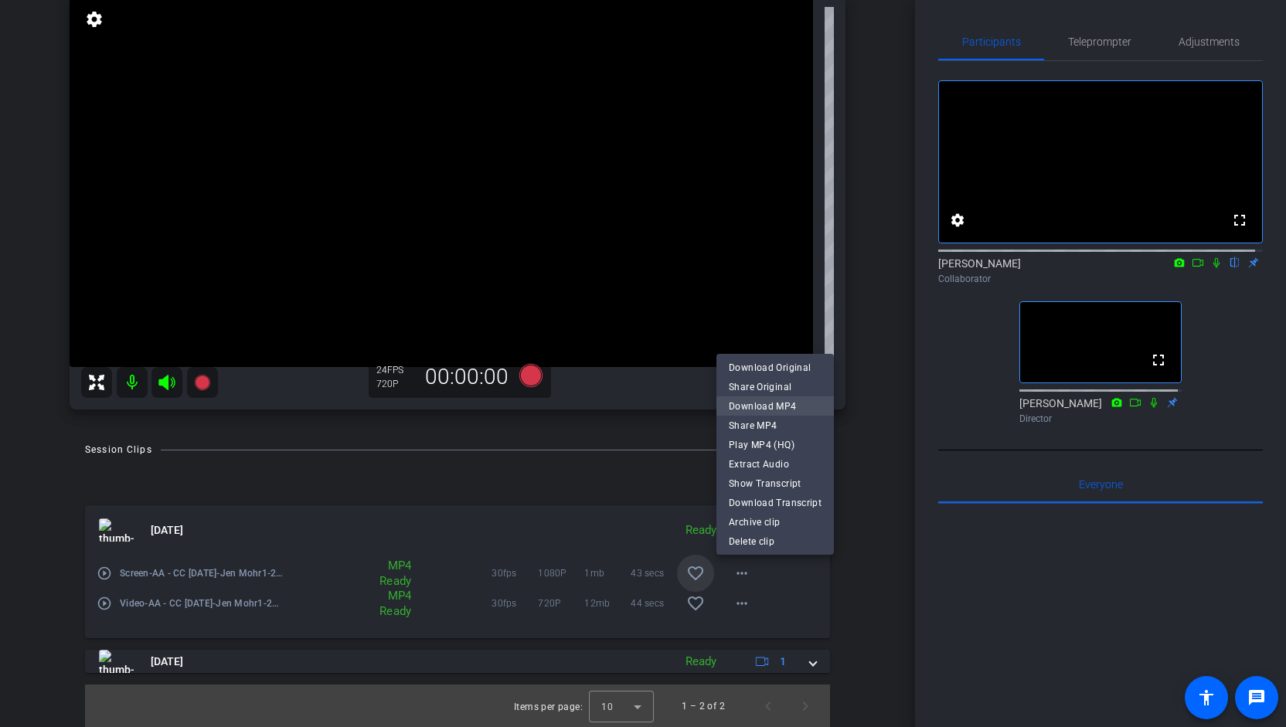
click at [782, 406] on span "Download MP4" at bounding box center [775, 406] width 93 height 19
